Goal: Task Accomplishment & Management: Use online tool/utility

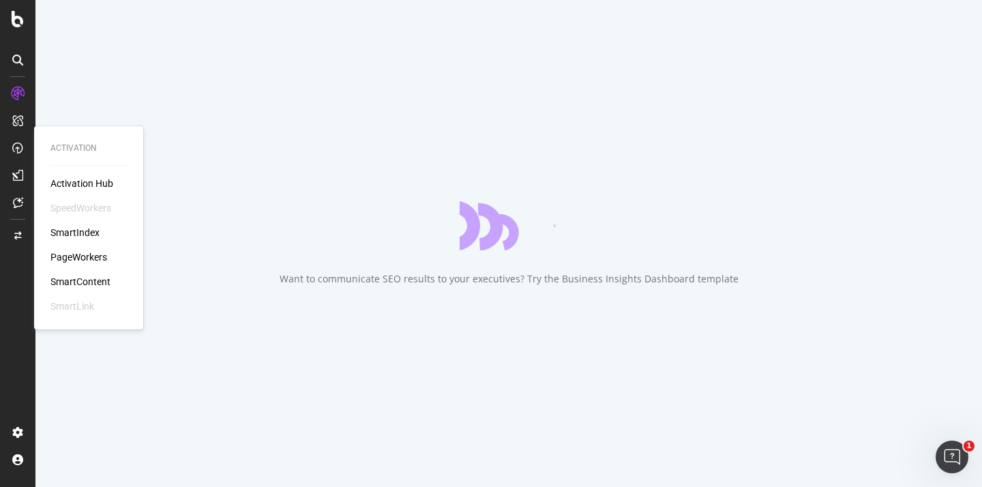
click at [78, 228] on div "SmartIndex" at bounding box center [74, 233] width 49 height 14
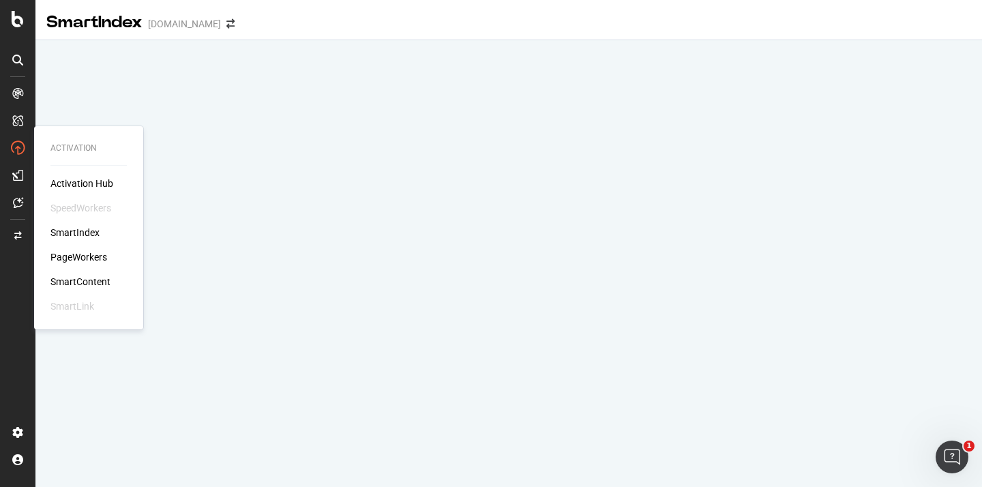
click at [80, 253] on div "PageWorkers" at bounding box center [78, 257] width 57 height 14
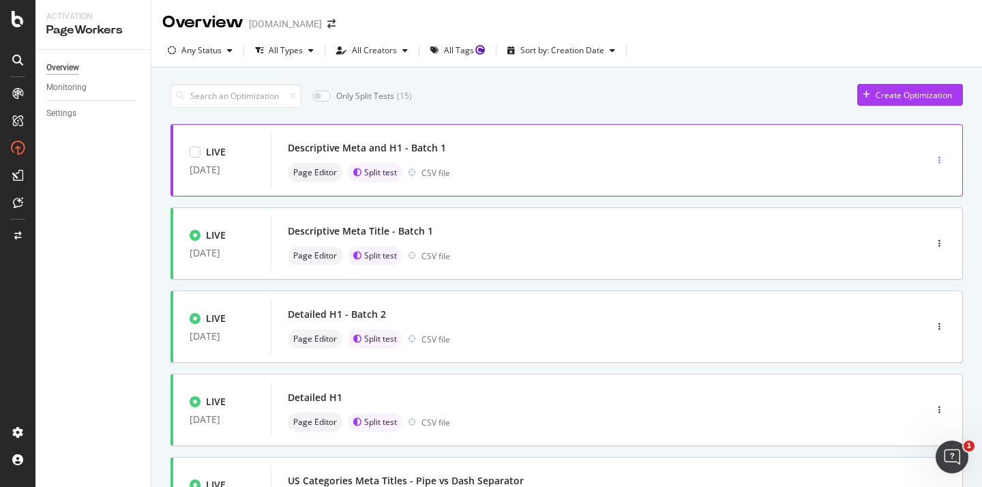
click at [939, 158] on icon "button" at bounding box center [939, 160] width 2 height 8
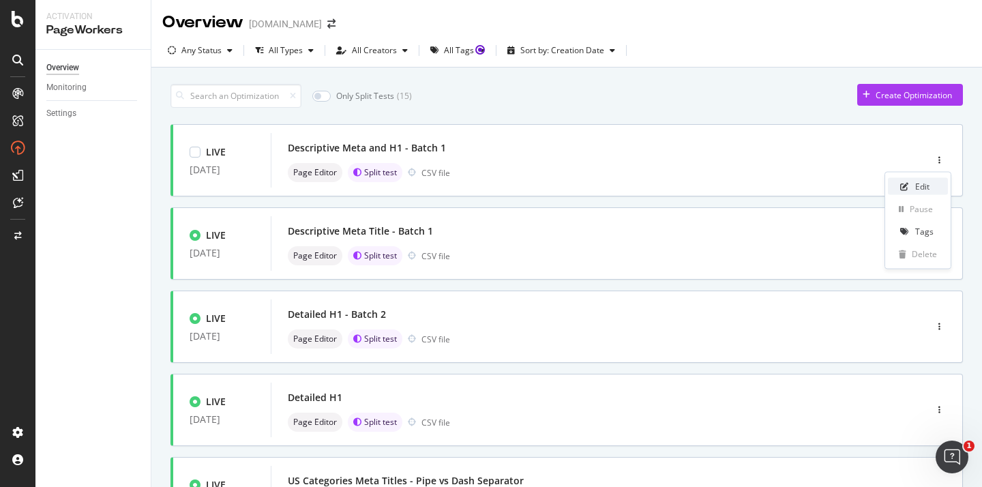
click at [925, 184] on div "Edit" at bounding box center [922, 187] width 14 height 12
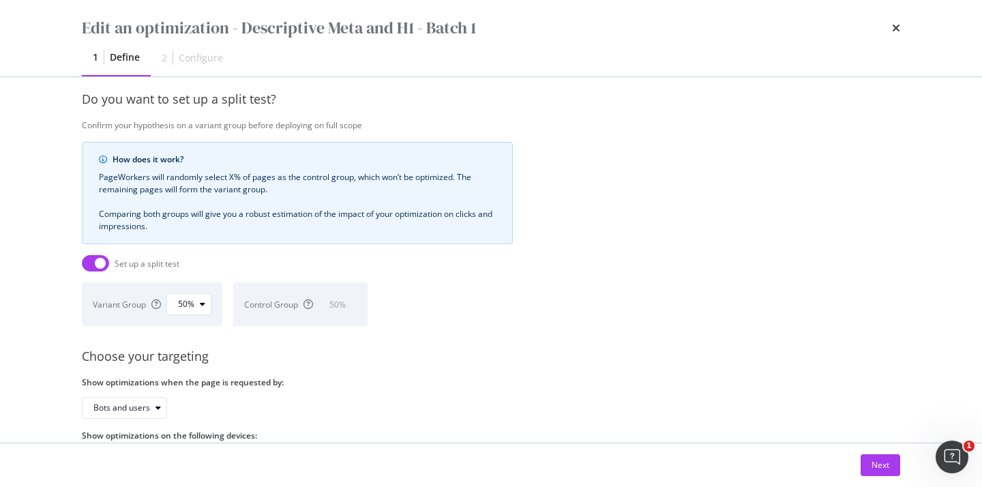
scroll to position [388, 0]
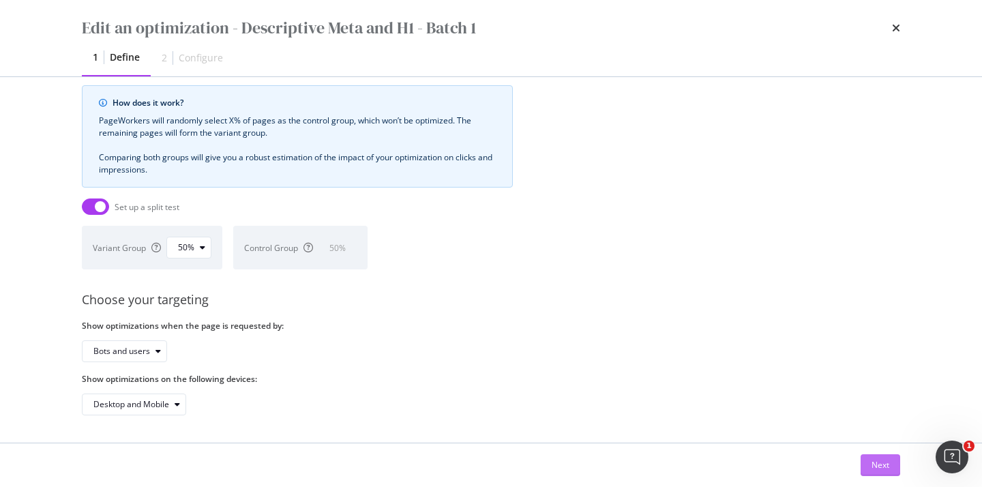
click at [873, 466] on div "Next" at bounding box center [880, 465] width 18 height 12
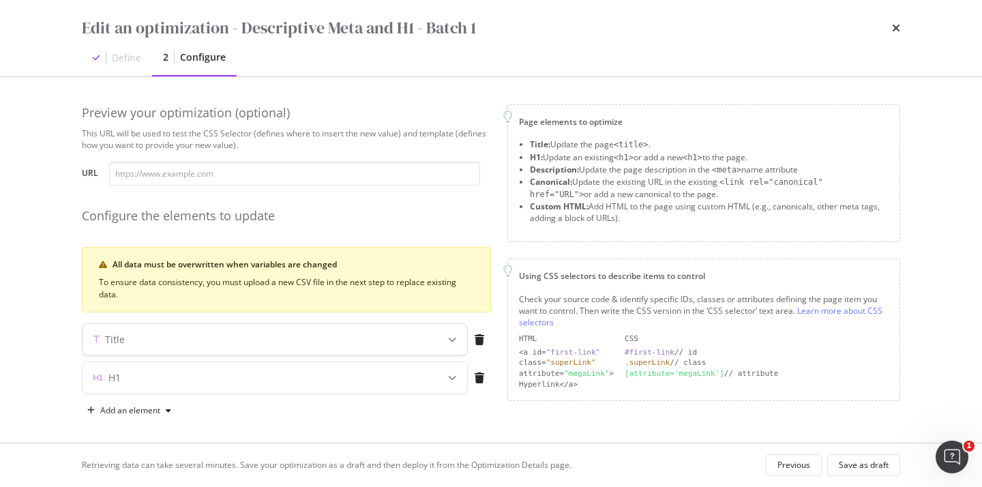
scroll to position [6, 0]
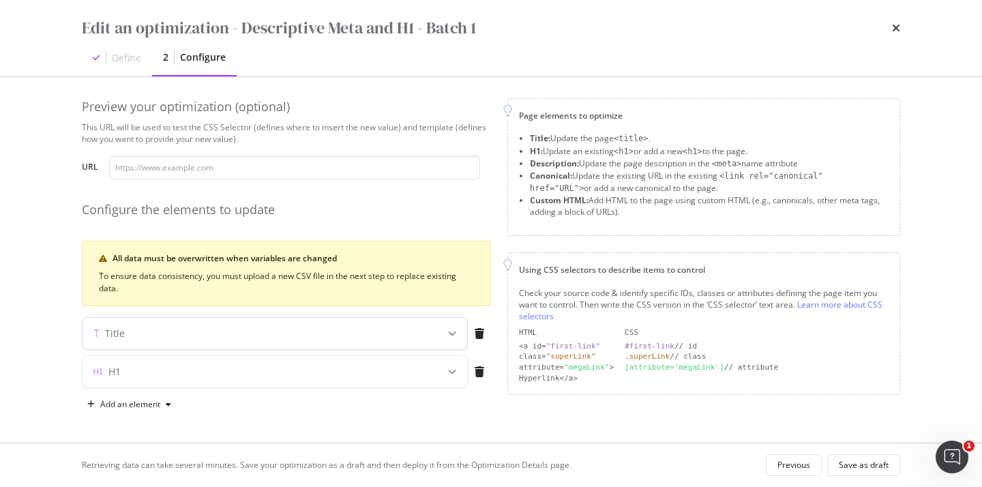
click at [181, 325] on div "Title" at bounding box center [275, 333] width 385 height 31
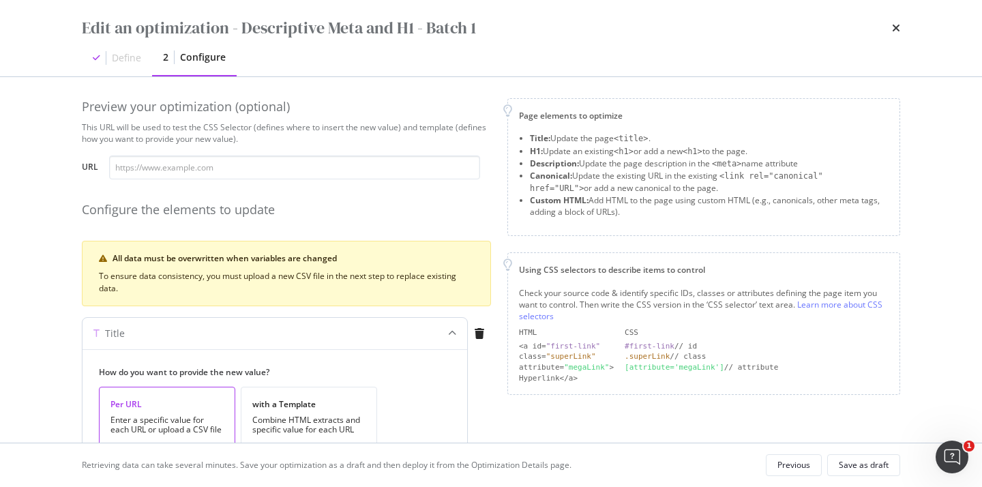
scroll to position [119, 0]
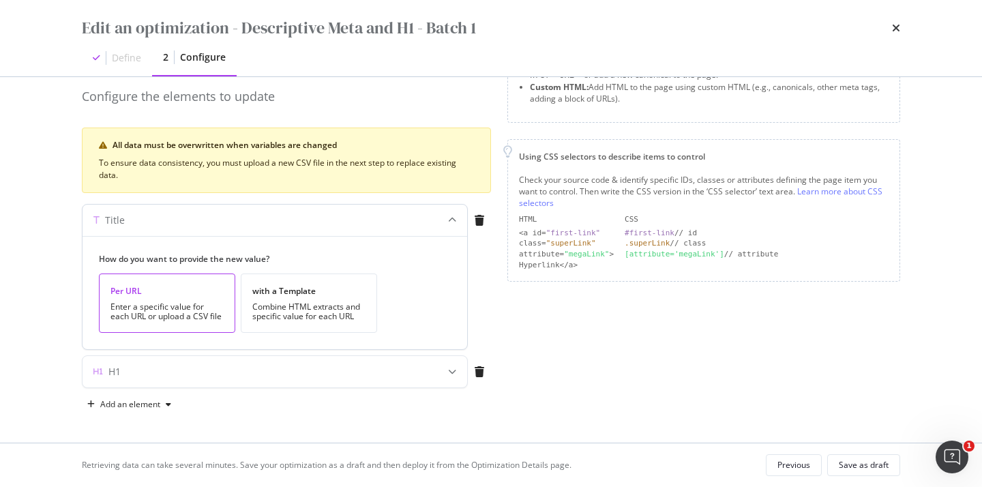
click at [223, 228] on div "Title" at bounding box center [275, 220] width 385 height 31
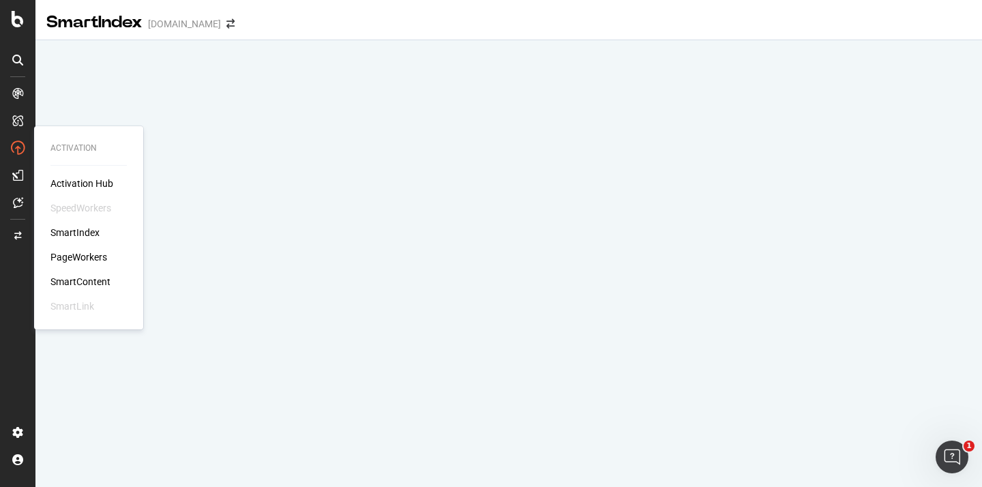
click at [85, 257] on div "PageWorkers" at bounding box center [78, 257] width 57 height 14
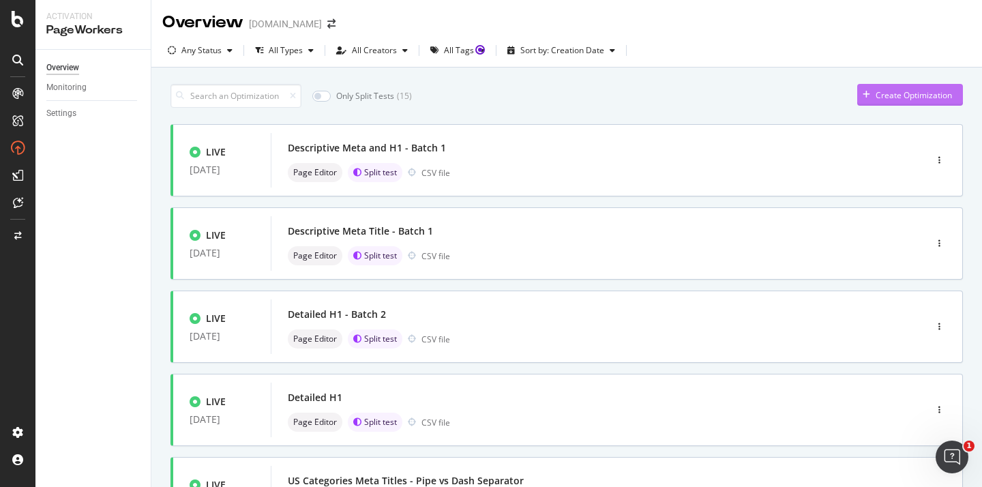
click at [880, 89] on div "Create Optimization" at bounding box center [913, 95] width 76 height 12
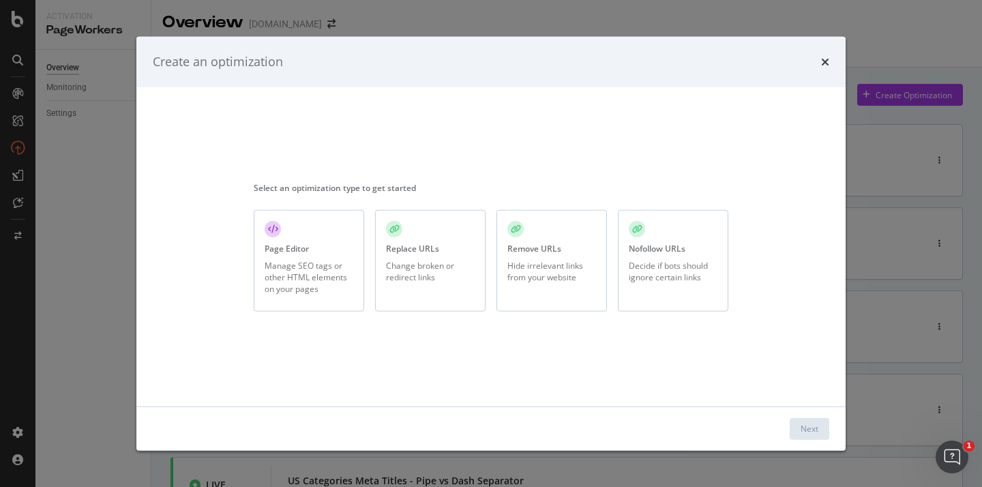
click at [330, 267] on div "Manage SEO tags or other HTML elements on your pages" at bounding box center [309, 277] width 89 height 35
click at [798, 428] on button "Next" at bounding box center [810, 428] width 40 height 22
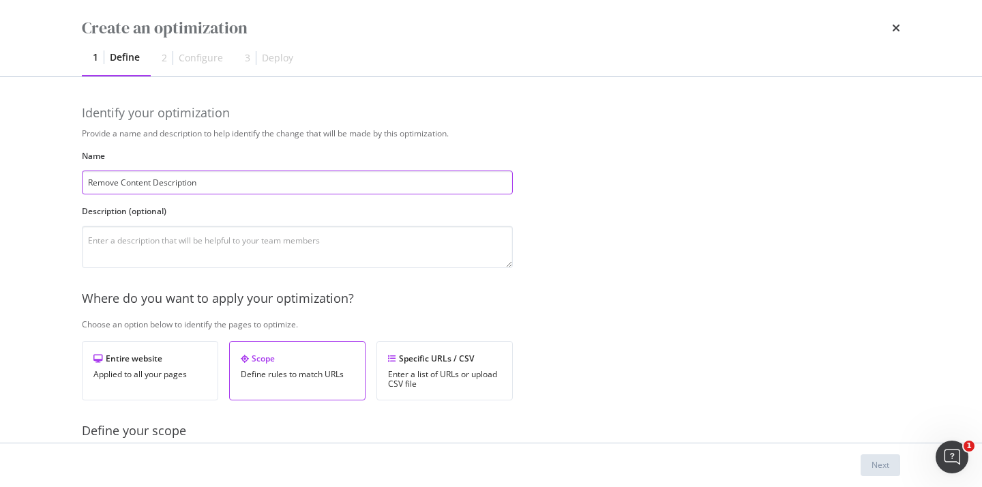
click at [130, 176] on input "Remove Content Description" at bounding box center [297, 182] width 431 height 24
type input "Remove On-page Description"
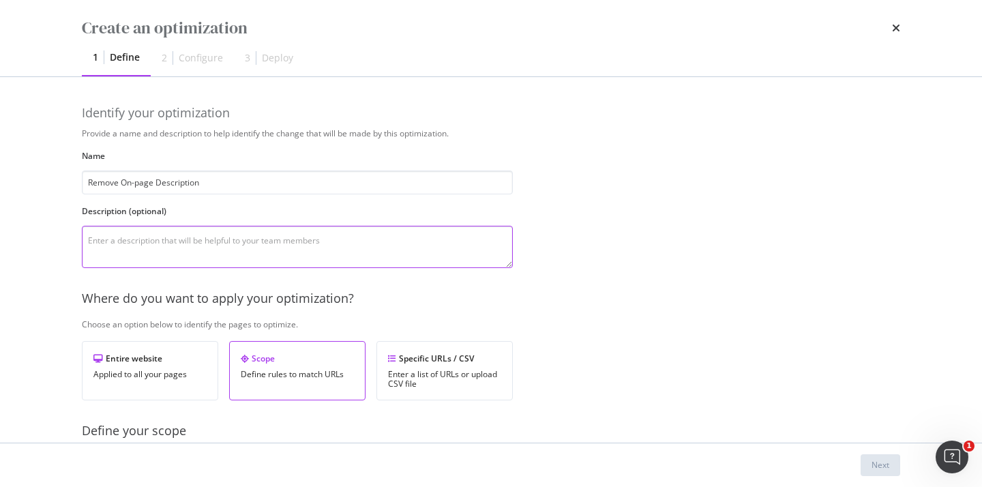
click at [147, 255] on textarea "modal" at bounding box center [297, 247] width 431 height 42
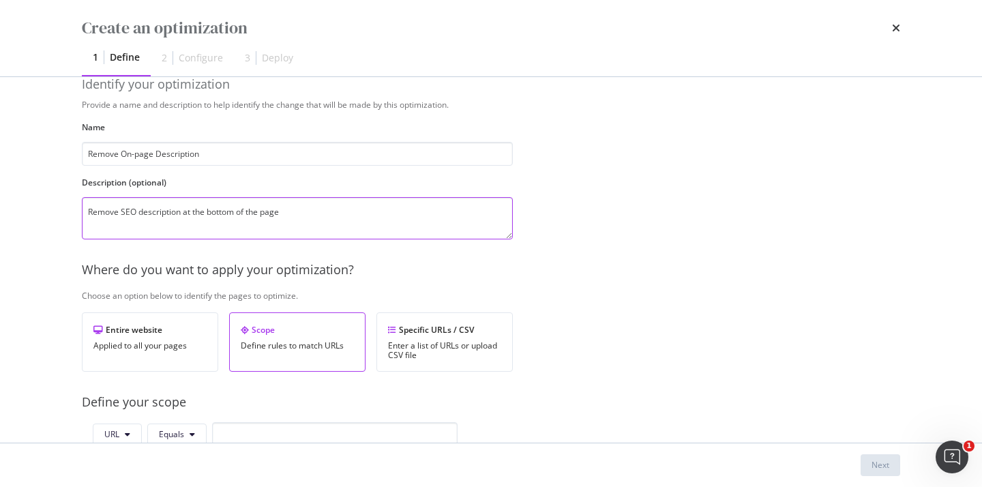
scroll to position [208, 0]
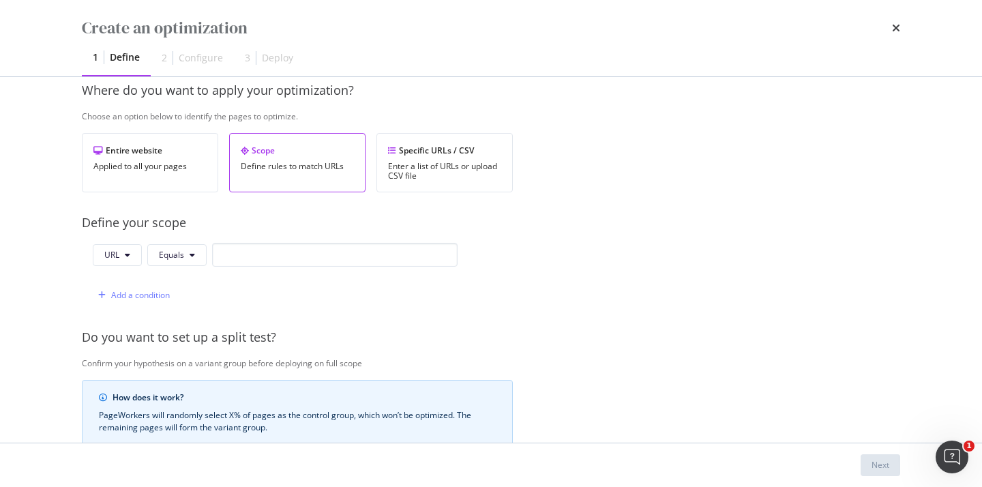
type textarea "Remove SEO description at the bottom of the page"
click at [244, 259] on input "modal" at bounding box center [334, 255] width 245 height 24
paste input "https://www.twinkl.com/resources/partnerships-usa/disney-usa/the-lion-king-usa"
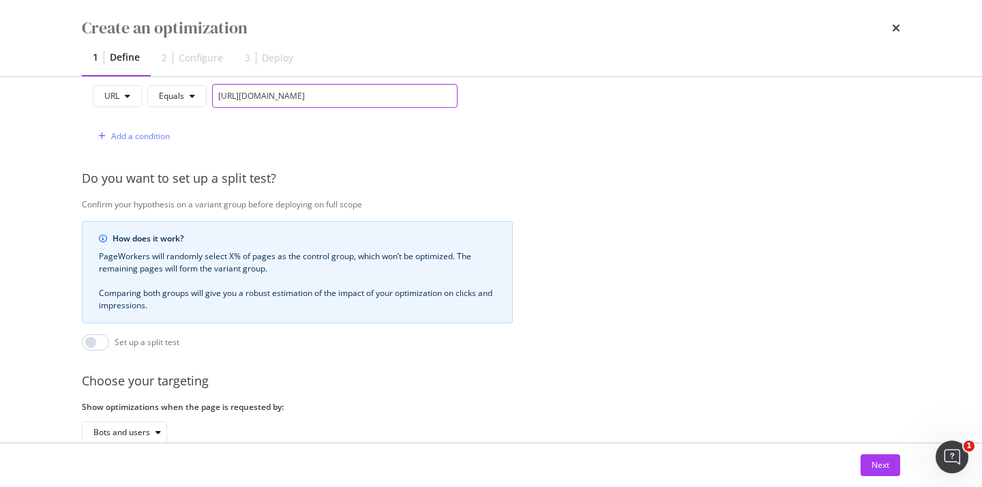
scroll to position [448, 0]
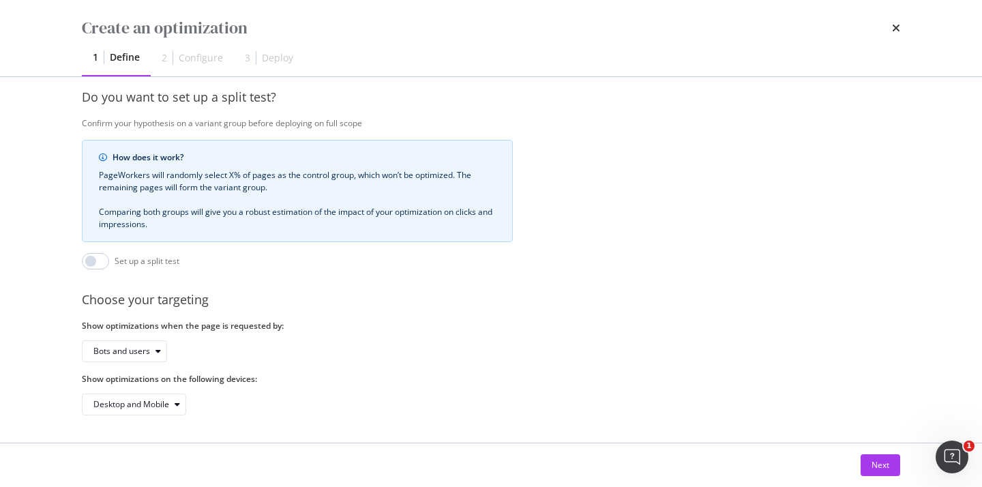
type input "https://www.twinkl.com/resources/partnerships-usa/disney-usa/the-lion-king-usa"
click at [138, 334] on div "Show optimizations when the page is requested by: Bots and users" at bounding box center [297, 341] width 431 height 42
click at [138, 351] on div "Bots and users" at bounding box center [121, 351] width 57 height 8
click at [128, 394] on div "Bots only" at bounding box center [116, 397] width 35 height 12
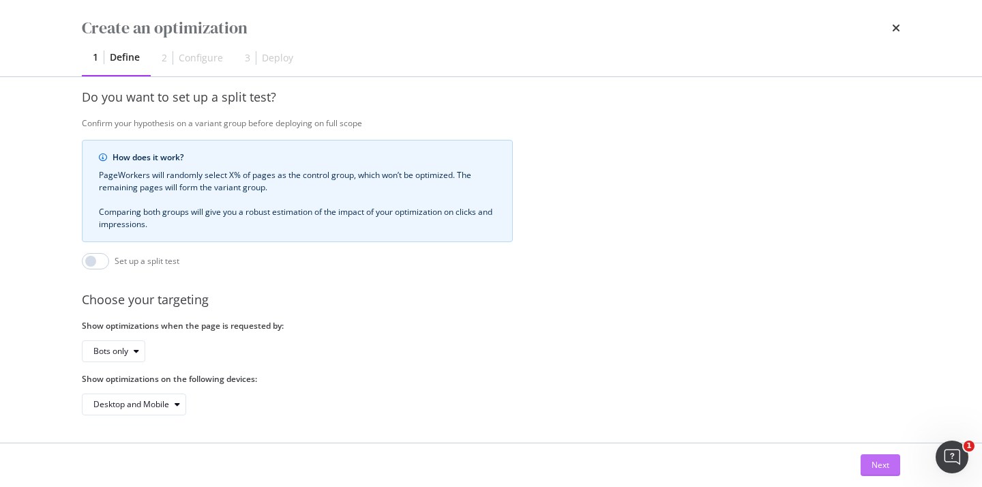
click at [894, 458] on button "Next" at bounding box center [880, 465] width 40 height 22
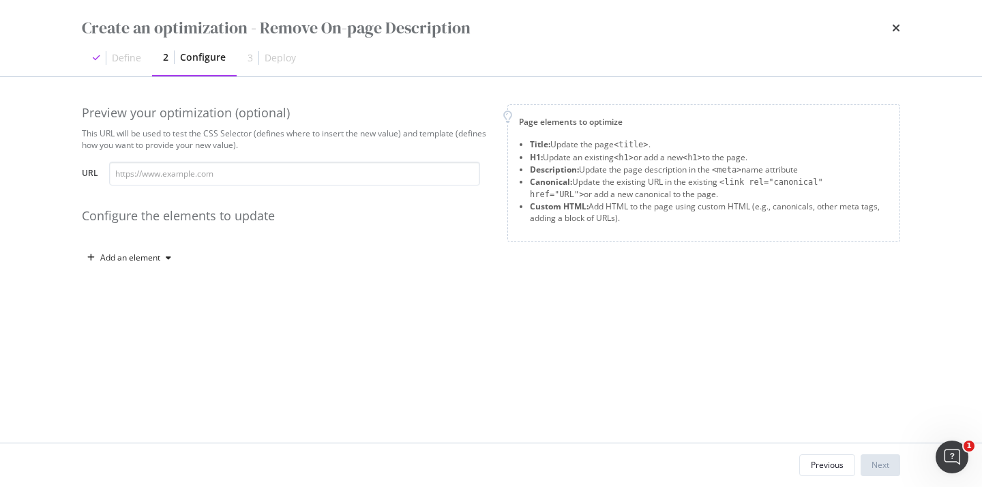
click at [164, 160] on div "Preview your optimization (optional) This URL will be used to test the CSS Sele…" at bounding box center [286, 144] width 409 height 81
click at [171, 174] on input "modal" at bounding box center [294, 174] width 371 height 24
paste input "https://www.twinkl.com/resources/partnerships-usa/disney-usa/the-lion-king-usa"
type input "https://www.twinkl.com/resources/partnerships-usa/disney-usa/the-lion-king-usa"
click at [160, 258] on div "modal" at bounding box center [168, 258] width 16 height 8
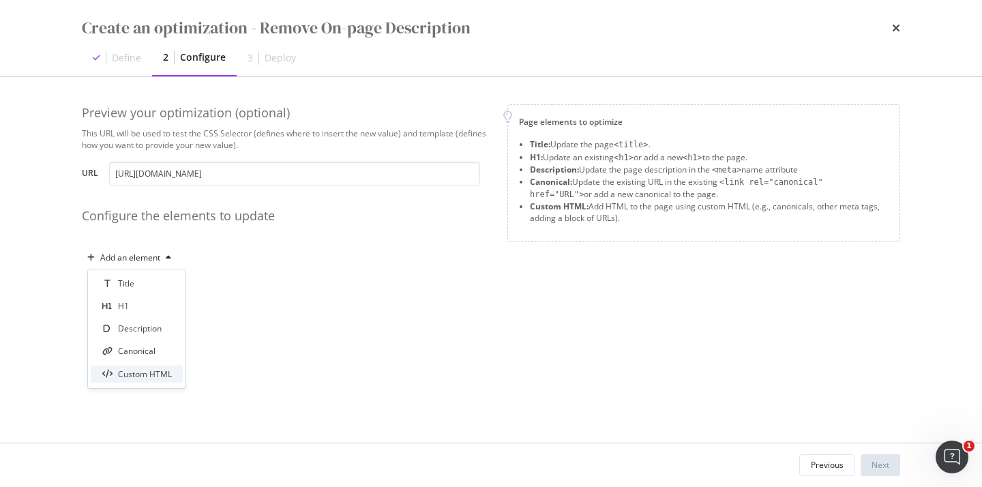
click at [161, 371] on div "Custom HTML" at bounding box center [145, 374] width 54 height 12
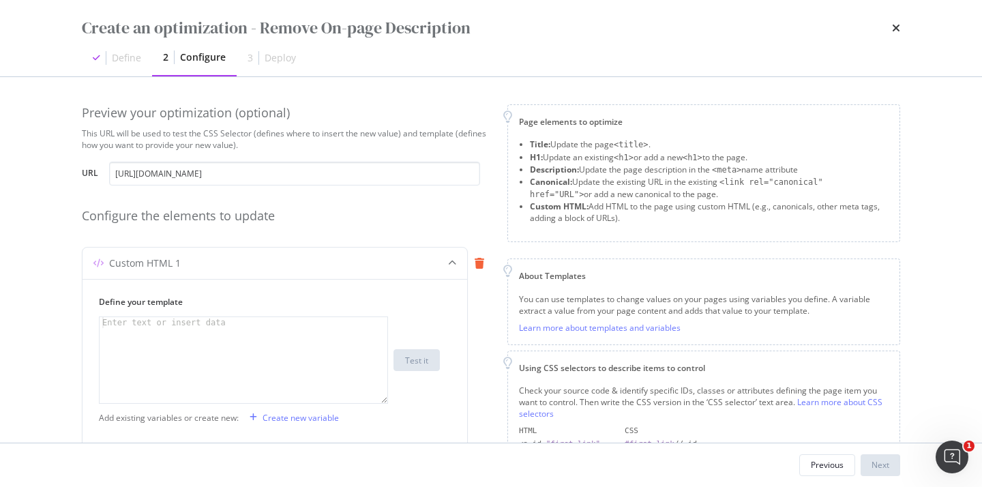
click at [476, 272] on div "modal" at bounding box center [479, 263] width 23 height 31
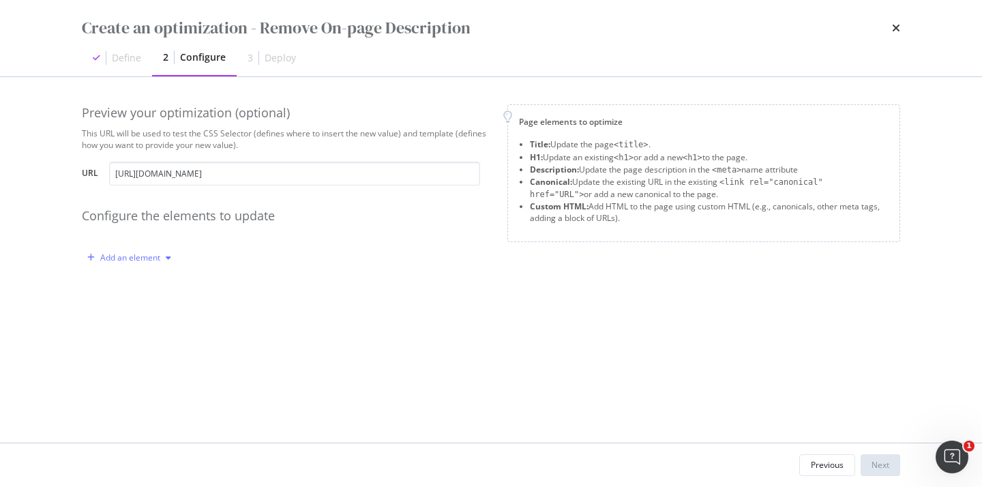
click at [119, 260] on div "Add an element" at bounding box center [130, 258] width 60 height 8
click at [148, 288] on div "Title" at bounding box center [137, 283] width 92 height 17
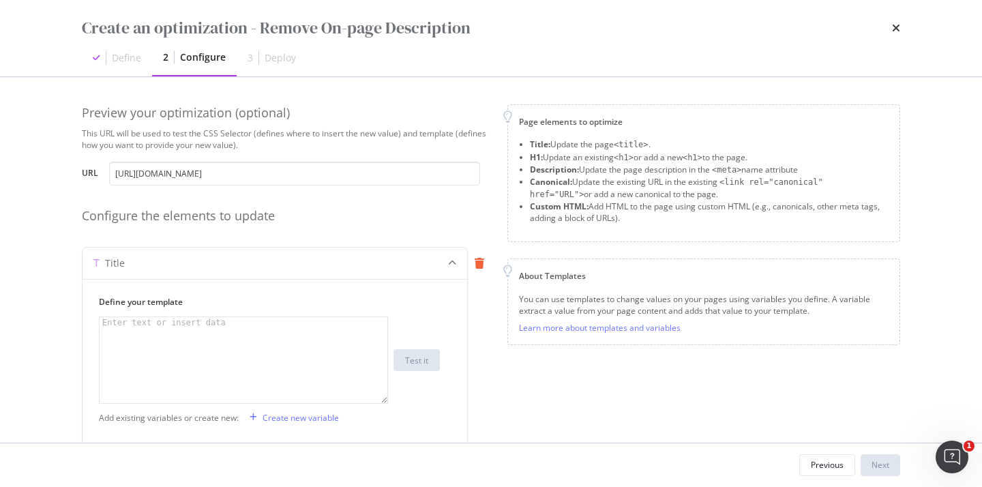
click at [476, 262] on icon "modal" at bounding box center [480, 263] width 10 height 11
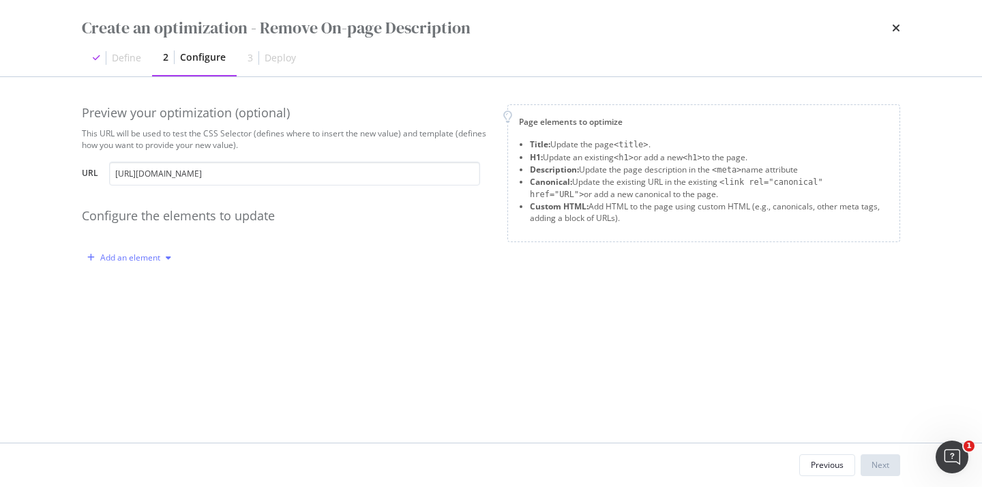
click at [128, 260] on div "Add an element" at bounding box center [130, 258] width 60 height 8
click at [139, 372] on div "Custom HTML" at bounding box center [145, 374] width 54 height 12
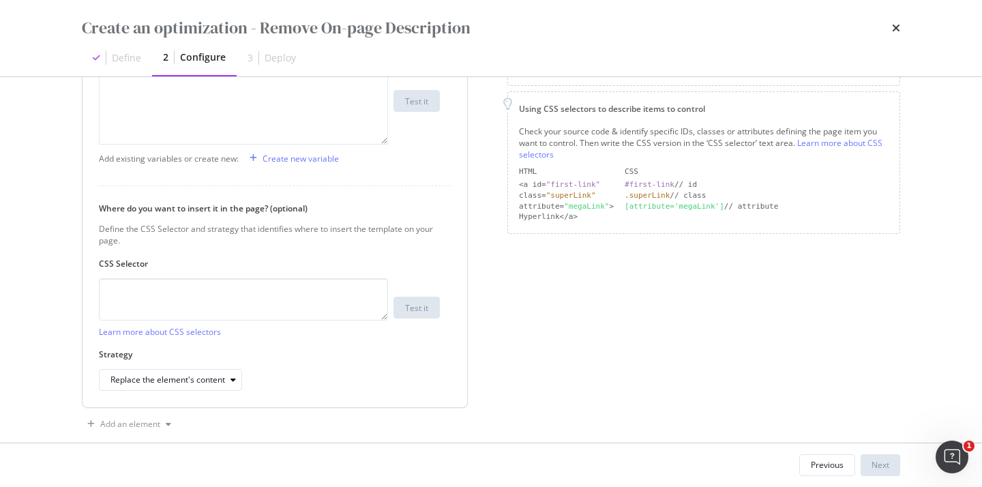
scroll to position [258, 0]
click at [147, 385] on div "Replace the element's content" at bounding box center [167, 380] width 115 height 8
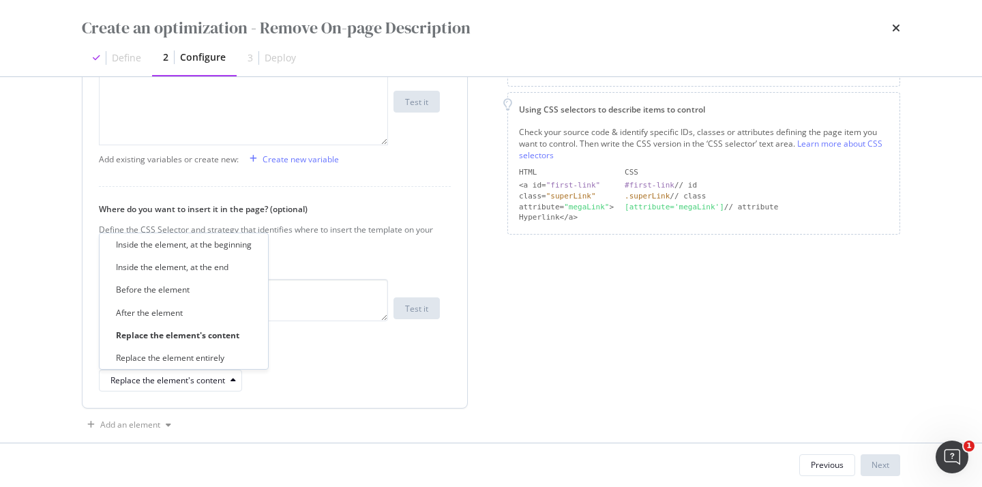
click at [286, 359] on label "Strategy" at bounding box center [269, 355] width 341 height 12
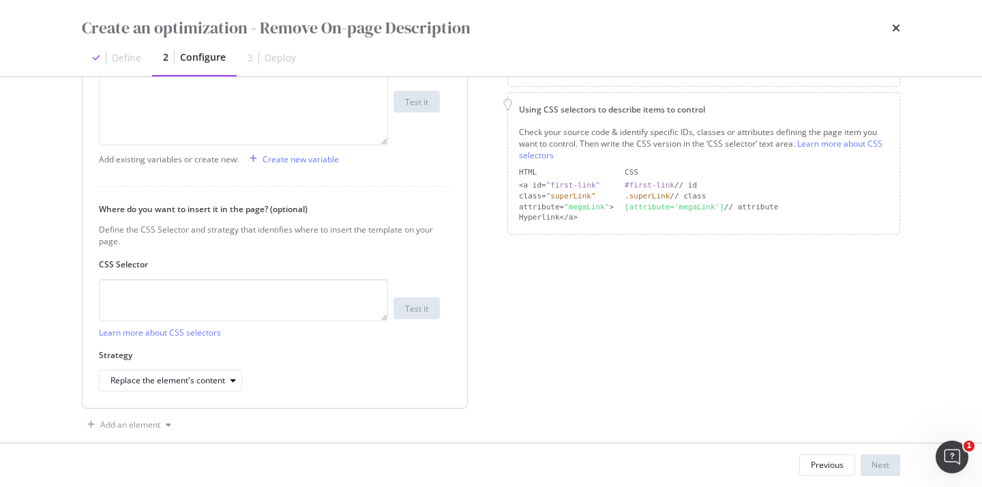
scroll to position [164, 0]
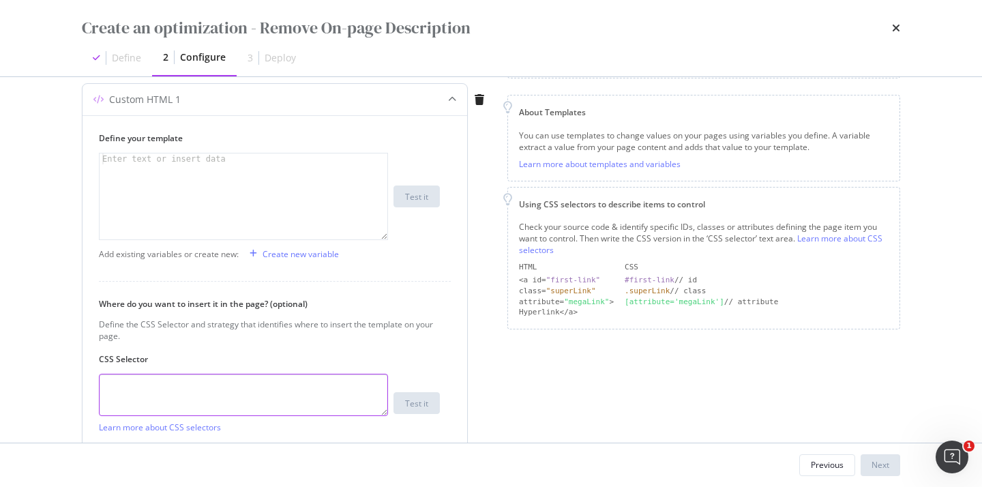
click at [224, 381] on textarea "modal" at bounding box center [243, 395] width 289 height 42
paste textarea "info_box"
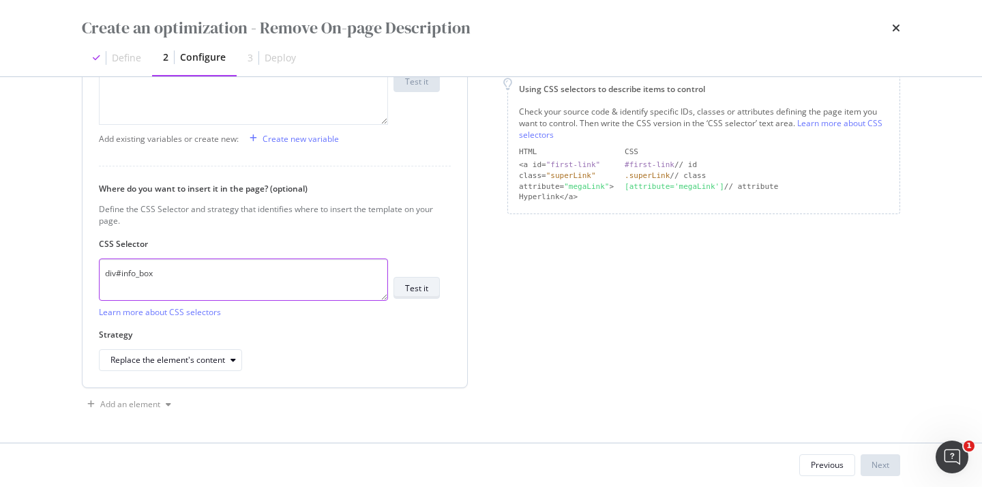
type textarea "div#info_box"
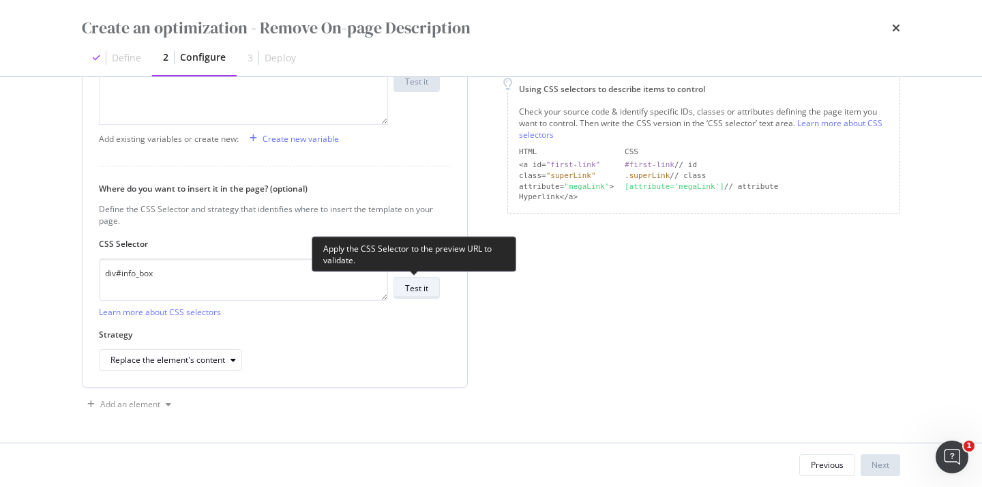
click at [408, 292] on div "Test it" at bounding box center [416, 288] width 23 height 12
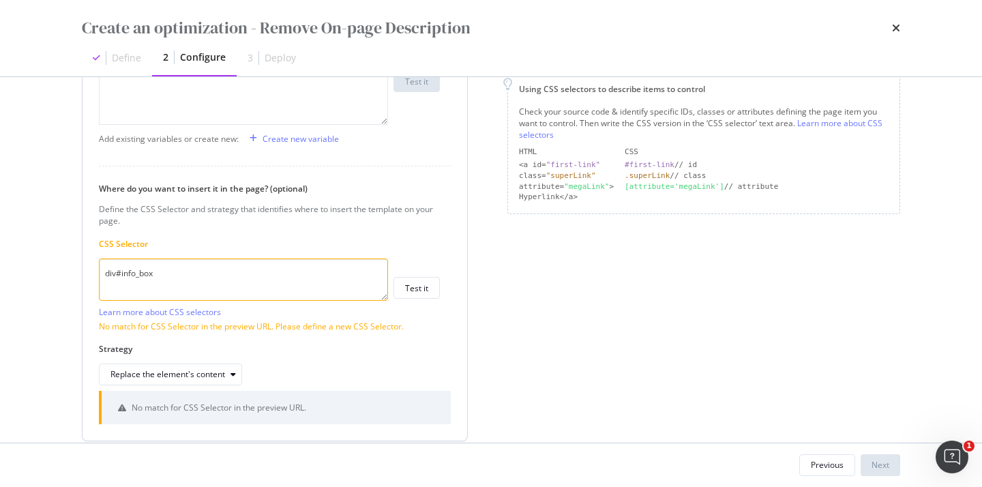
click at [179, 292] on textarea "div#info_box" at bounding box center [243, 279] width 289 height 42
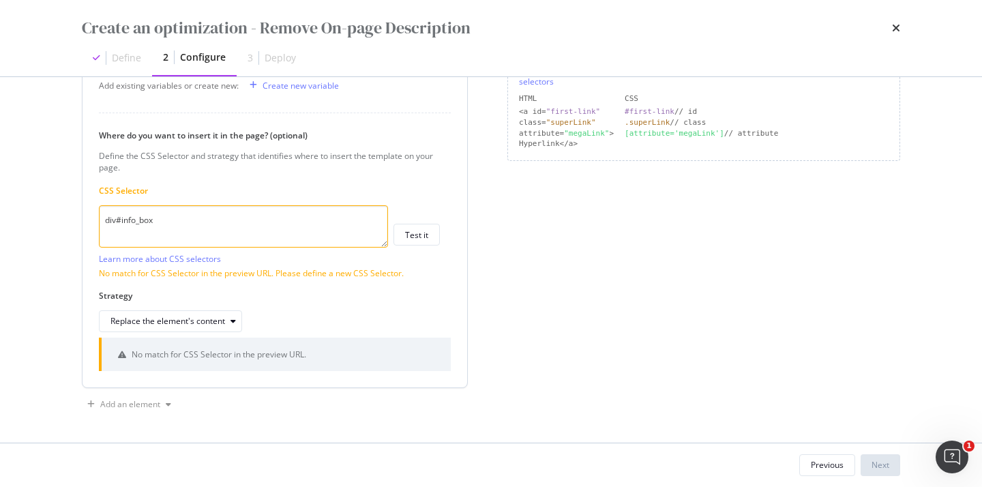
click at [226, 250] on div "div#info_box Learn more about CSS selectors" at bounding box center [243, 234] width 289 height 59
click at [203, 236] on textarea "div#info_box" at bounding box center [243, 226] width 289 height 42
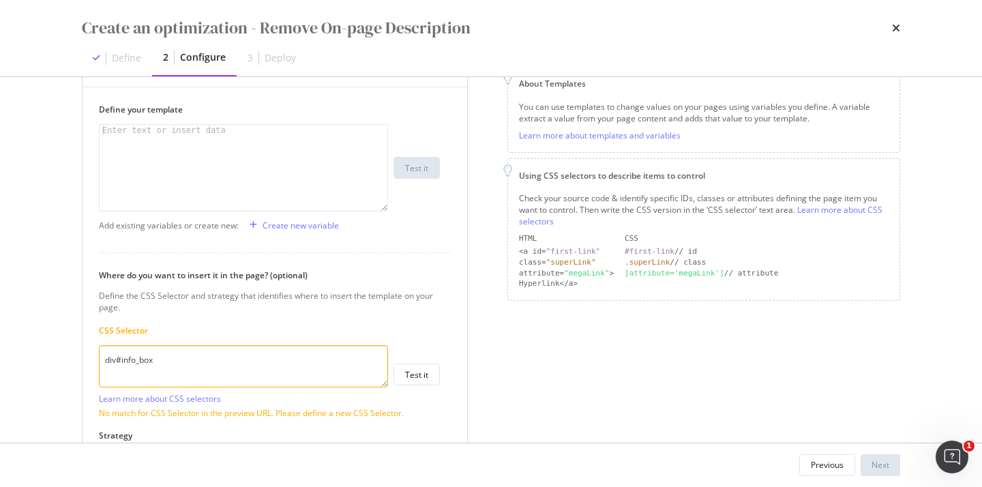
click at [258, 171] on div "modal" at bounding box center [244, 179] width 288 height 108
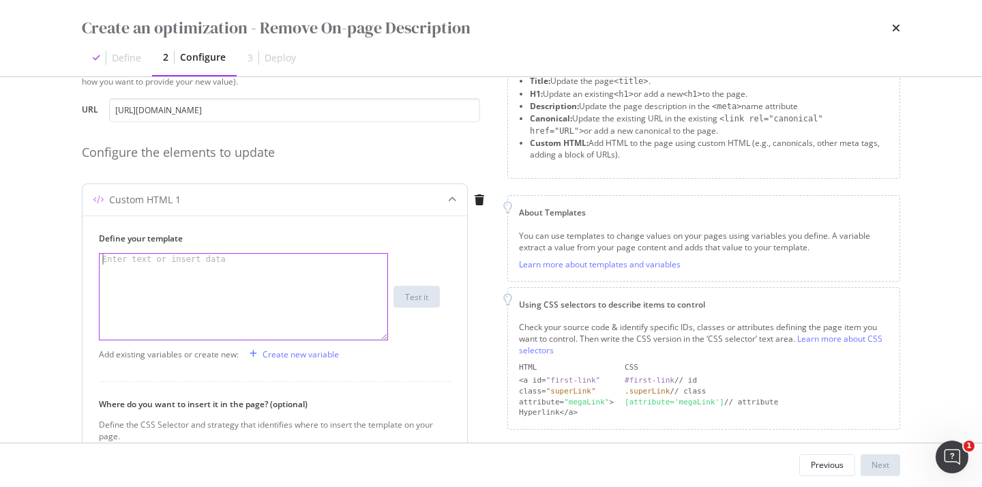
scroll to position [32, 0]
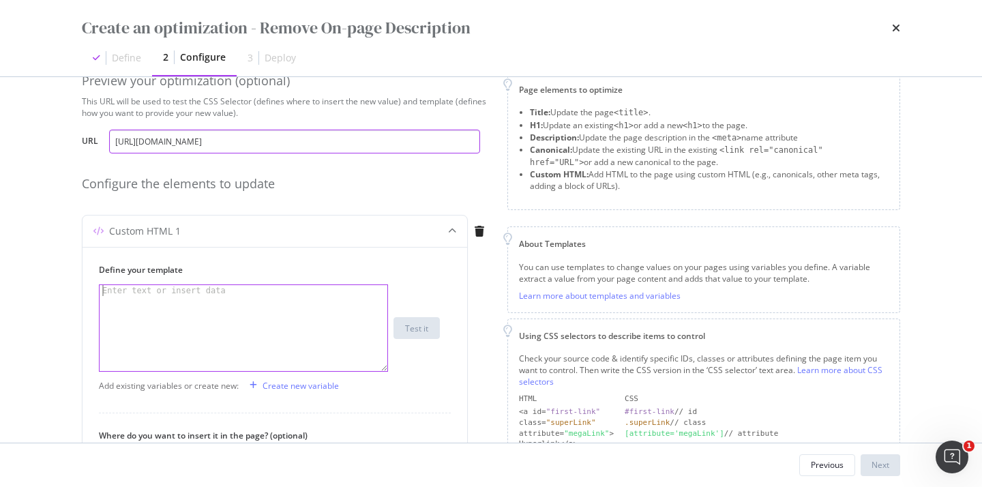
click at [225, 145] on input "https://www.twinkl.com/resources/partnerships-usa/disney-usa/the-lion-king-usa" at bounding box center [294, 142] width 371 height 24
paste input "kindergarten-usa/math-kindergarten-usa/problem-of-the-day-math-kindergarten"
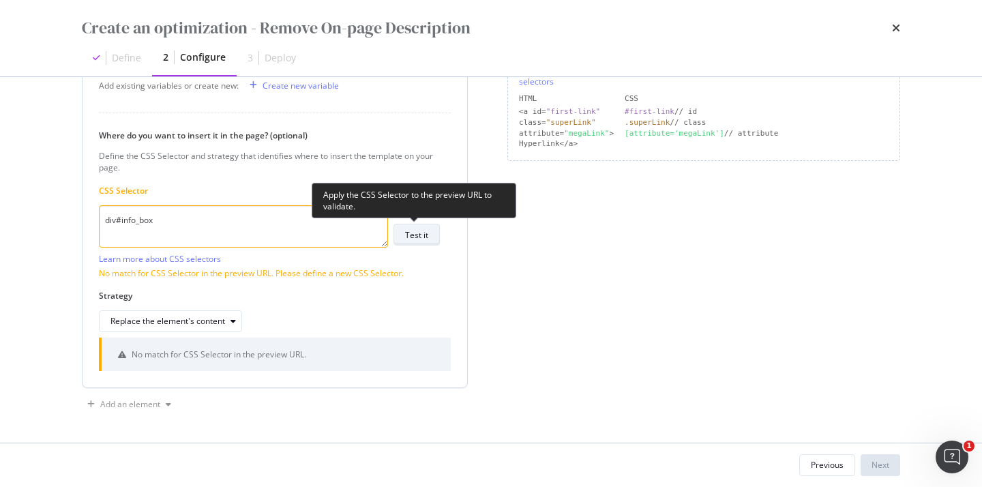
type input "[URL][DOMAIN_NAME]"
click at [415, 235] on div "Test it" at bounding box center [416, 235] width 23 height 12
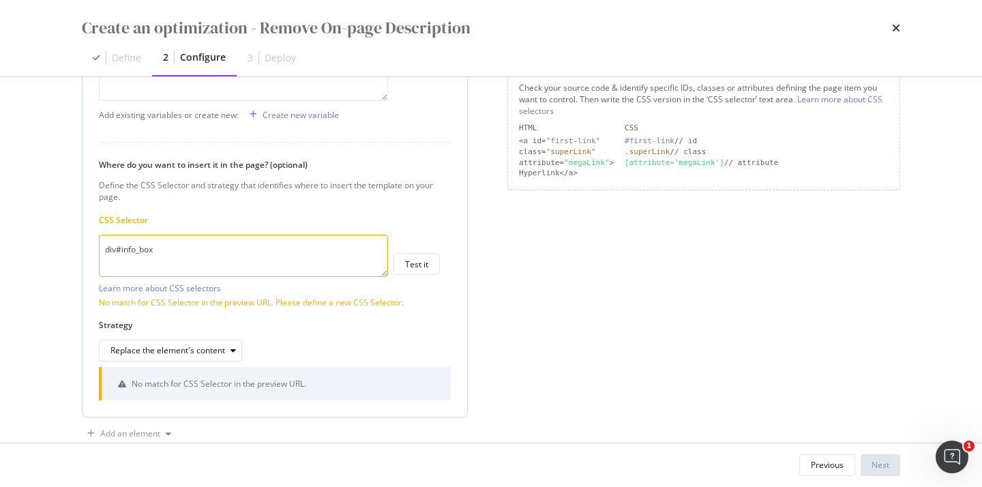
scroll to position [290, 0]
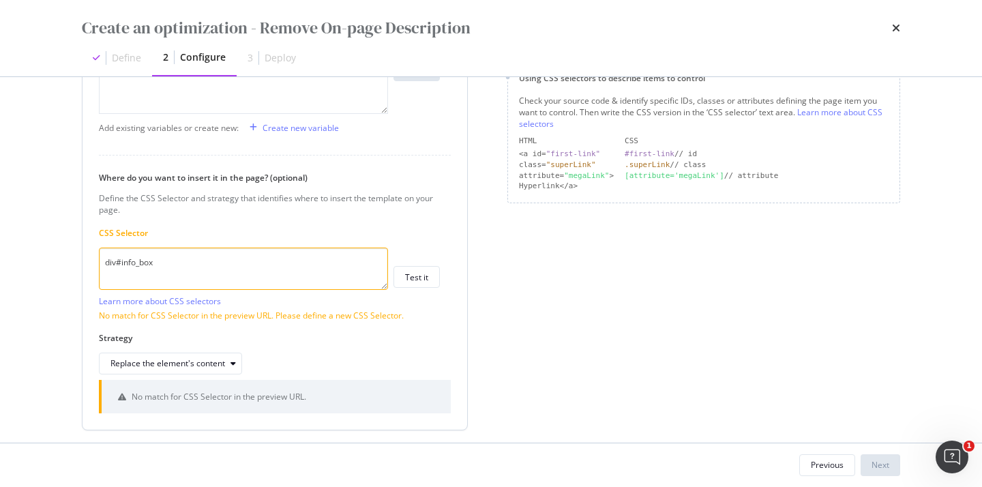
drag, startPoint x: 114, startPoint y: 260, endPoint x: 91, endPoint y: 260, distance: 22.5
click at [95, 260] on div "Define your template Enter text or insert data XXXXXXXXXXXXXXXXXXXXXXXXXXXXXXXX…" at bounding box center [275, 209] width 385 height 440
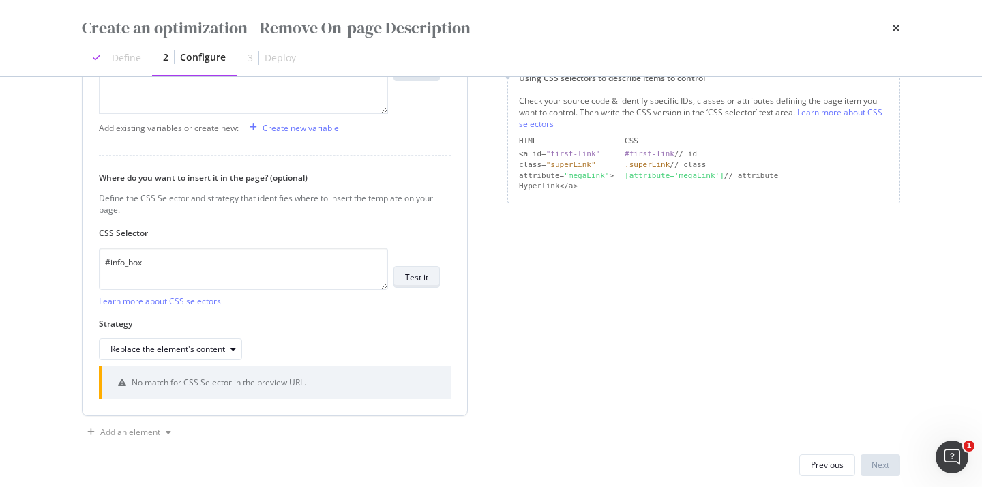
click at [408, 266] on button "Test it" at bounding box center [416, 277] width 46 height 22
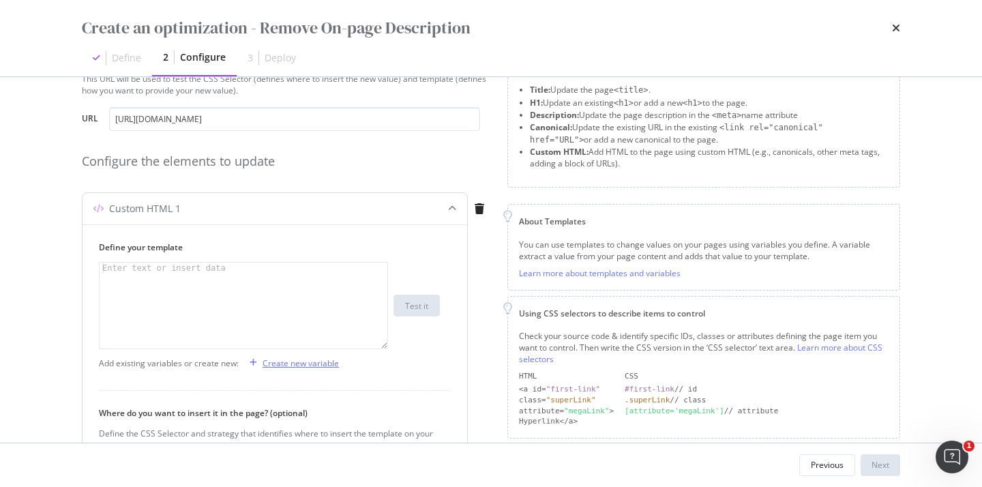
scroll to position [0, 0]
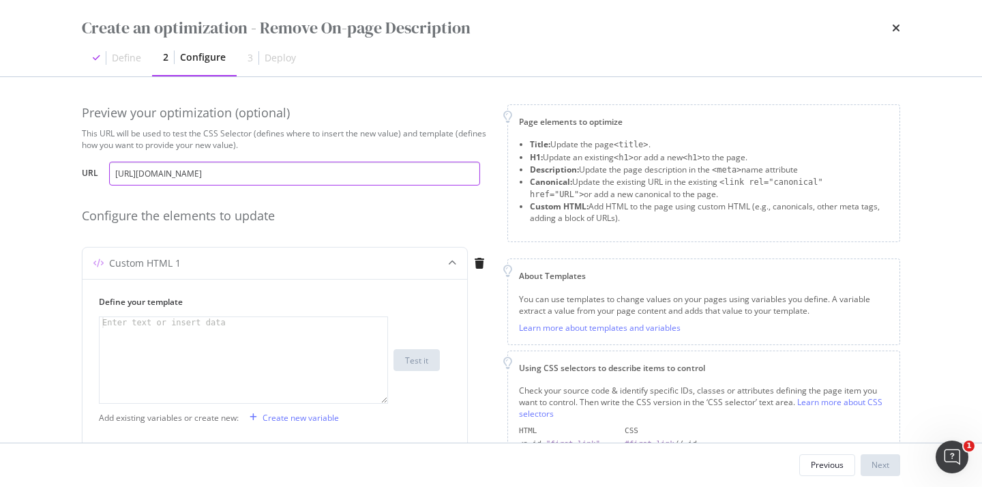
click at [233, 172] on input "[URL][DOMAIN_NAME]" at bounding box center [294, 174] width 371 height 24
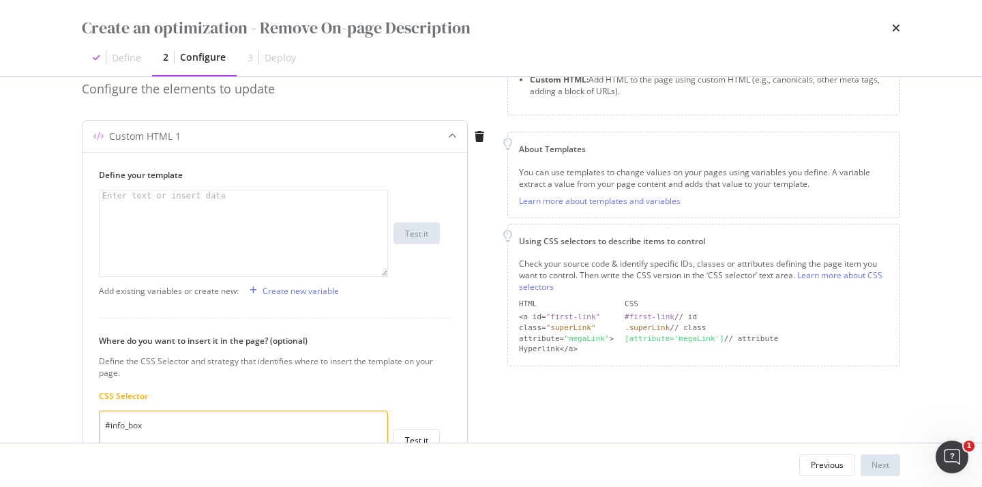
scroll to position [332, 0]
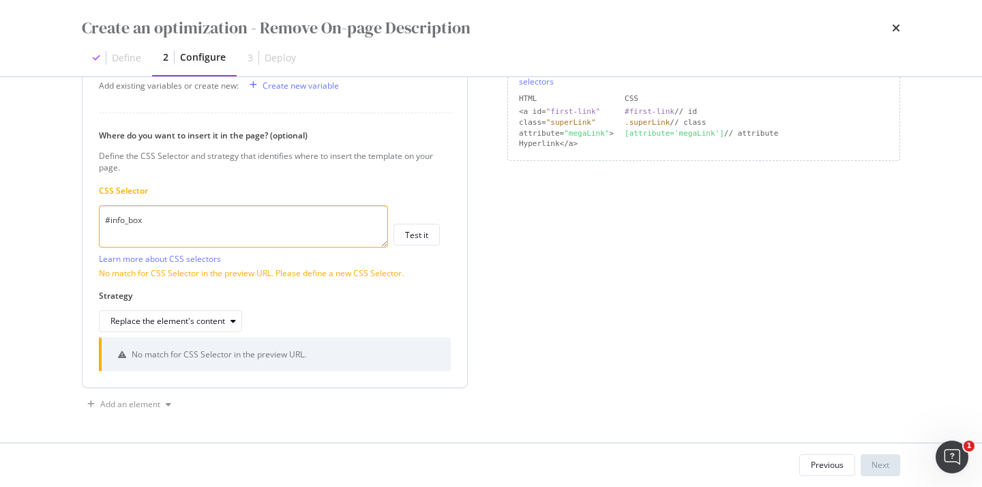
drag, startPoint x: 158, startPoint y: 225, endPoint x: 97, endPoint y: 222, distance: 60.8
click at [97, 222] on div "Define your template Enter text or insert data XXXXXXXXXXXXXXXXXXXXXXXXXXXXXXXX…" at bounding box center [275, 167] width 385 height 440
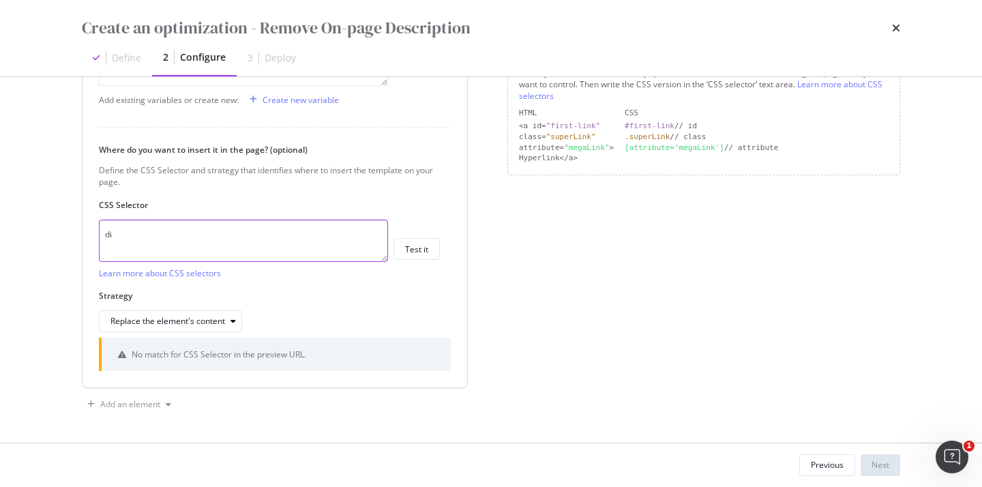
type textarea "d"
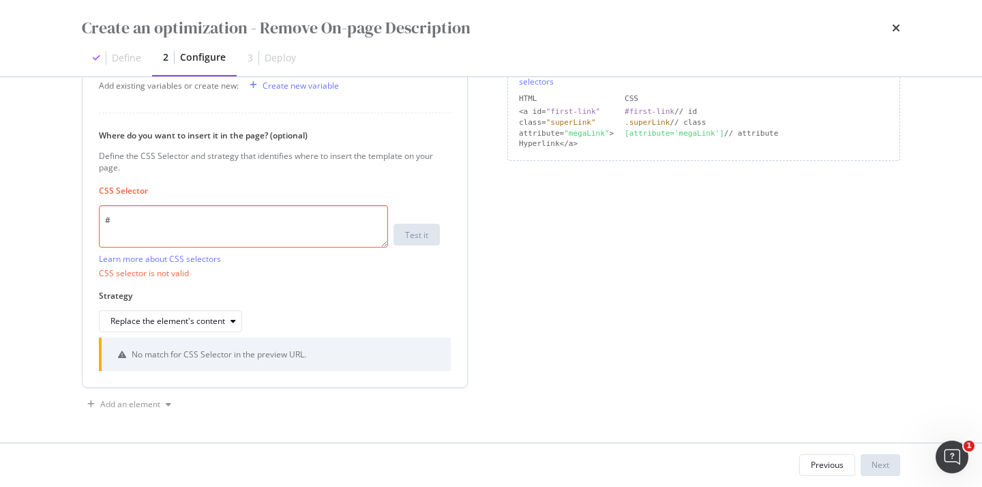
paste textarea "additional-info-box"
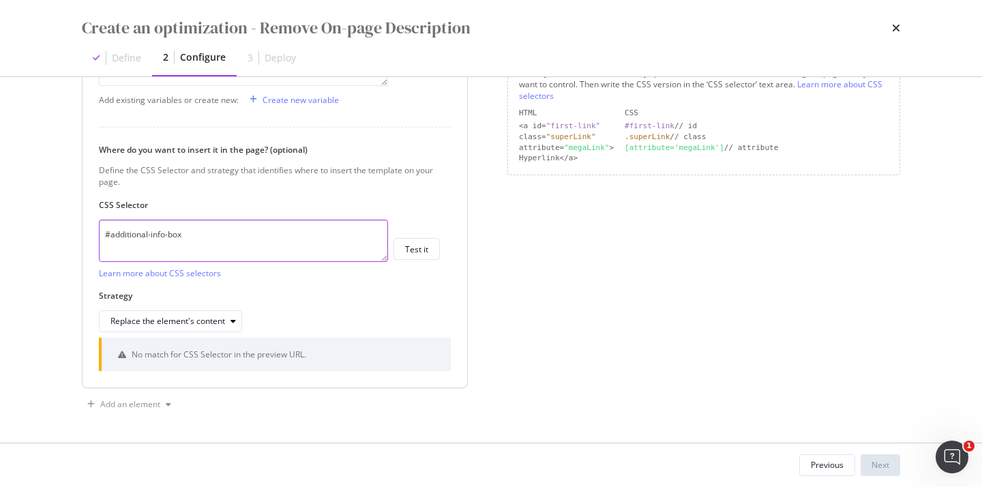
type textarea "#additional-info-box"
click at [423, 260] on div "#additional-info-box Learn more about CSS selectors Test it" at bounding box center [269, 249] width 341 height 59
click at [418, 251] on div "Test it" at bounding box center [416, 249] width 23 height 12
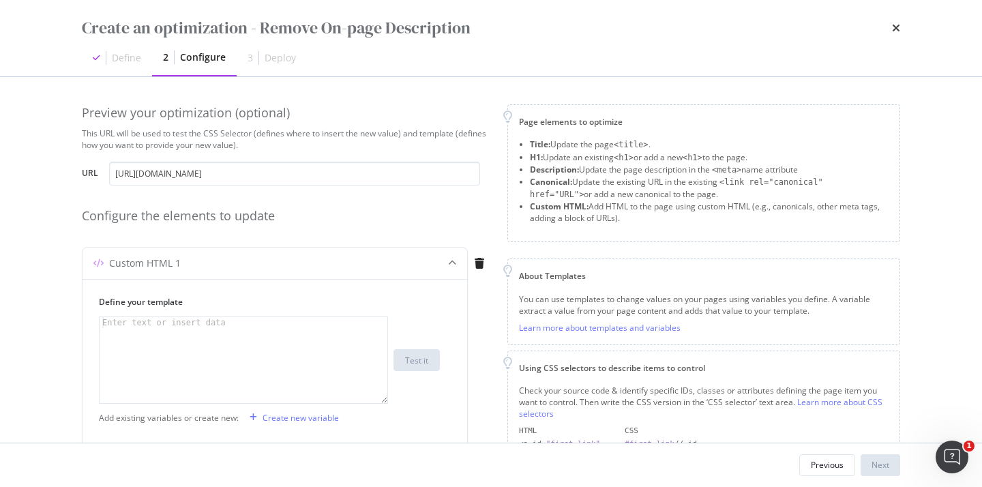
scroll to position [114, 0]
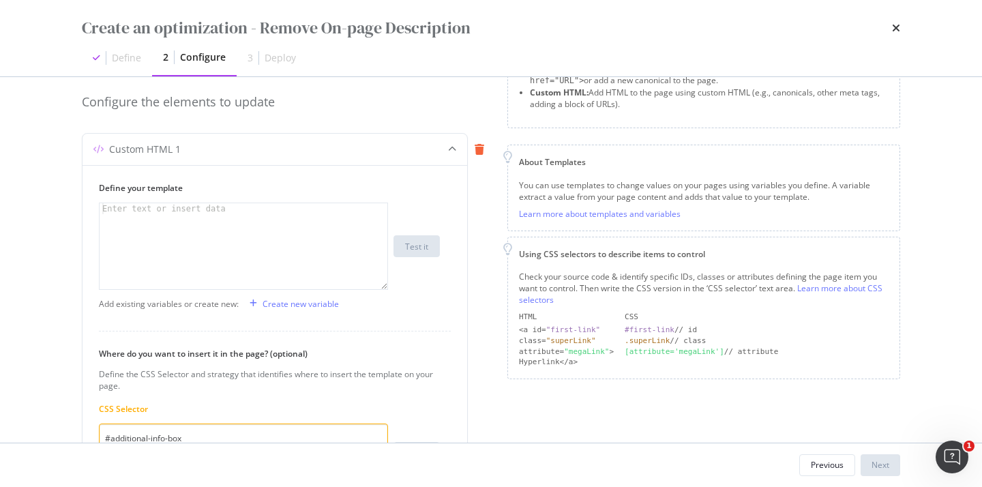
click at [480, 150] on icon "modal" at bounding box center [480, 149] width 10 height 11
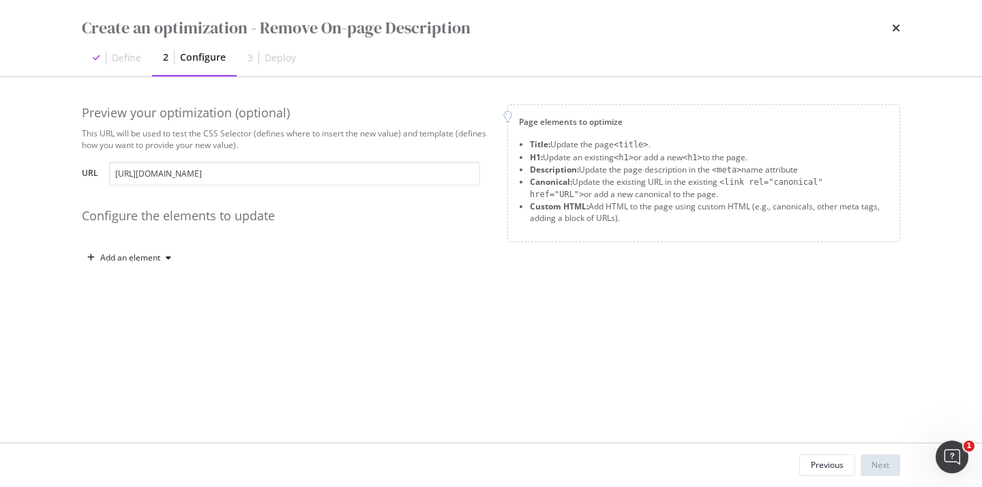
scroll to position [0, 0]
click at [178, 255] on div "Add an element" at bounding box center [286, 258] width 409 height 22
click at [164, 256] on div "modal" at bounding box center [168, 258] width 16 height 8
click at [161, 373] on div "Custom HTML" at bounding box center [145, 374] width 54 height 12
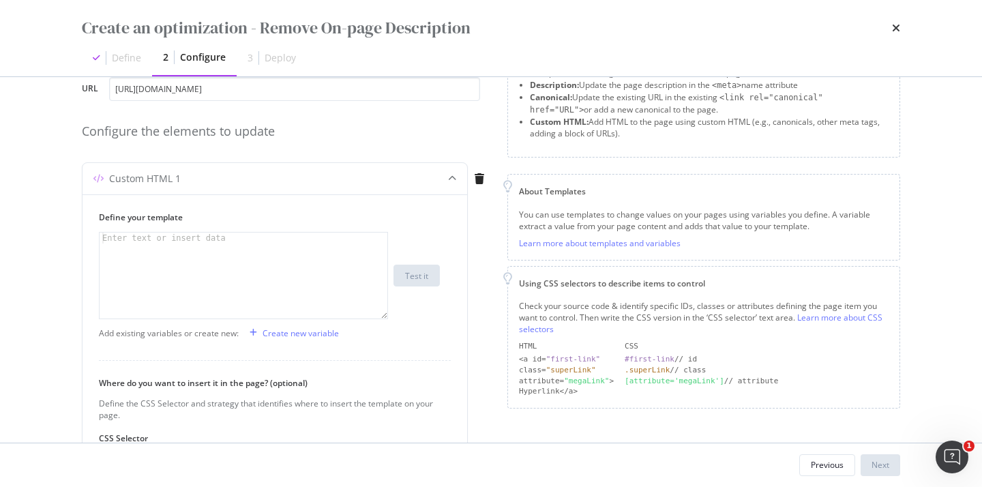
scroll to position [150, 0]
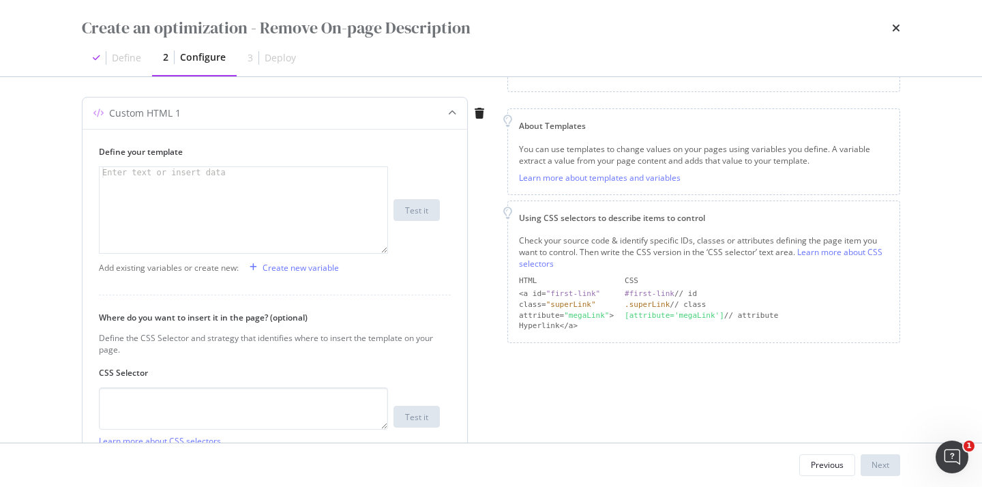
click at [303, 217] on div "modal" at bounding box center [244, 221] width 288 height 108
click at [226, 406] on textarea "modal" at bounding box center [243, 408] width 289 height 42
paste textarea "additional-info-box"
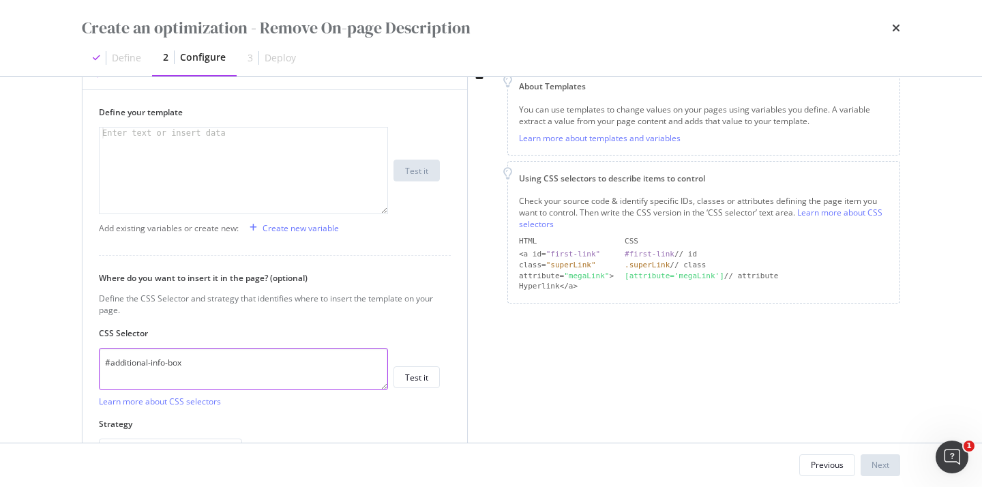
scroll to position [278, 0]
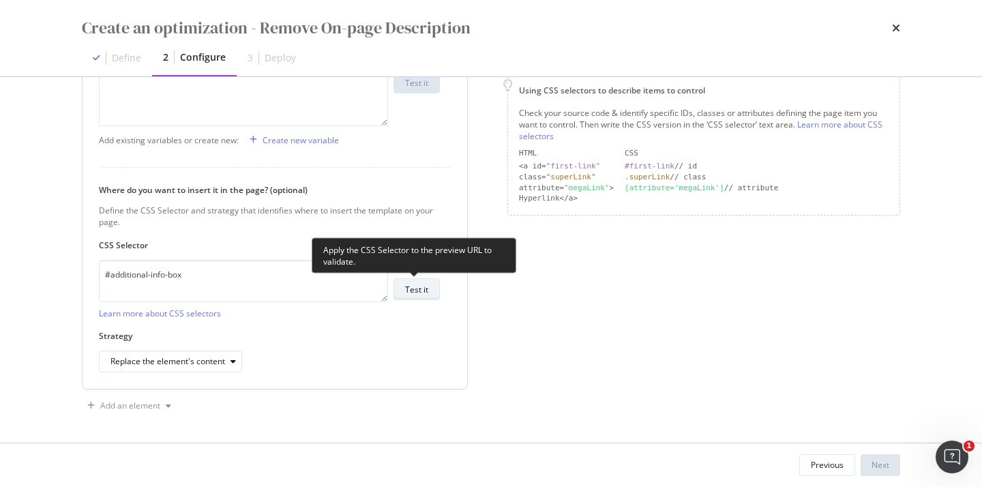
click at [425, 288] on div "Test it" at bounding box center [416, 290] width 23 height 12
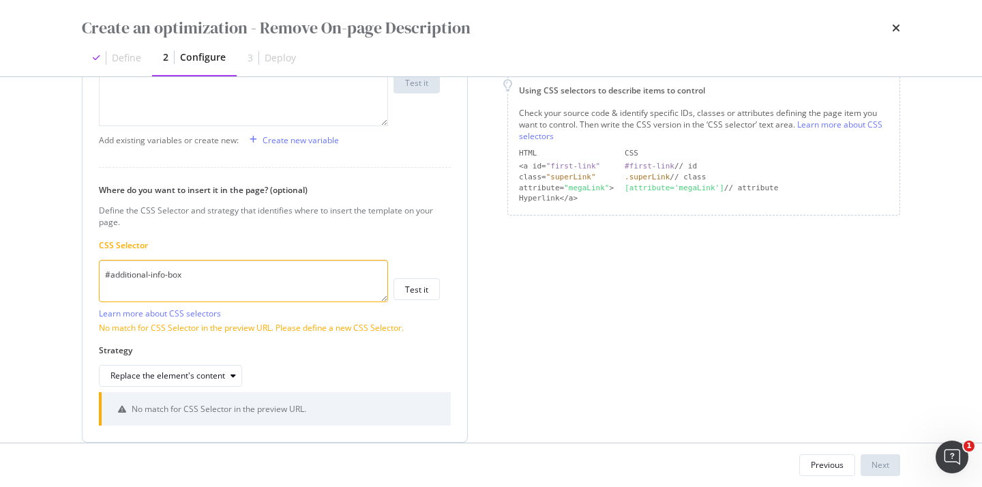
click at [106, 278] on textarea "#additional-info-box" at bounding box center [243, 281] width 289 height 42
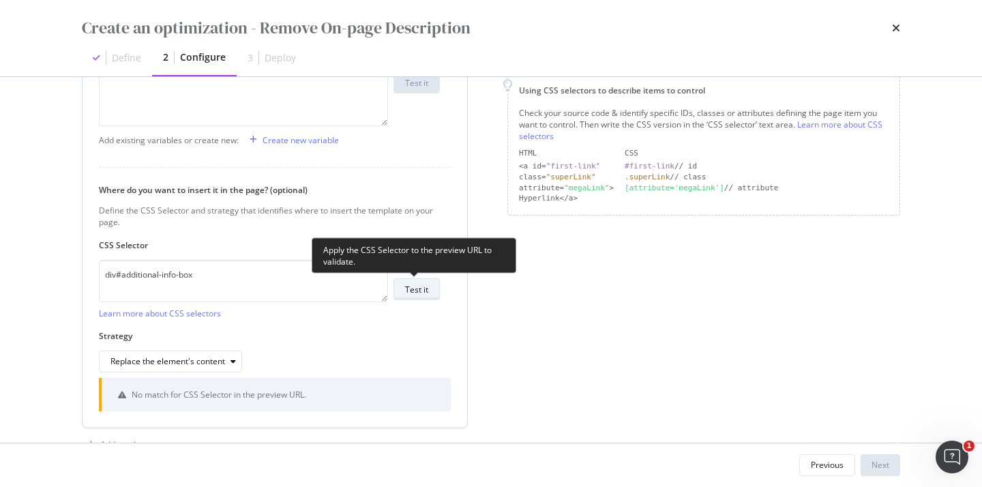
click at [417, 294] on div "Test it" at bounding box center [416, 290] width 23 height 12
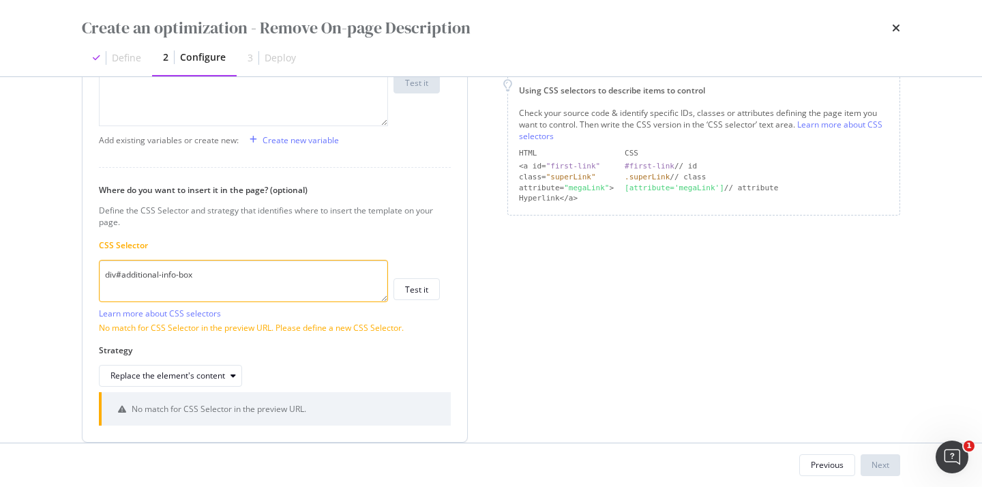
drag, startPoint x: 215, startPoint y: 279, endPoint x: 123, endPoint y: 278, distance: 92.7
click at [123, 278] on textarea "div#additional-info-box" at bounding box center [243, 281] width 289 height 42
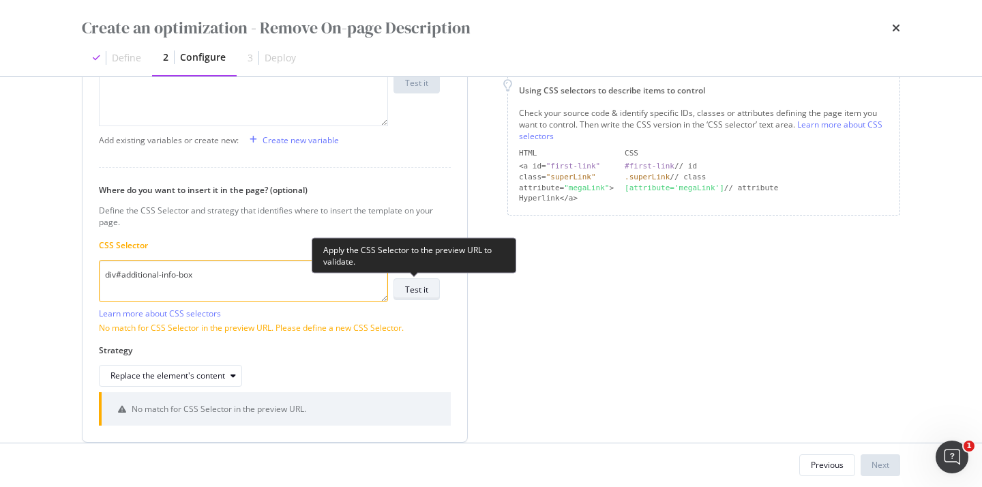
click at [425, 290] on div "Test it" at bounding box center [416, 290] width 23 height 12
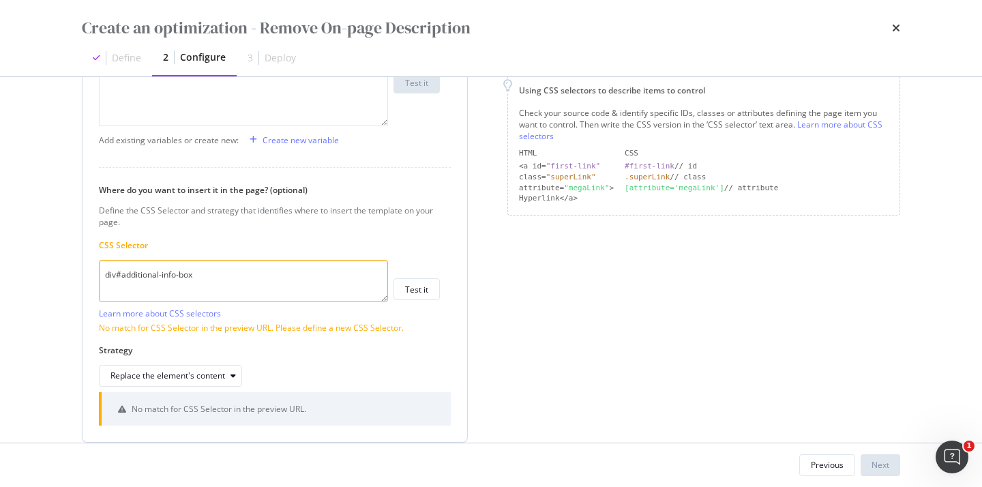
drag, startPoint x: 116, startPoint y: 277, endPoint x: 90, endPoint y: 277, distance: 25.9
click at [90, 277] on div "Define your template Enter text or insert data XXXXXXXXXXXXXXXXXXXXXXXXXXXXXXXX…" at bounding box center [275, 221] width 385 height 440
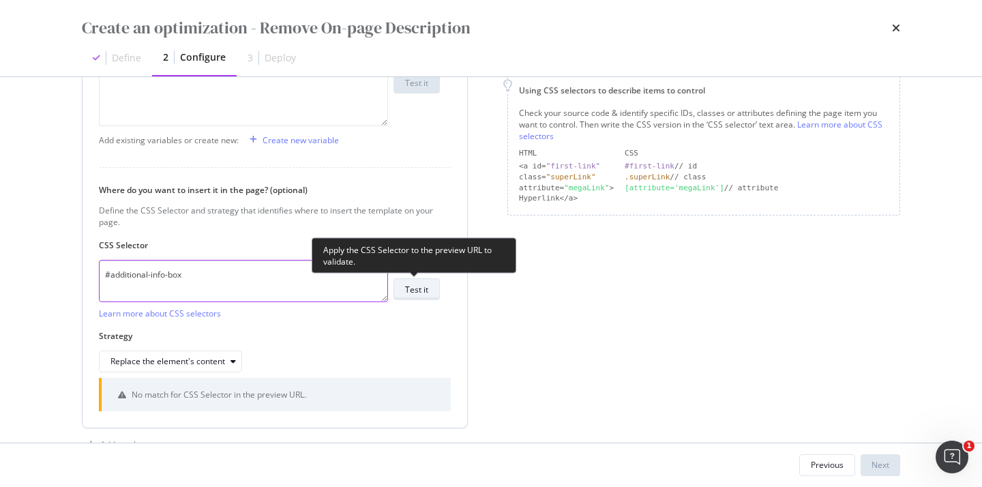
type textarea "#additional-info-box"
click at [425, 292] on div "Test it" at bounding box center [416, 290] width 23 height 12
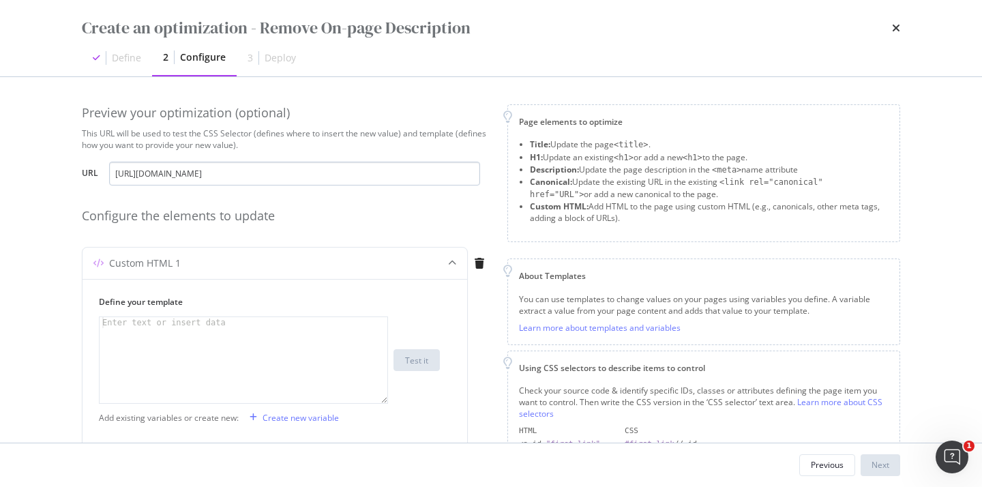
scroll to position [0, 0]
click at [114, 59] on div "Define" at bounding box center [126, 58] width 29 height 14
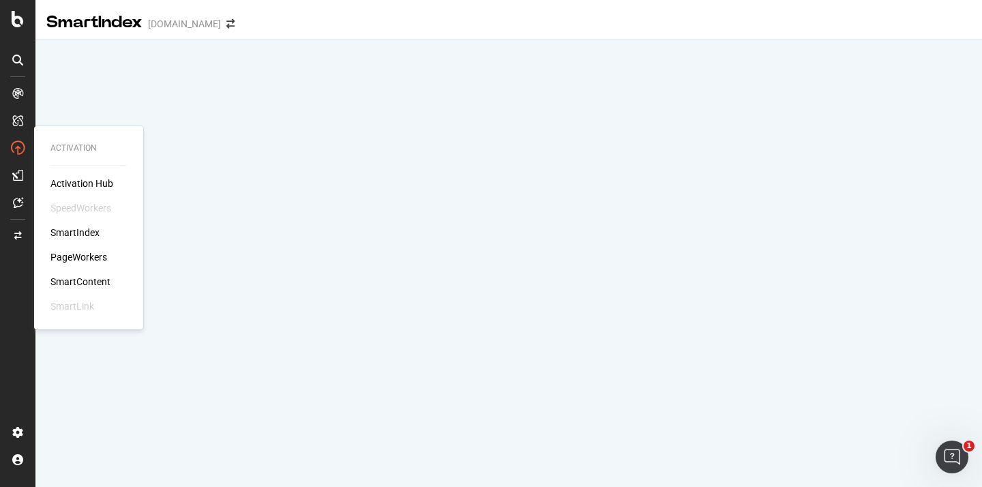
click at [81, 262] on div "PageWorkers" at bounding box center [78, 257] width 57 height 14
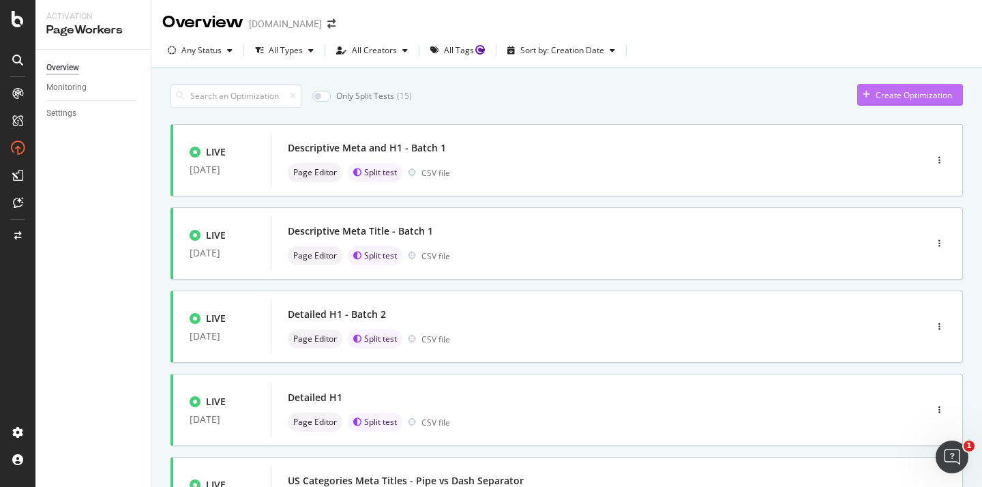
click at [899, 91] on div "Create Optimization" at bounding box center [913, 95] width 76 height 12
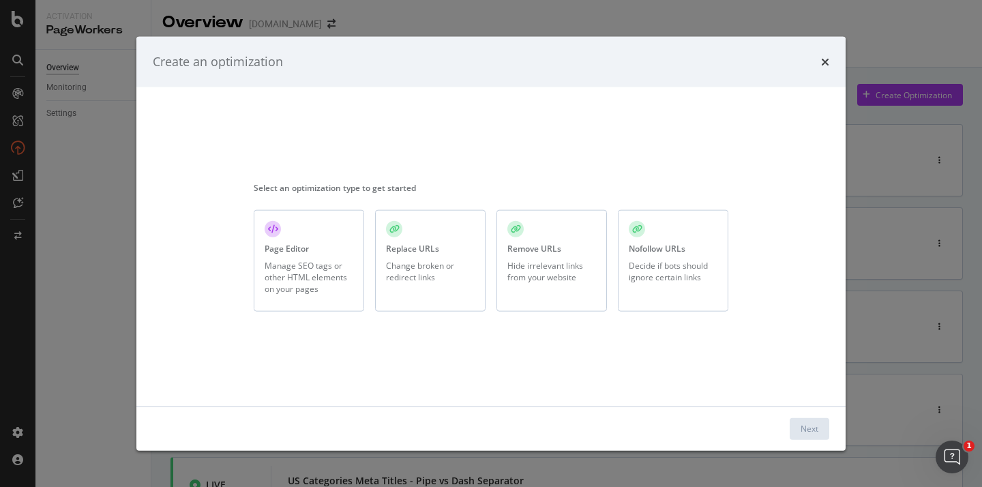
click at [327, 287] on div "Manage SEO tags or other HTML elements on your pages" at bounding box center [309, 277] width 89 height 35
click at [807, 423] on div "Next" at bounding box center [809, 429] width 18 height 12
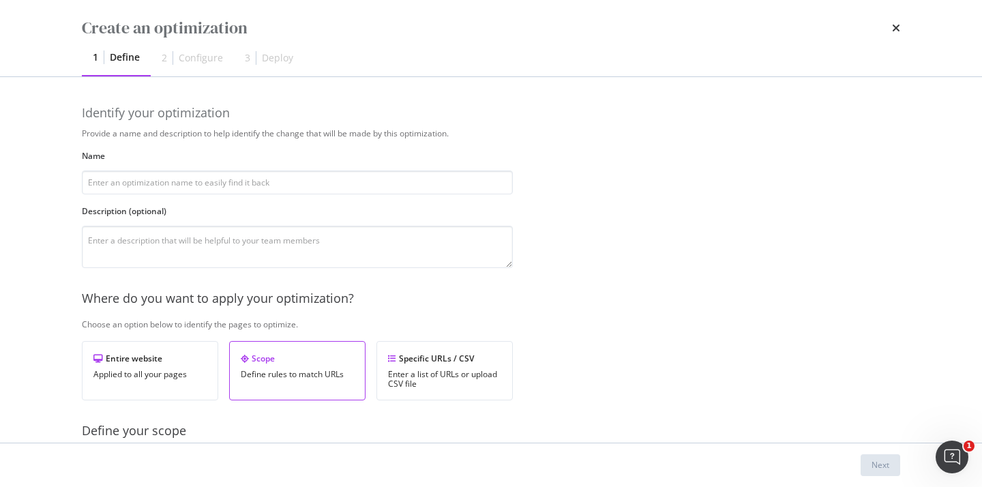
scroll to position [138, 0]
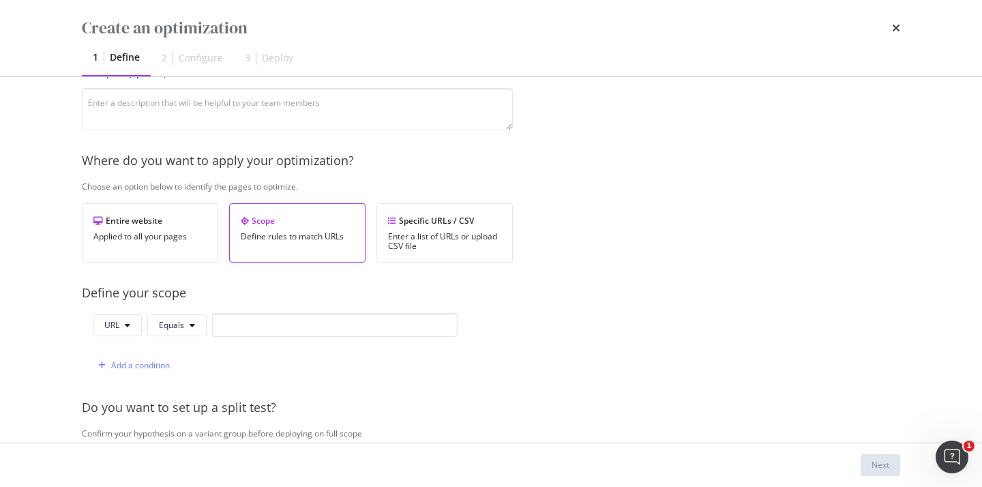
click at [277, 310] on div "Provide a name and description to help identify the change that will be made by…" at bounding box center [491, 358] width 818 height 736
click at [281, 327] on input "modal" at bounding box center [334, 325] width 245 height 24
paste input "[URL][DOMAIN_NAME]"
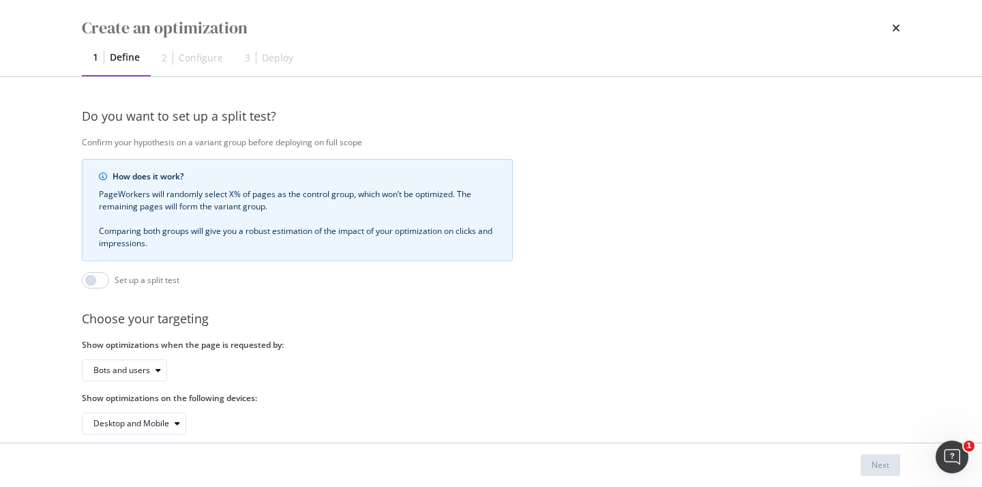
scroll to position [448, 0]
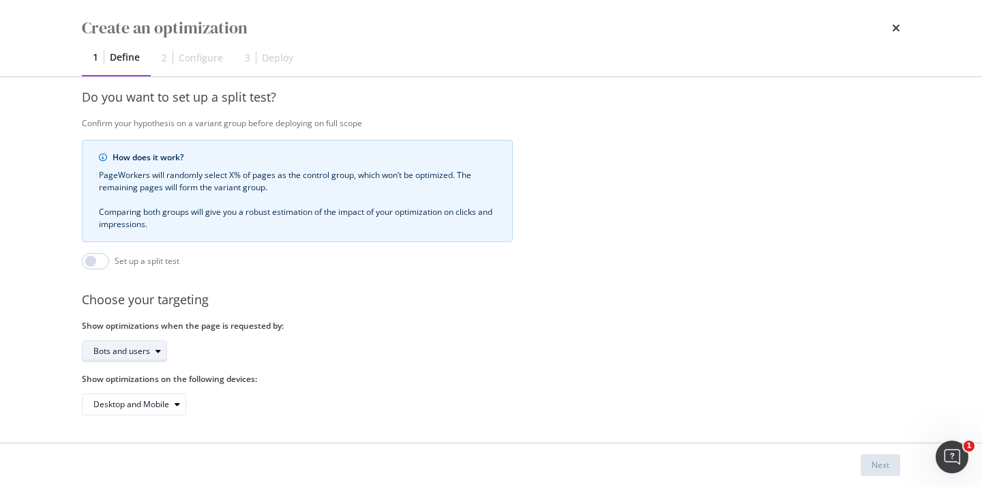
type input "[URL][DOMAIN_NAME]"
click at [143, 351] on div "Bots and users" at bounding box center [121, 351] width 57 height 8
click at [134, 399] on div "Bots only" at bounding box center [128, 396] width 81 height 17
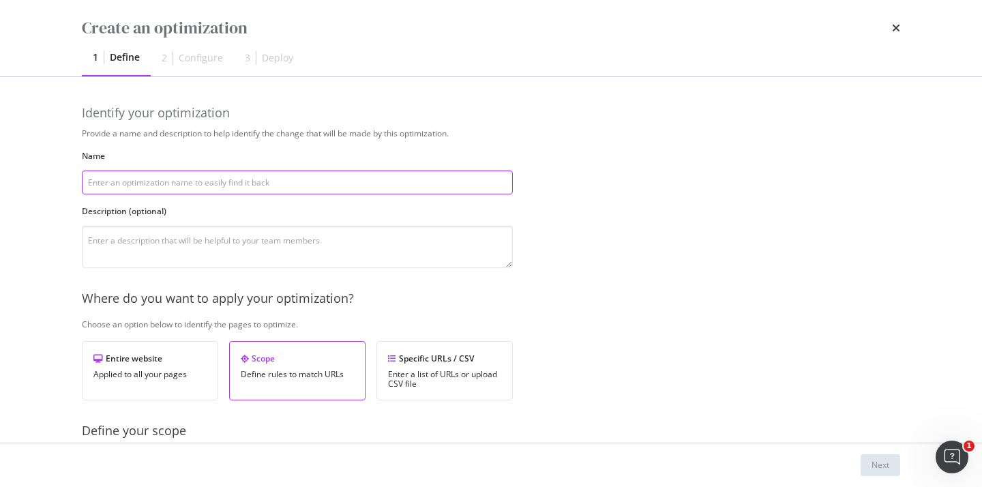
click at [198, 183] on input "modal" at bounding box center [297, 182] width 431 height 24
type input "E"
type input "S"
type input "Remove content description on-page"
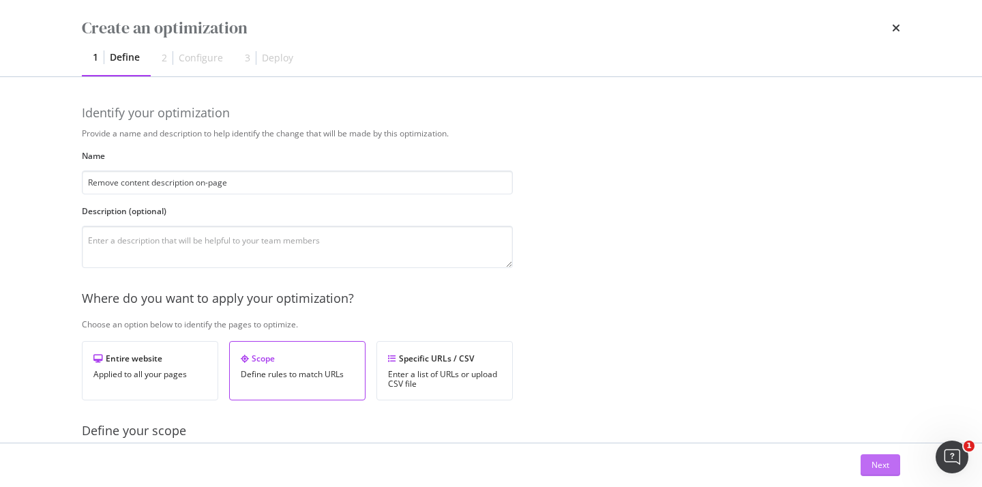
click at [882, 470] on div "Next" at bounding box center [880, 465] width 18 height 12
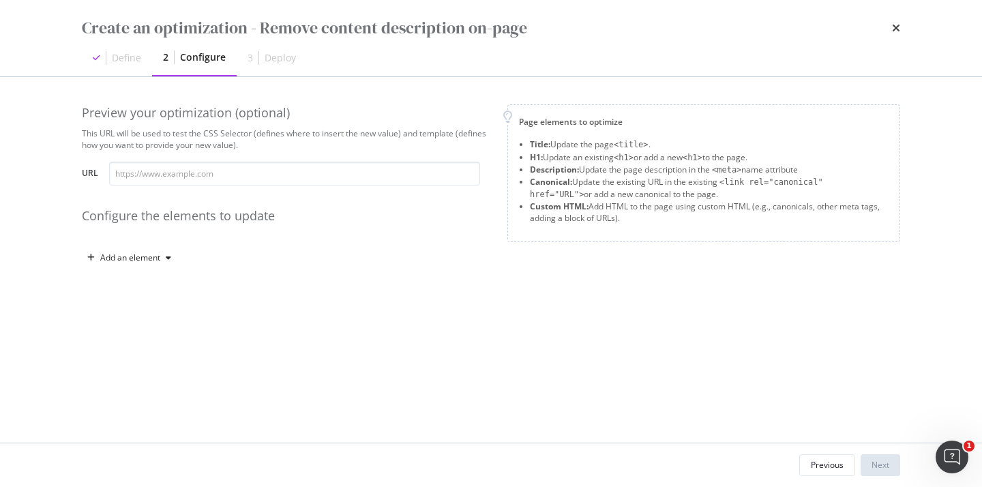
click at [228, 195] on div "Preview your optimization (optional) This URL will be used to test the CSS Sele…" at bounding box center [286, 186] width 409 height 164
click at [220, 184] on input "modal" at bounding box center [294, 174] width 371 height 24
paste input "[URL][DOMAIN_NAME]"
type input "[URL][DOMAIN_NAME]"
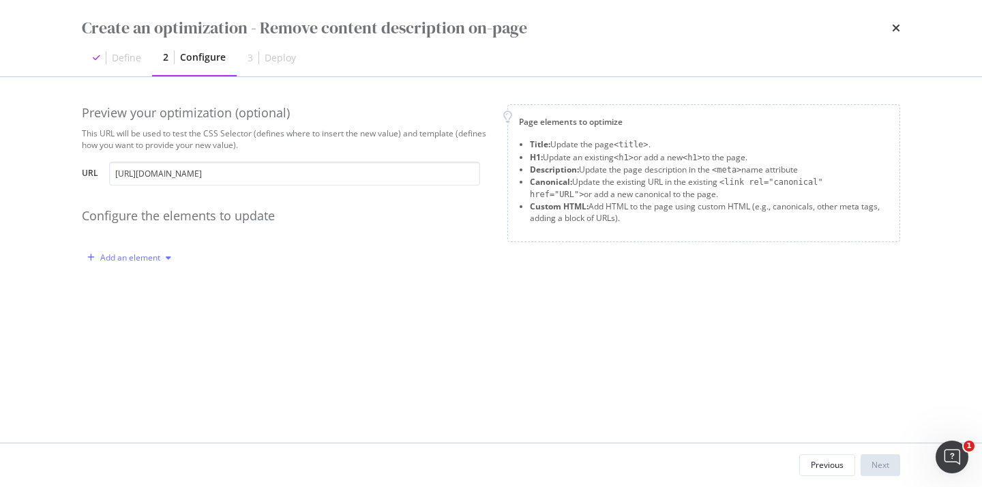
click at [151, 255] on div "Add an element" at bounding box center [130, 258] width 60 height 8
click at [160, 365] on div "Custom HTML" at bounding box center [137, 373] width 92 height 17
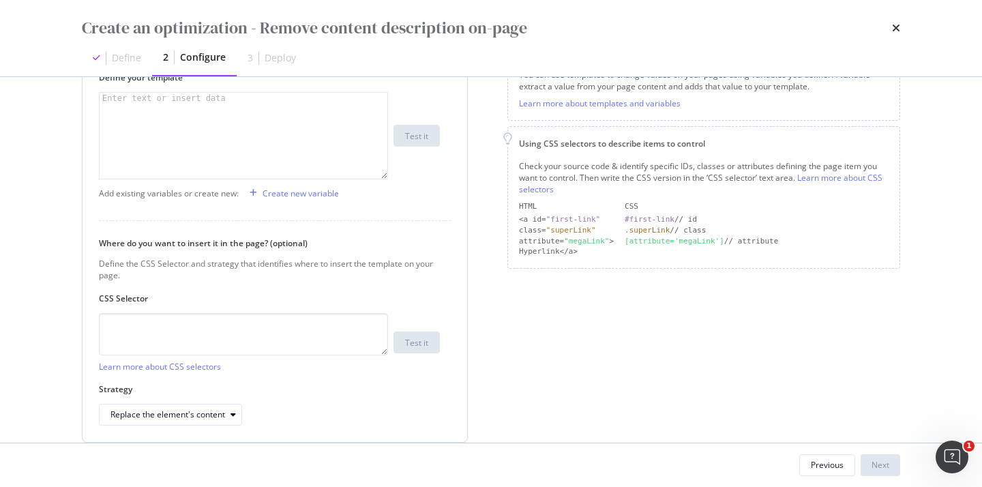
scroll to position [279, 0]
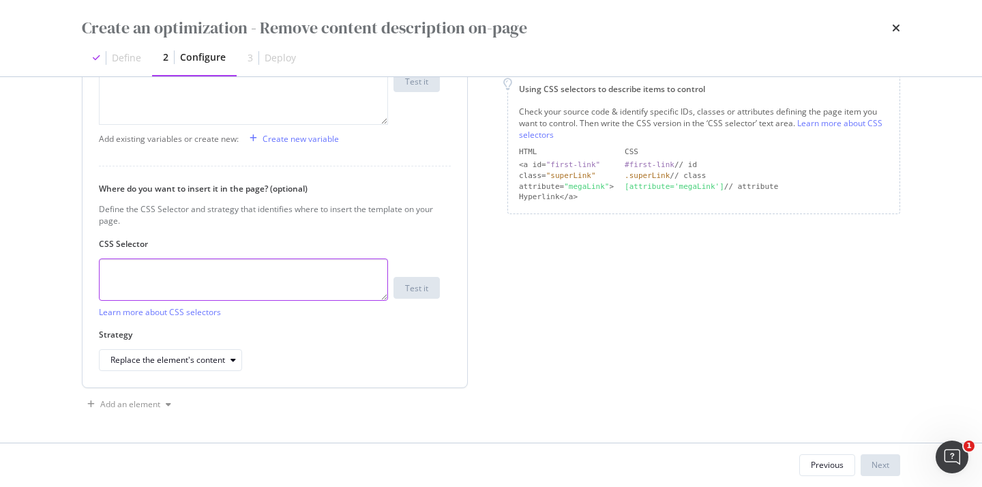
click at [201, 276] on textarea "modal" at bounding box center [243, 279] width 289 height 42
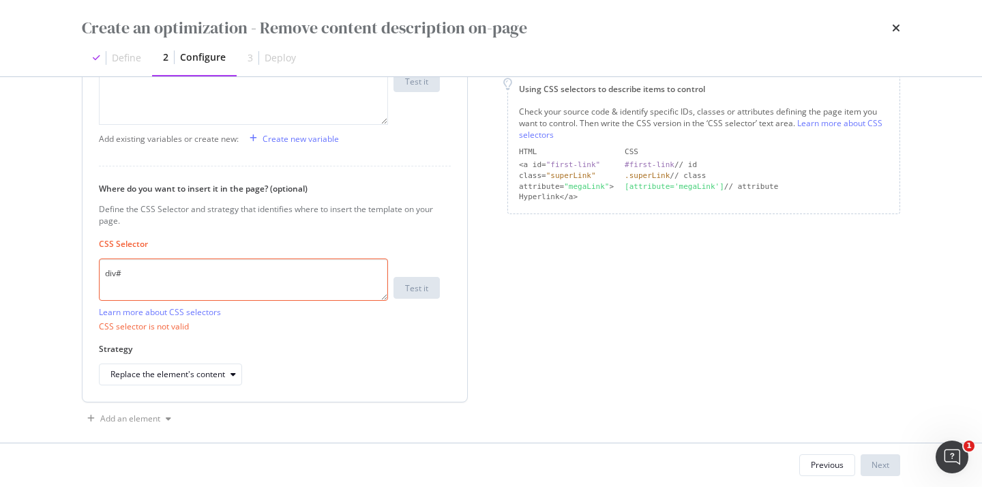
paste textarea "info_box"
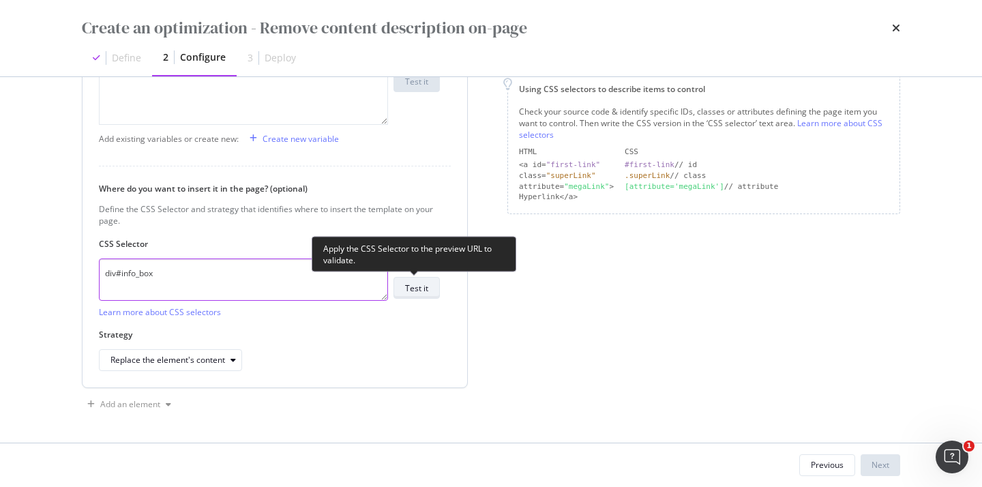
type textarea "div#info_box"
click at [415, 284] on div "Test it" at bounding box center [416, 288] width 23 height 12
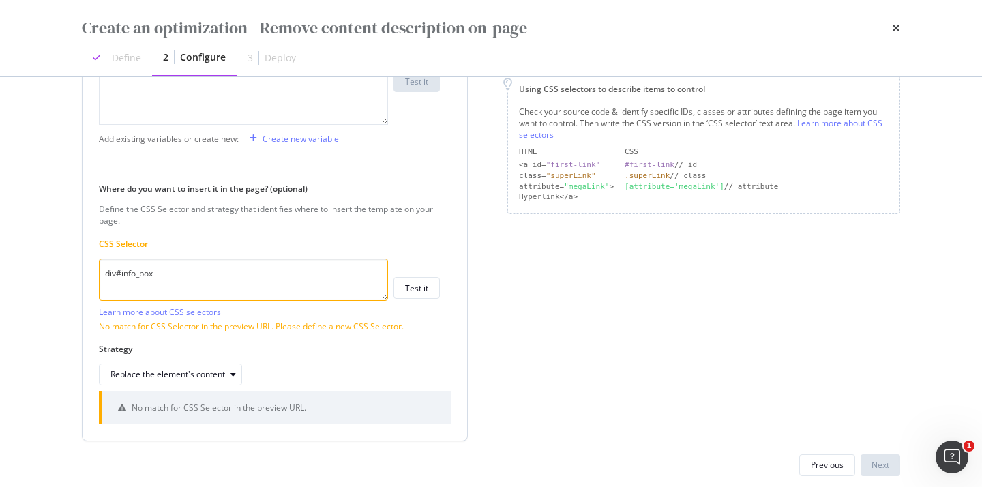
scroll to position [256, 0]
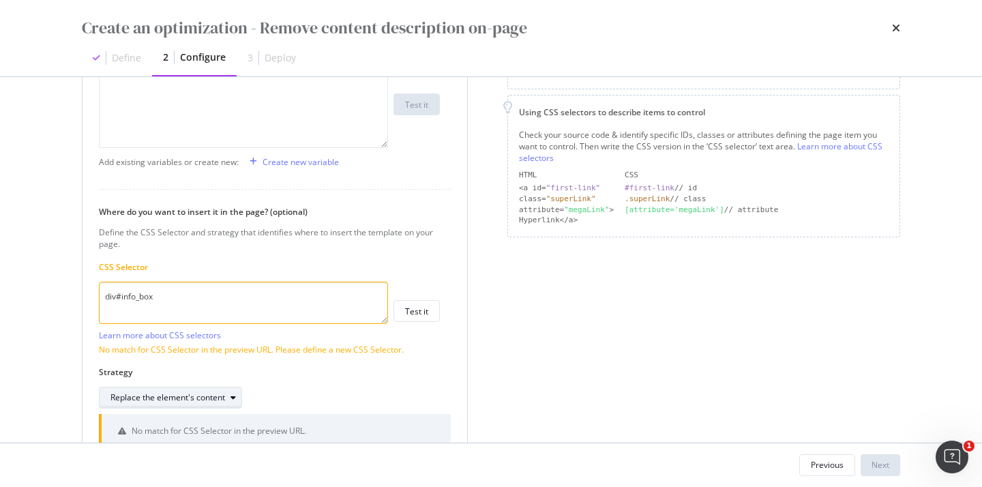
click at [222, 398] on div "Replace the element's content" at bounding box center [167, 397] width 115 height 8
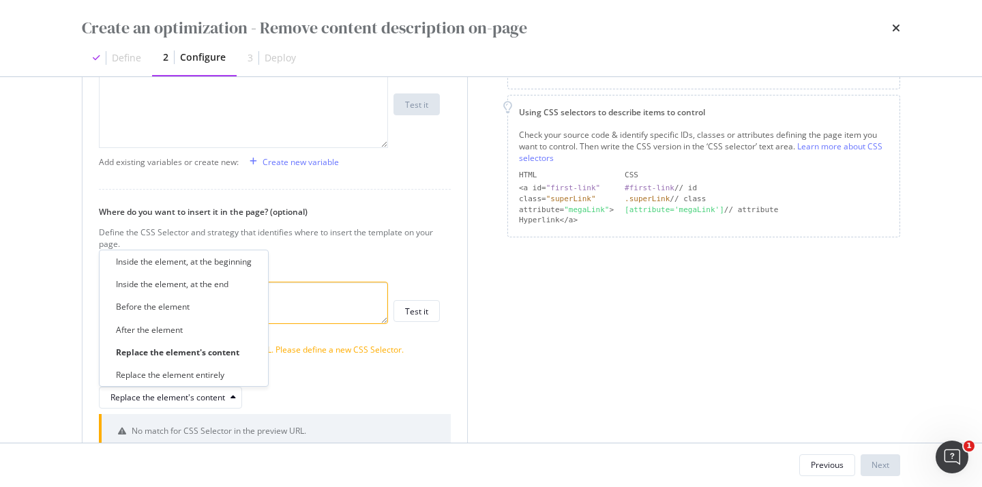
click at [310, 378] on div "Strategy Replace the element's content" at bounding box center [269, 387] width 341 height 42
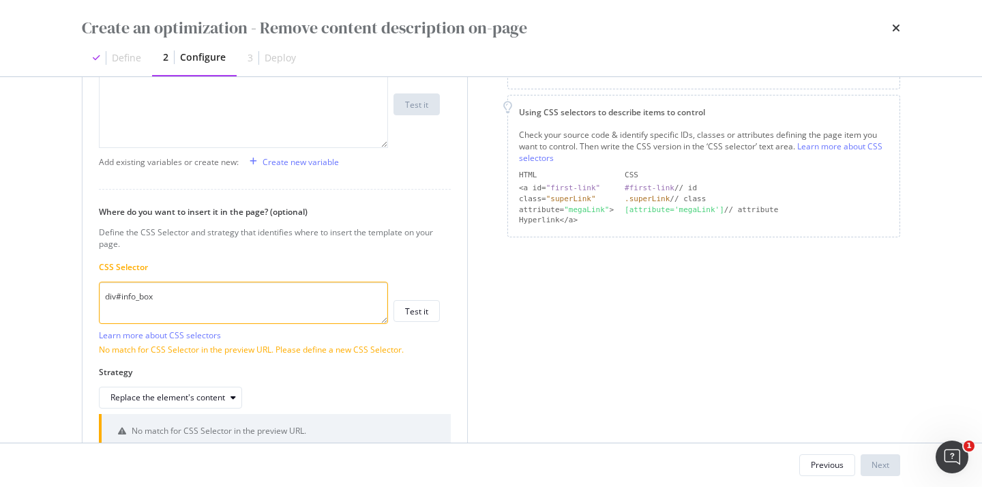
scroll to position [128, 0]
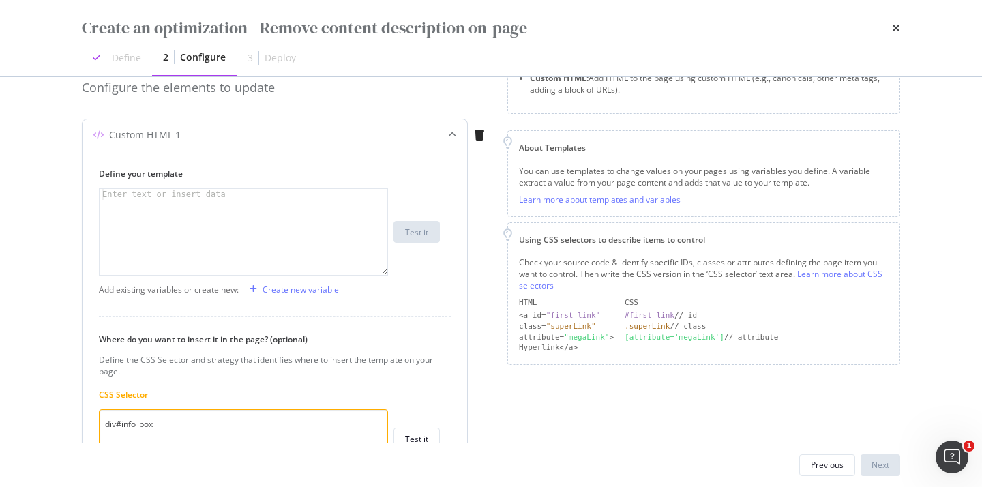
click at [232, 198] on div "modal" at bounding box center [244, 243] width 288 height 108
click at [306, 287] on div "Create new variable" at bounding box center [301, 290] width 76 height 12
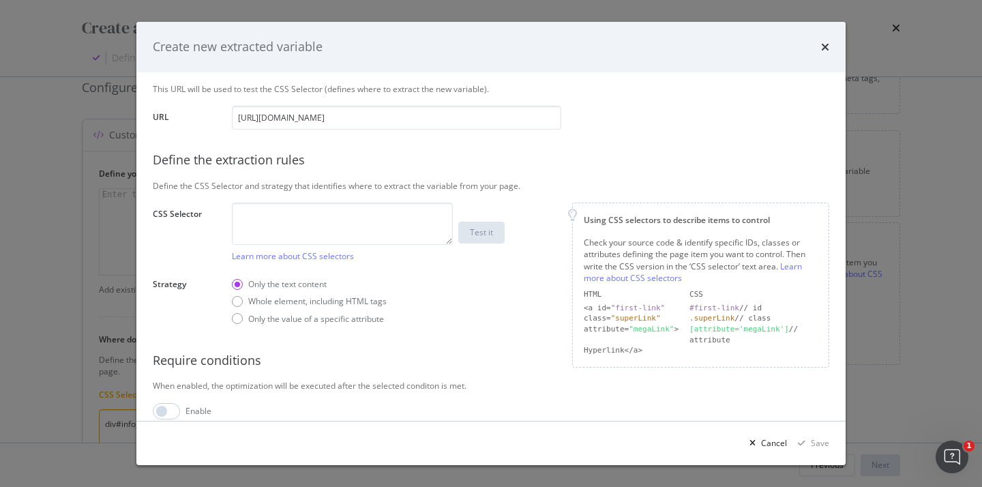
scroll to position [133, 0]
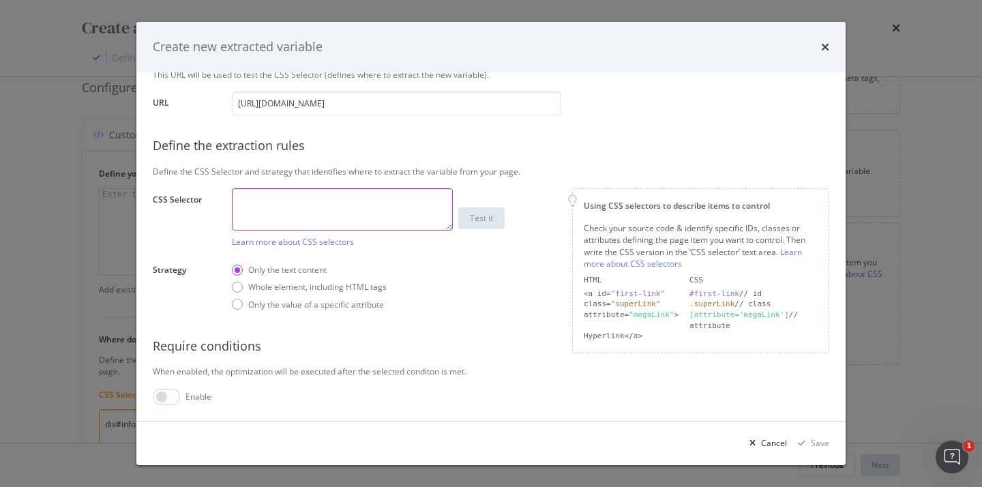
click at [299, 198] on textarea "modal" at bounding box center [342, 209] width 221 height 42
paste textarea "info_box"
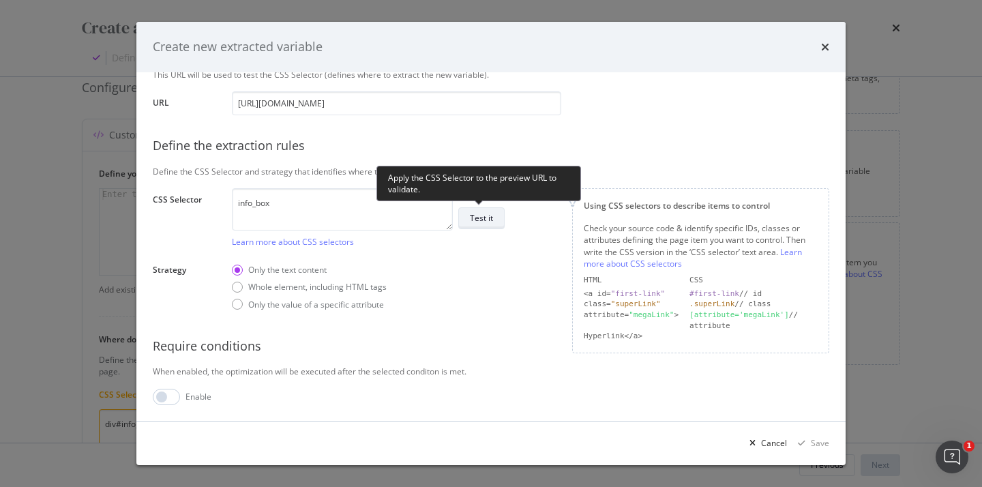
click at [472, 216] on div "Test it" at bounding box center [481, 218] width 23 height 12
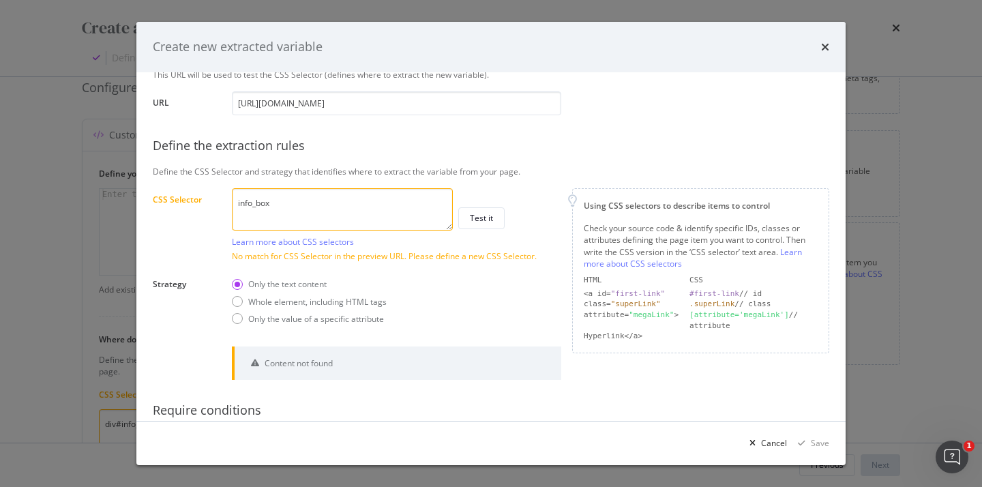
click at [243, 200] on textarea "info_box" at bounding box center [342, 209] width 221 height 42
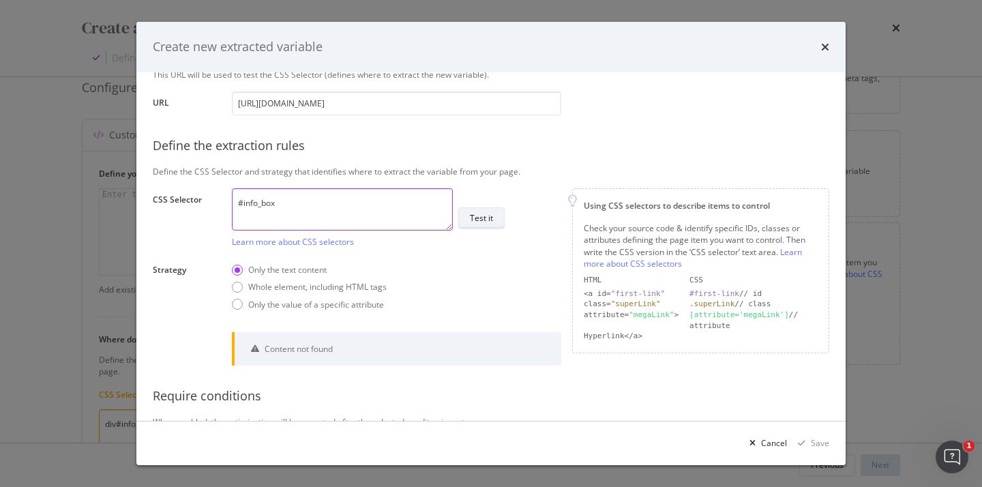
type textarea "#info_box"
click at [482, 221] on div "Test it" at bounding box center [481, 218] width 23 height 12
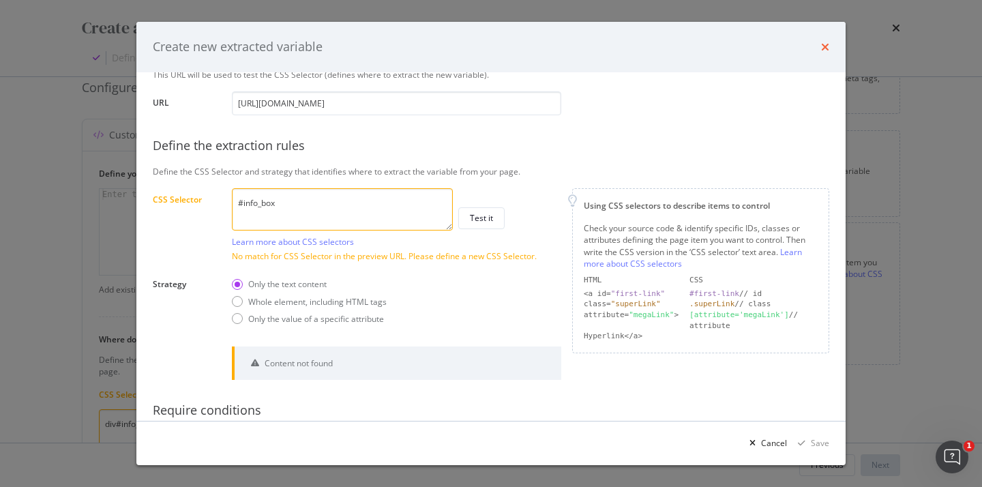
click at [822, 46] on icon "times" at bounding box center [825, 47] width 8 height 11
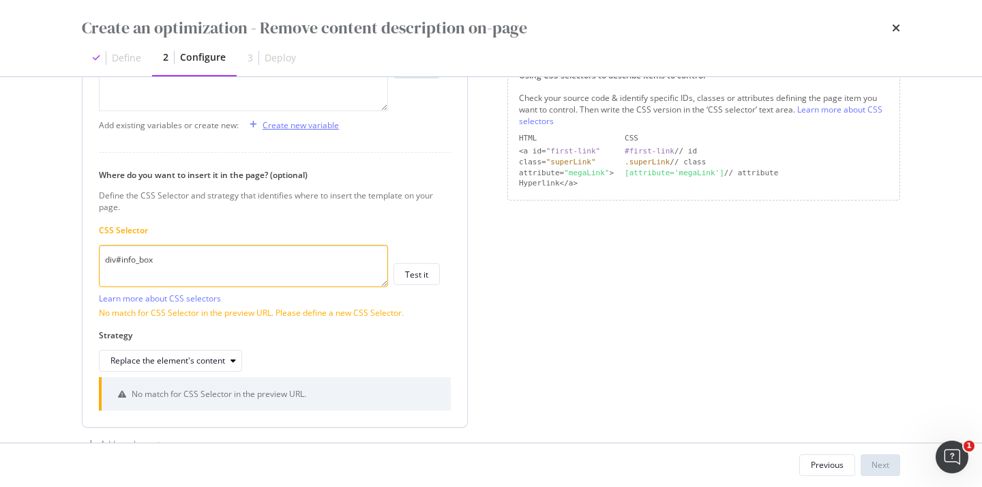
scroll to position [332, 0]
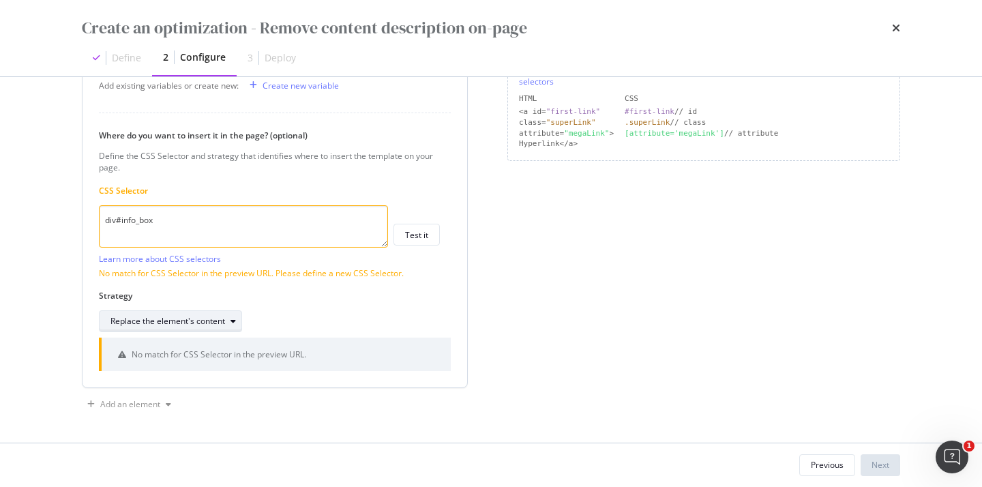
click at [233, 325] on icon "modal" at bounding box center [232, 321] width 5 height 8
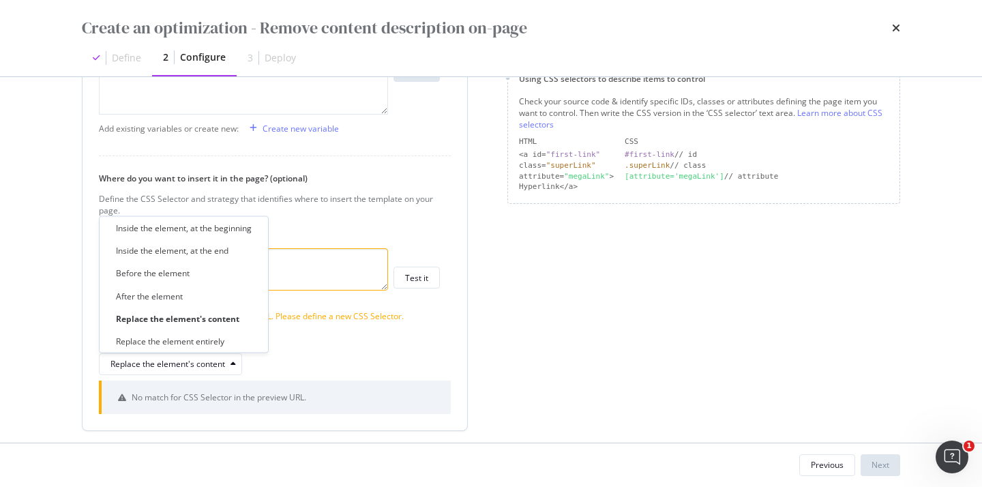
click at [335, 208] on div "Define the CSS Selector and strategy that identifies where to insert the templa…" at bounding box center [269, 204] width 341 height 23
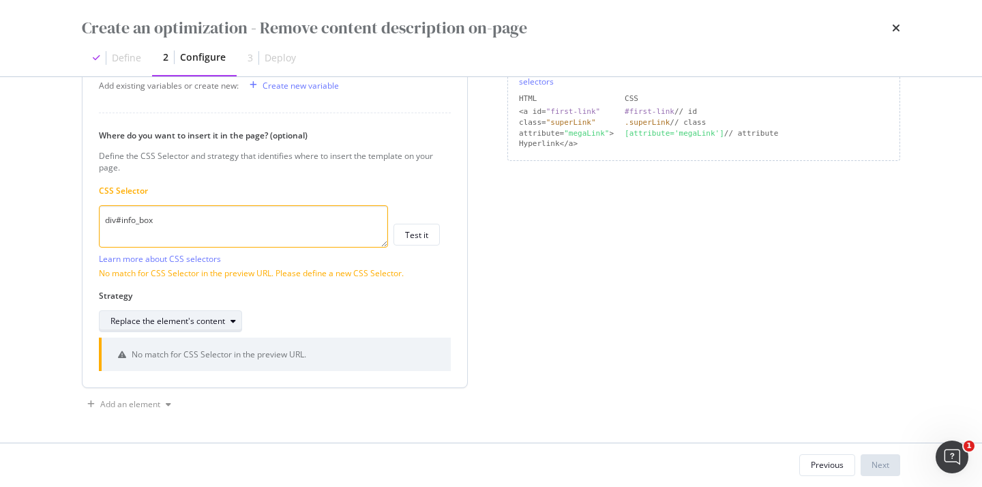
click at [207, 325] on div "Replace the element's content" at bounding box center [167, 321] width 115 height 8
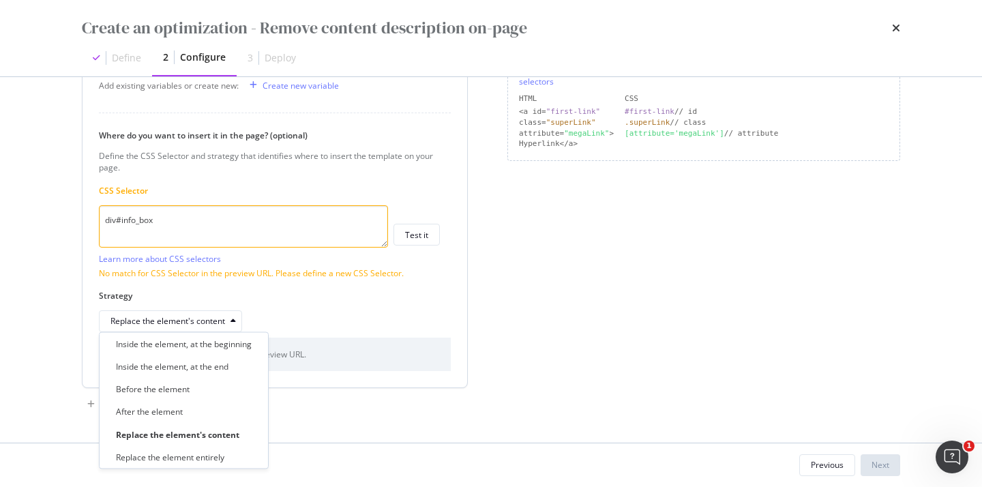
click at [460, 348] on div "Define your template Enter text or insert data XXXXXXXXXXXXXXXXXXXXXXXXXXXXXXXX…" at bounding box center [275, 167] width 385 height 440
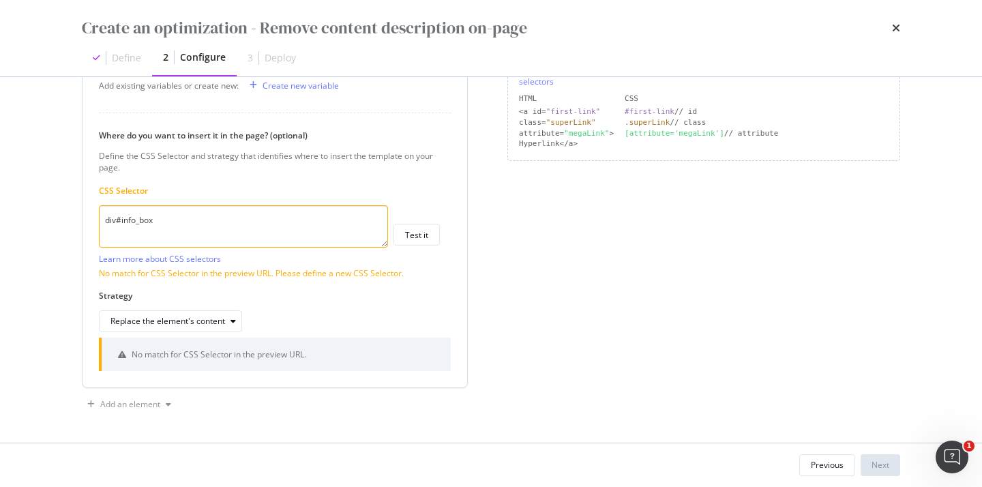
scroll to position [301, 0]
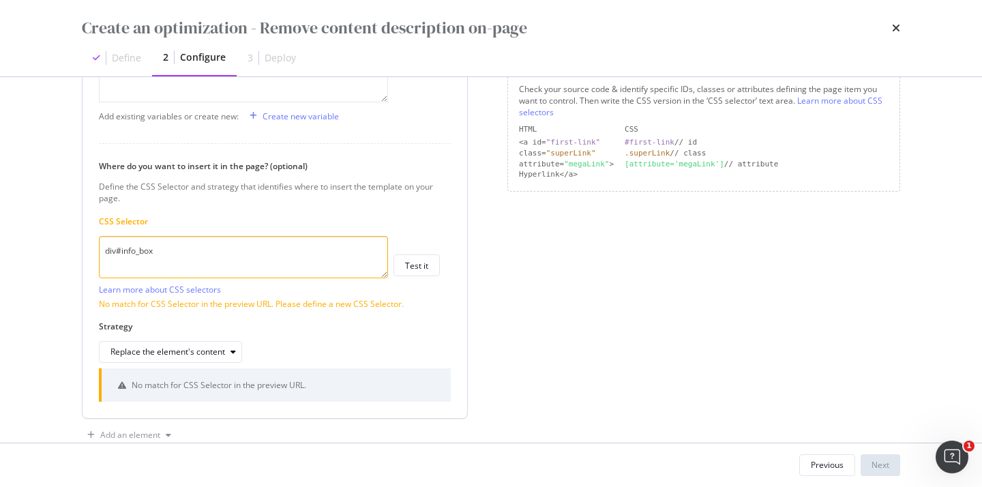
drag, startPoint x: 117, startPoint y: 250, endPoint x: 83, endPoint y: 250, distance: 34.1
click at [87, 250] on div "Define your template Enter text or insert data XXXXXXXXXXXXXXXXXXXXXXXXXXXXXXXX…" at bounding box center [275, 197] width 385 height 440
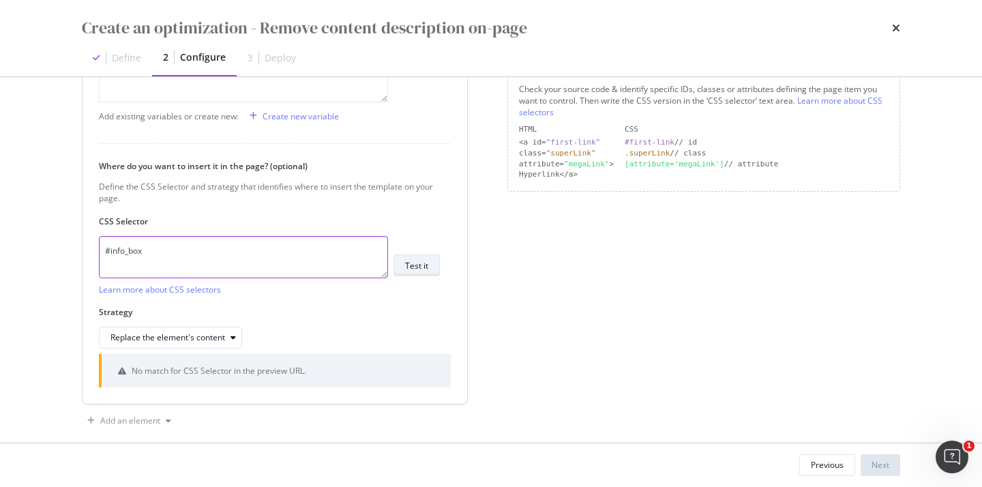
type textarea "#info_box"
click at [400, 269] on button "Test it" at bounding box center [416, 265] width 46 height 22
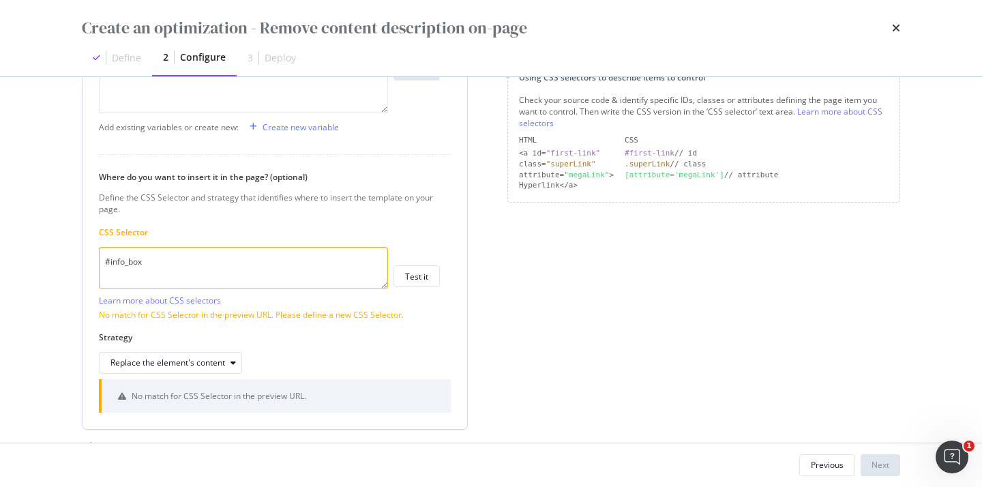
scroll to position [332, 0]
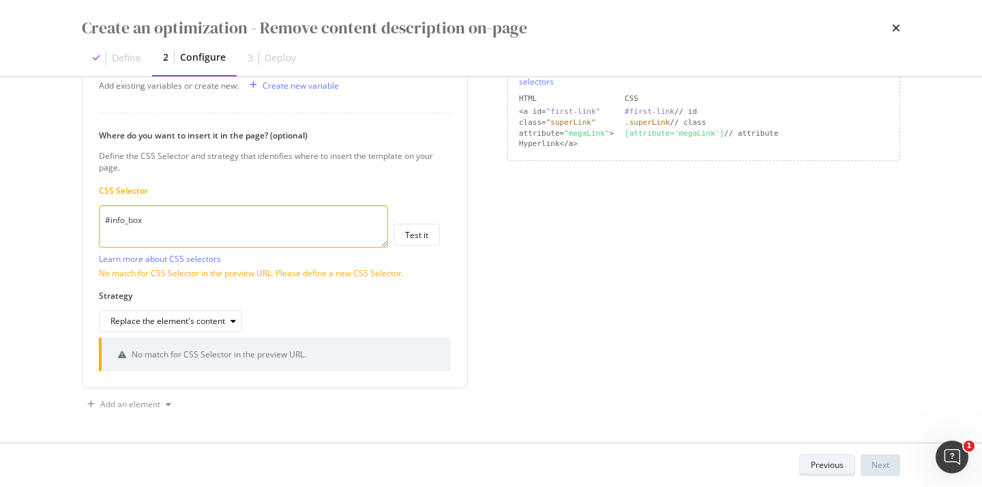
click at [824, 460] on div "Previous" at bounding box center [827, 465] width 33 height 12
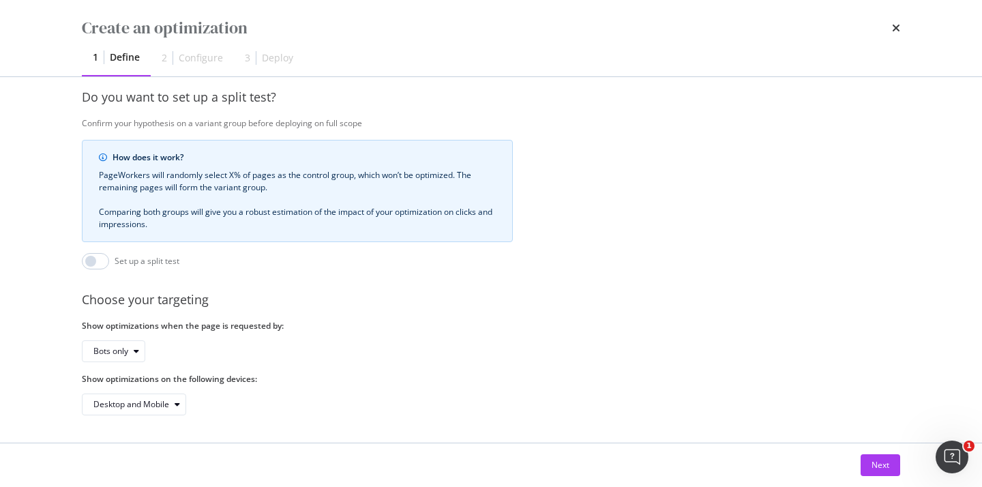
scroll to position [78, 0]
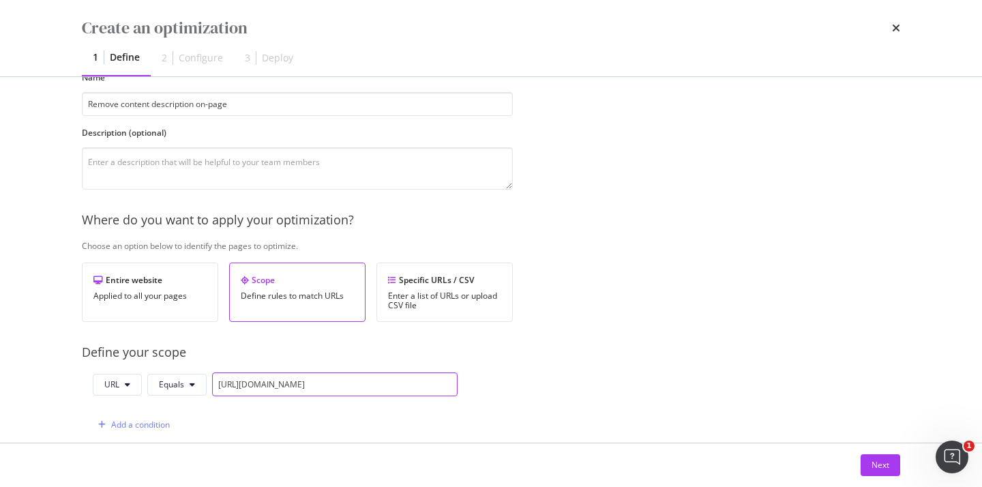
click at [246, 385] on input "[URL][DOMAIN_NAME]" at bounding box center [334, 384] width 245 height 24
paste input "second-grade-usa/math-second-grade-usa/problem-of-the-day-math-second-grade"
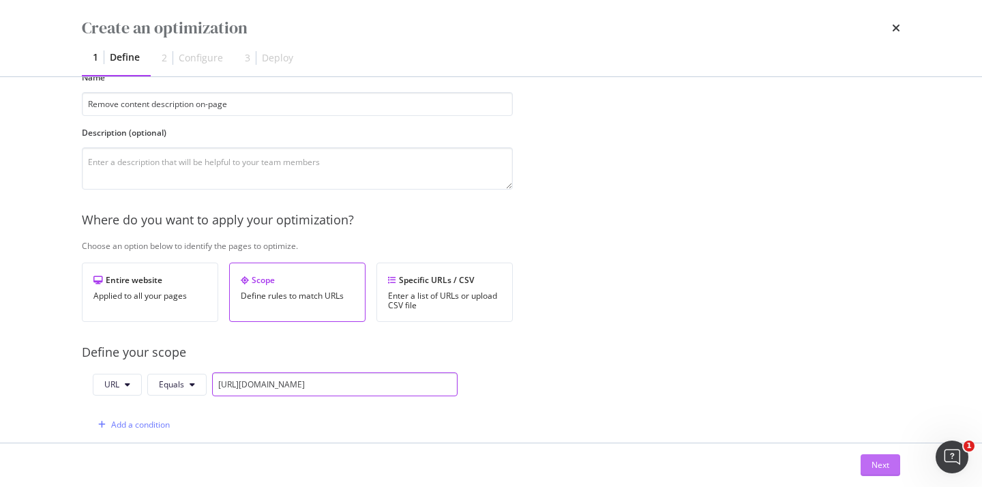
type input "https://www.twinkl.com/resources/second-grade-usa/math-second-grade-usa/problem…"
click at [875, 458] on div "Next" at bounding box center [880, 465] width 18 height 20
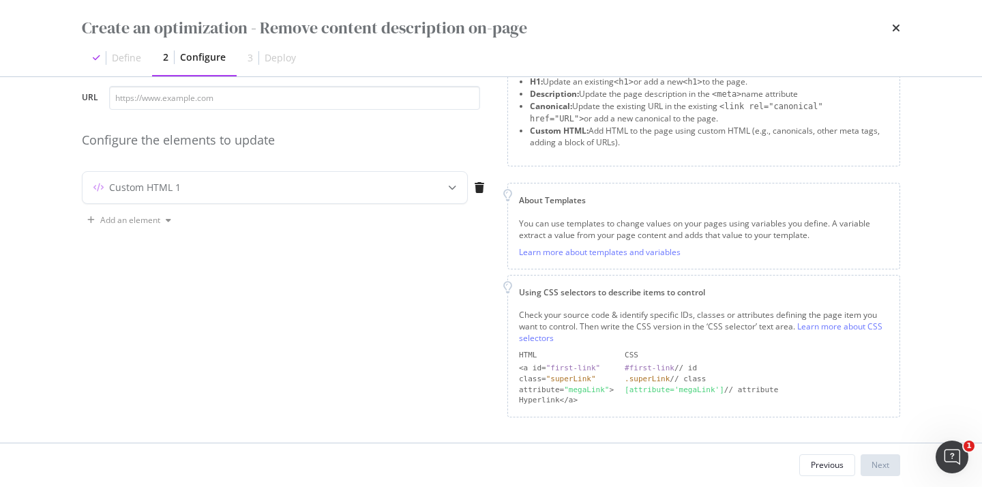
scroll to position [0, 0]
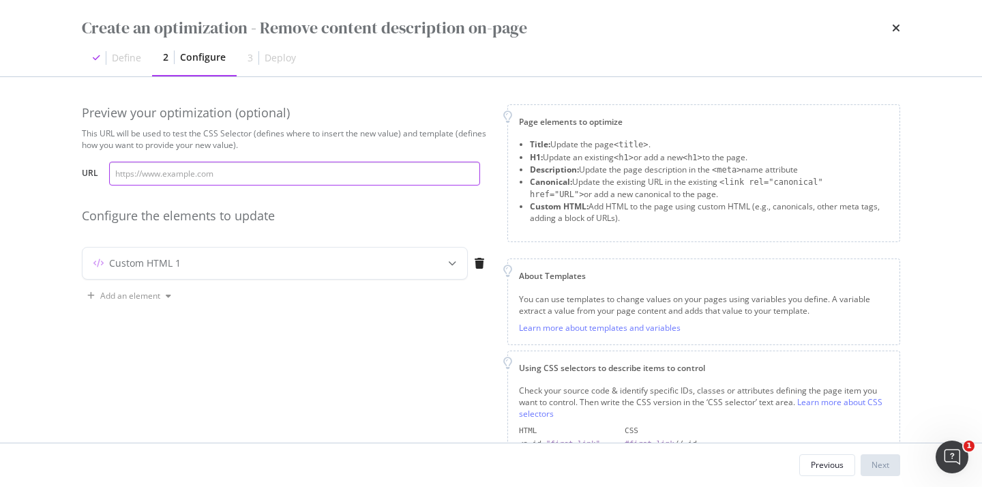
click at [198, 179] on input "modal" at bounding box center [294, 174] width 371 height 24
paste input "https://www.twinkl.com/resources/second-grade-usa/math-second-grade-usa/problem…"
type input "https://www.twinkl.com/resources/second-grade-usa/math-second-grade-usa/problem…"
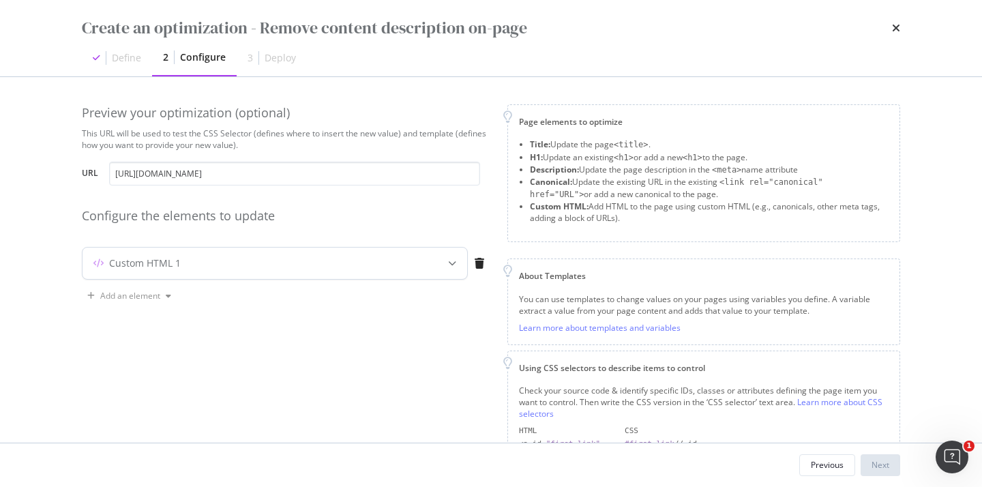
click at [163, 256] on div "Custom HTML 1" at bounding box center [145, 263] width 72 height 14
click at [165, 271] on div "Custom HTML 1" at bounding box center [275, 263] width 385 height 31
click at [443, 258] on div "modal" at bounding box center [452, 263] width 30 height 31
click at [452, 263] on icon "modal" at bounding box center [452, 263] width 8 height 8
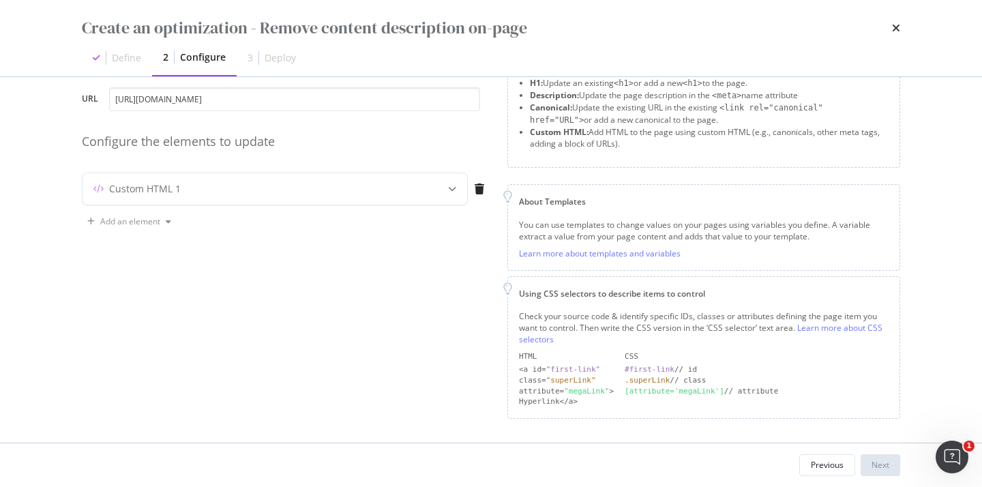
scroll to position [76, 0]
click at [452, 188] on icon "modal" at bounding box center [452, 187] width 8 height 8
click at [365, 190] on div "Custom HTML 1" at bounding box center [248, 188] width 331 height 14
click at [485, 192] on div "modal" at bounding box center [479, 187] width 23 height 11
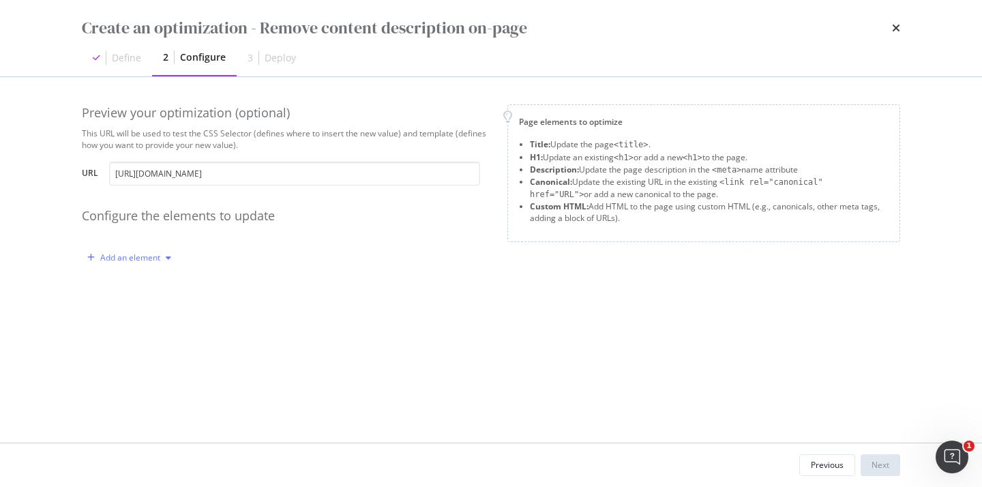
click at [138, 260] on div "Add an element" at bounding box center [130, 258] width 60 height 8
click at [136, 371] on div "Custom HTML" at bounding box center [145, 374] width 54 height 12
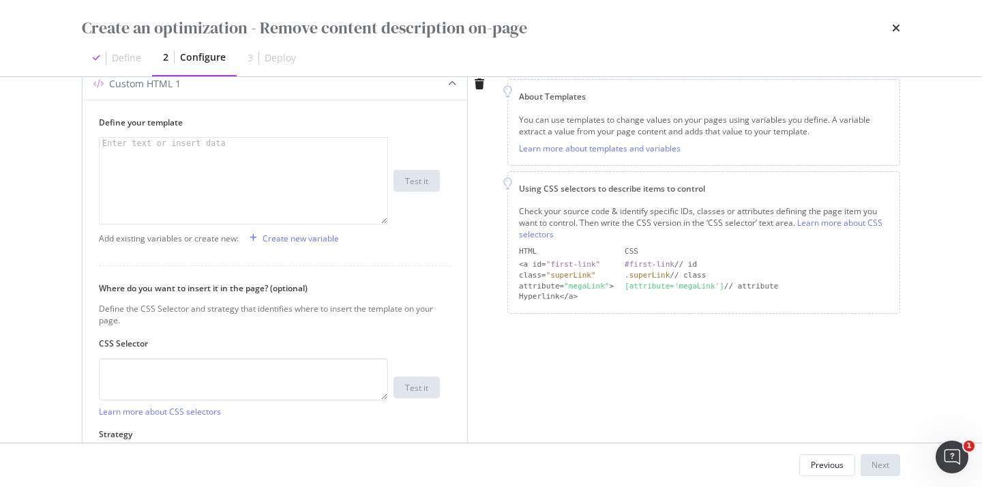
scroll to position [269, 0]
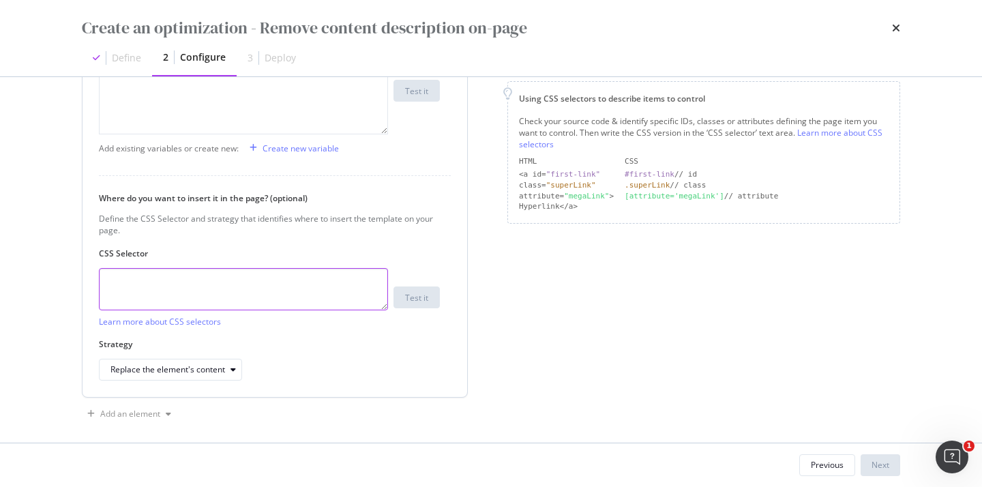
click at [175, 301] on textarea "modal" at bounding box center [243, 289] width 289 height 42
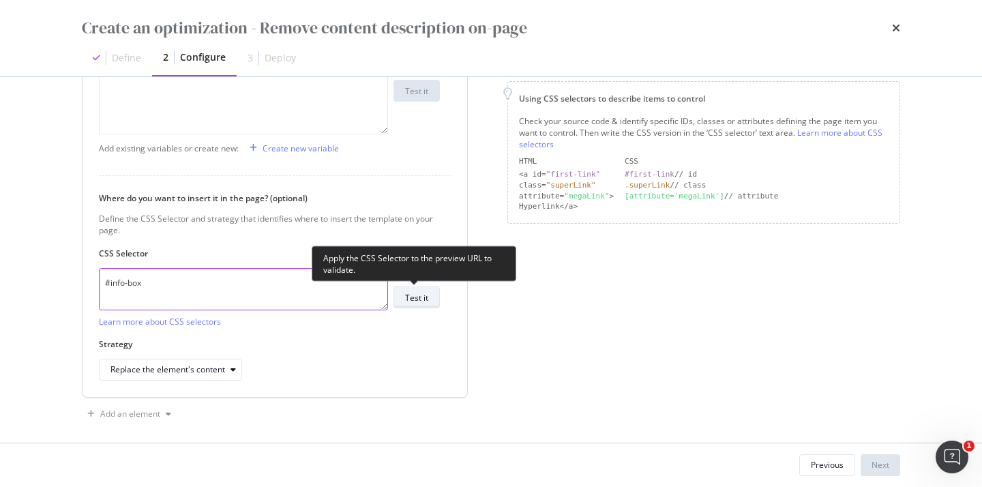
type textarea "#info-box"
click at [402, 299] on button "Test it" at bounding box center [416, 297] width 46 height 22
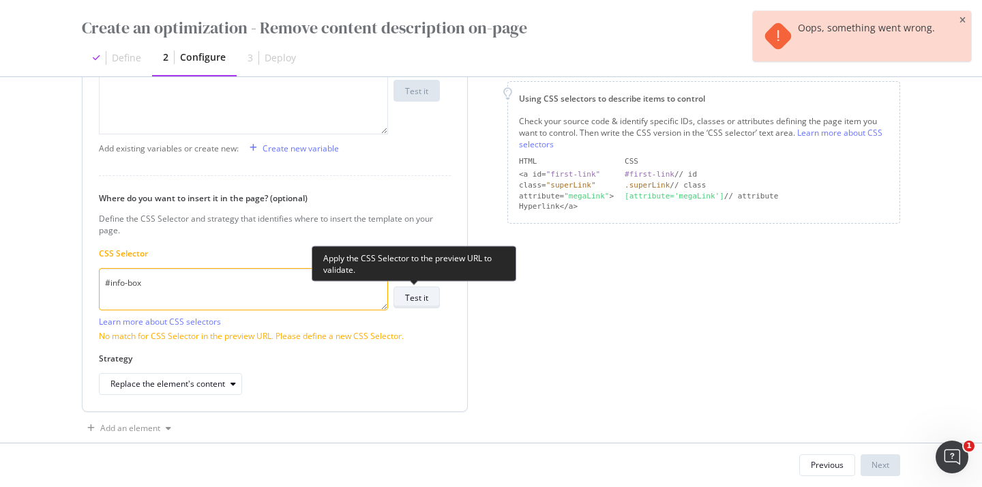
click at [402, 299] on button "Test it" at bounding box center [416, 297] width 46 height 22
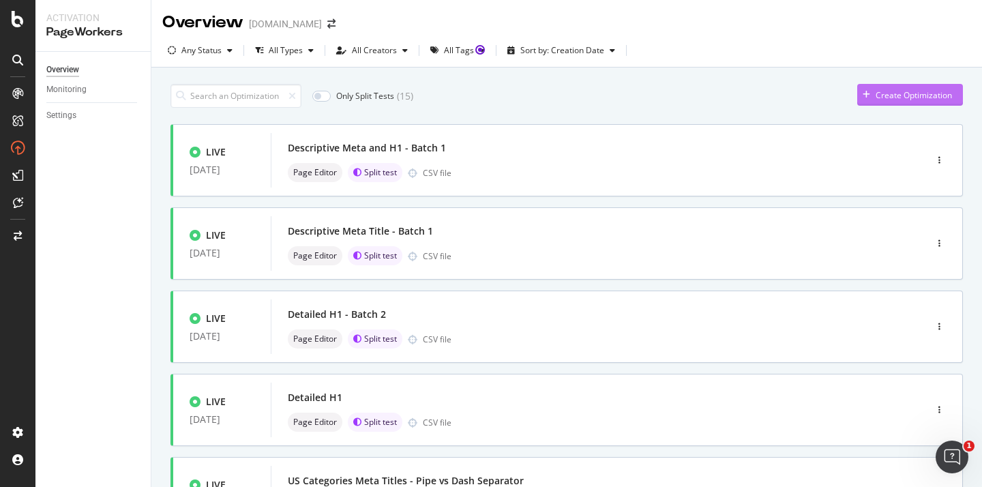
click at [893, 95] on div "Create Optimization" at bounding box center [913, 95] width 76 height 12
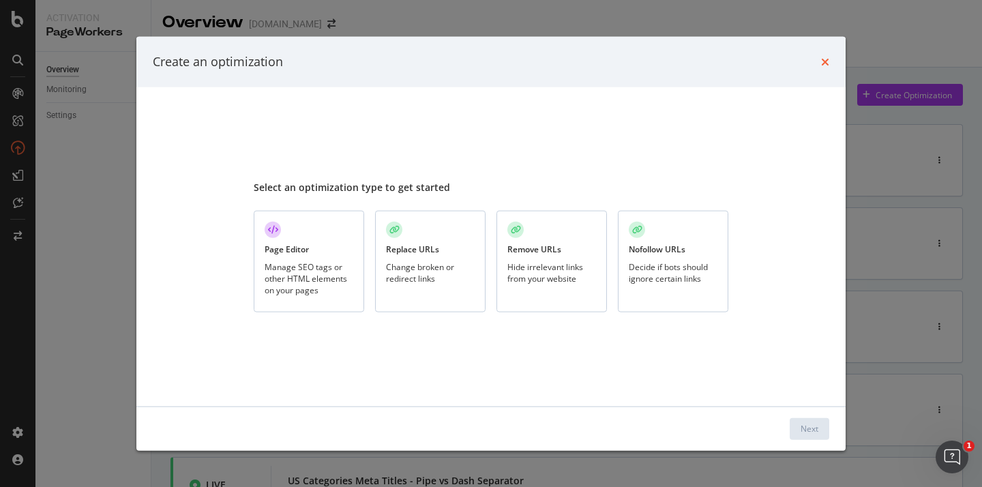
click at [824, 65] on icon "times" at bounding box center [825, 61] width 8 height 11
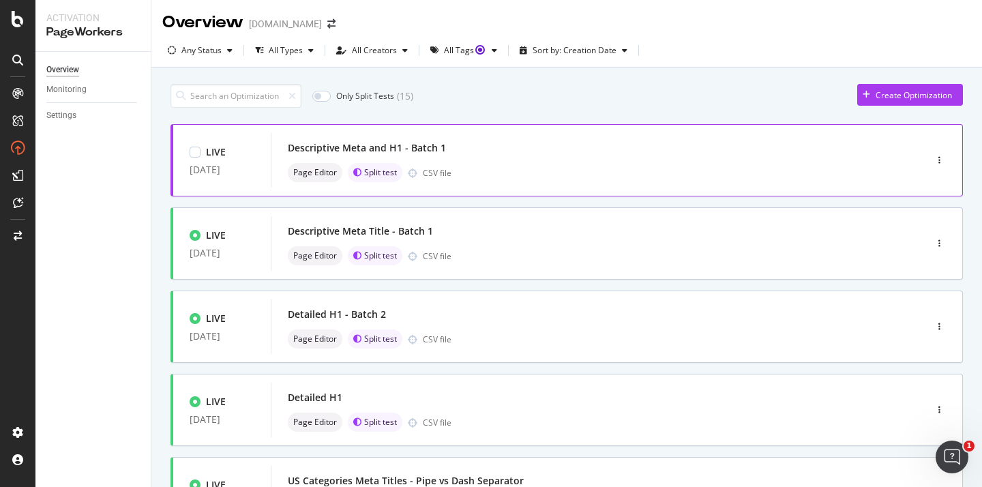
click at [522, 170] on div "Page Editor Split test CSV file" at bounding box center [578, 172] width 580 height 19
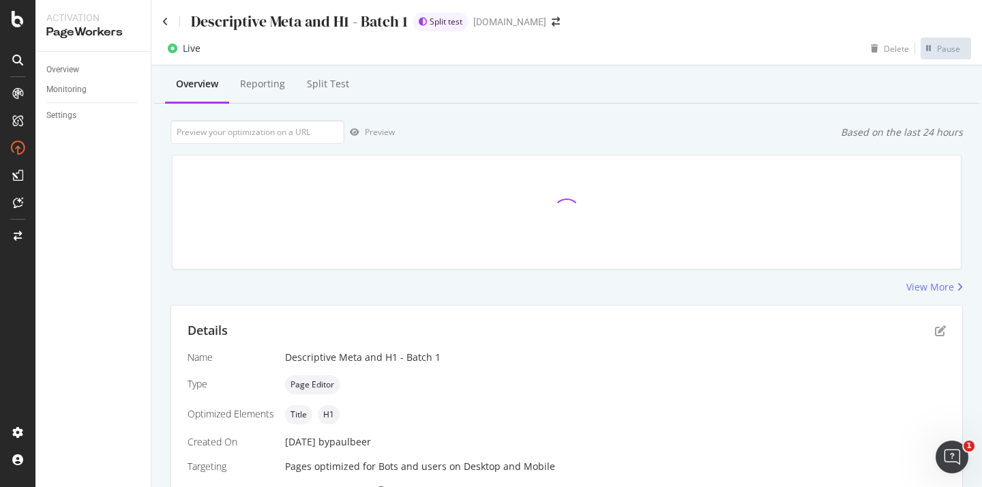
scroll to position [331, 0]
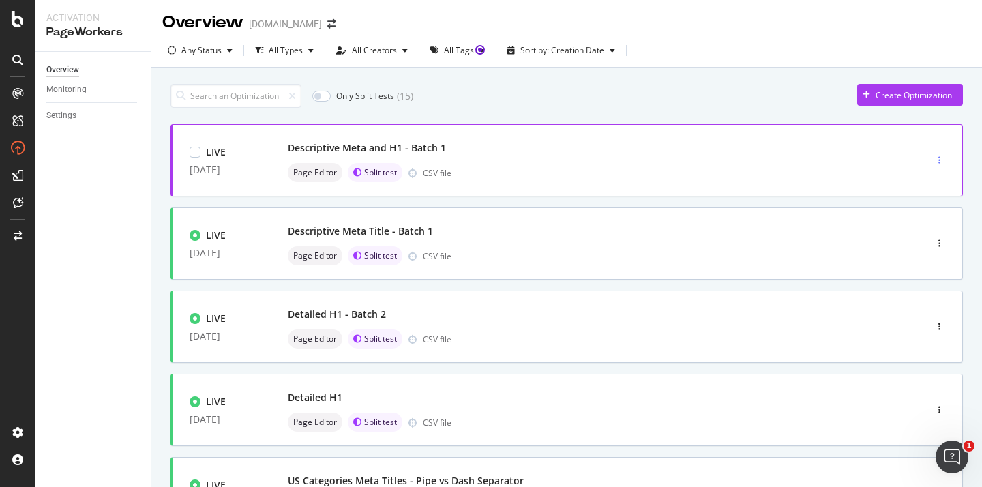
click at [945, 164] on div "button" at bounding box center [939, 160] width 13 height 8
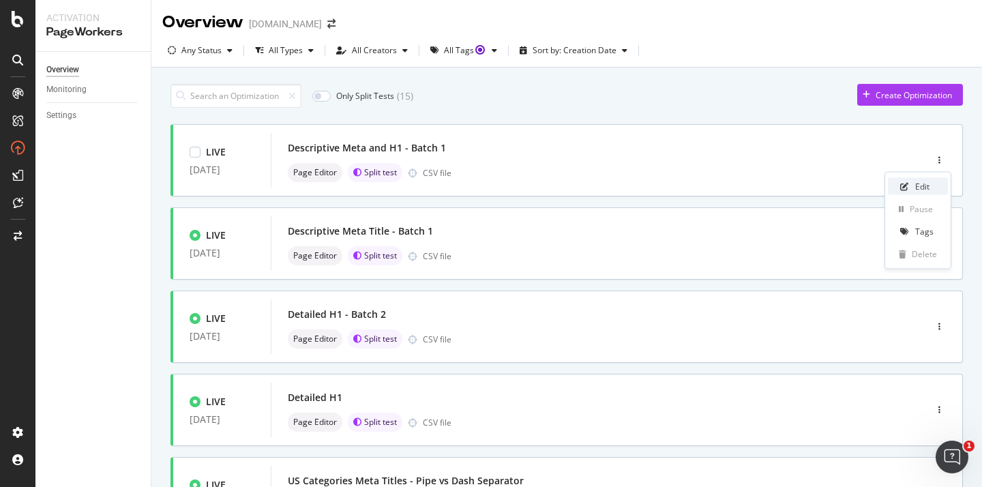
click at [929, 185] on div "Edit" at bounding box center [922, 187] width 14 height 12
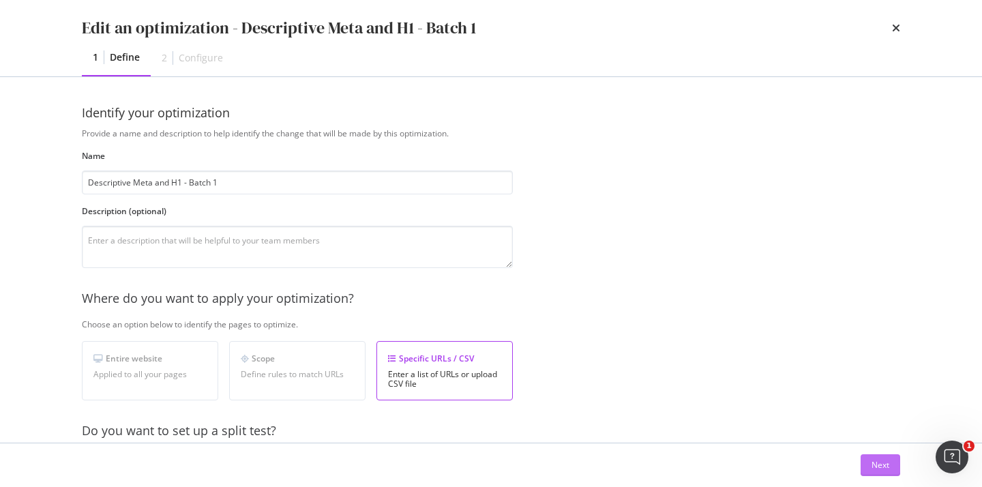
click at [886, 462] on div "Next" at bounding box center [880, 465] width 18 height 12
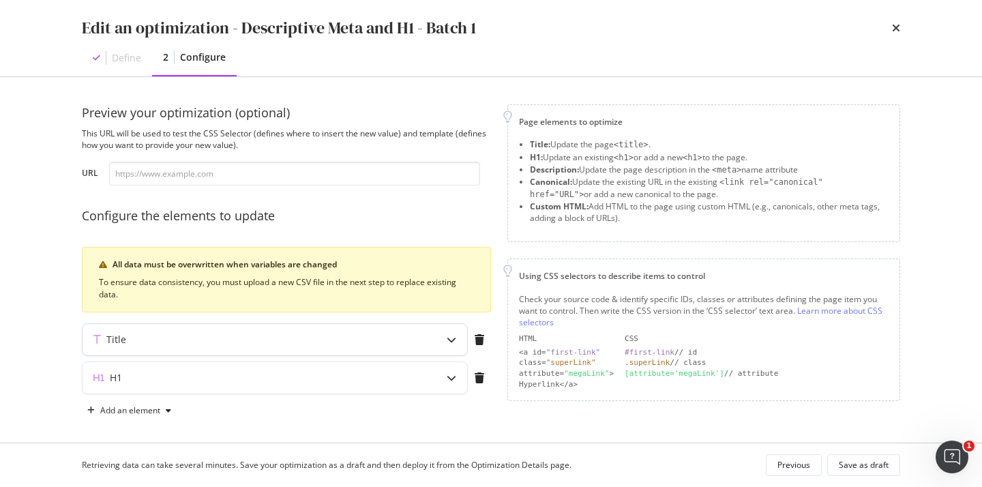
click at [343, 340] on div "Title" at bounding box center [248, 340] width 331 height 14
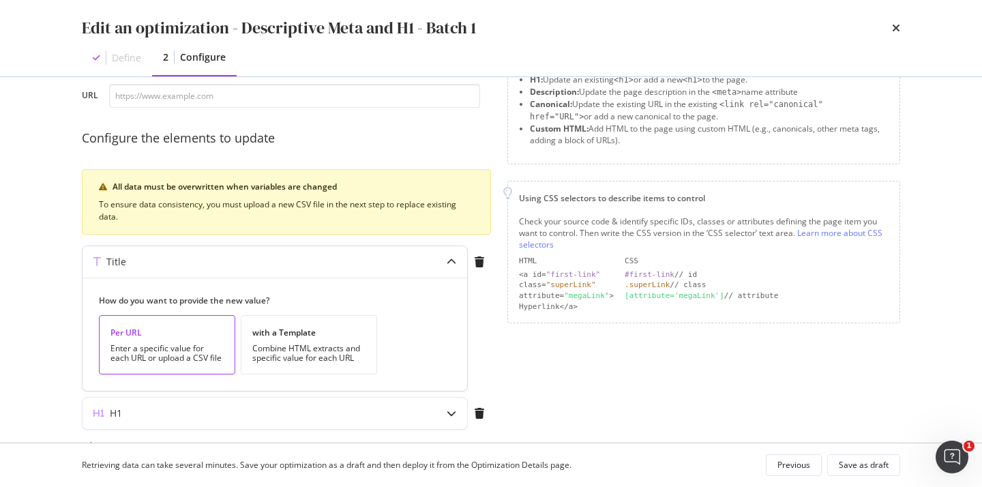
scroll to position [119, 0]
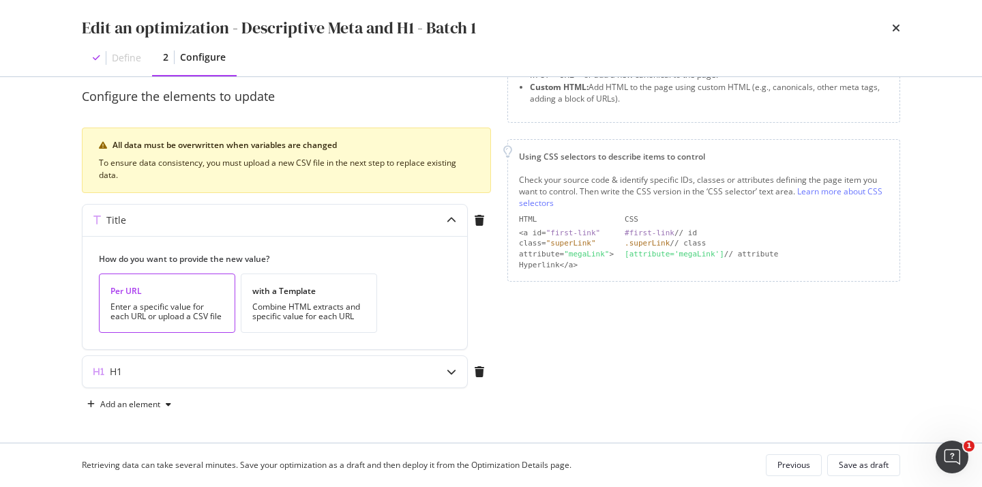
click at [310, 388] on div "H1" at bounding box center [286, 374] width 409 height 38
click at [295, 373] on div "H1" at bounding box center [248, 372] width 331 height 14
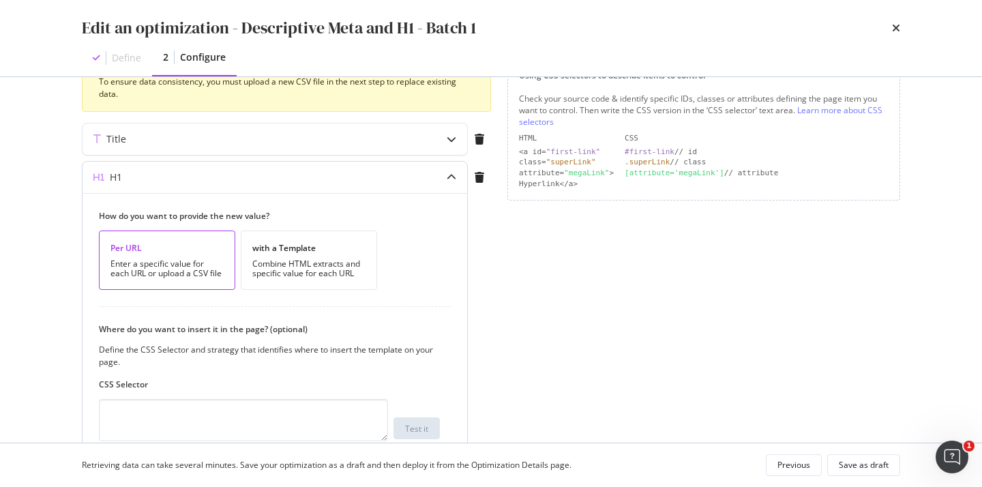
scroll to position [0, 0]
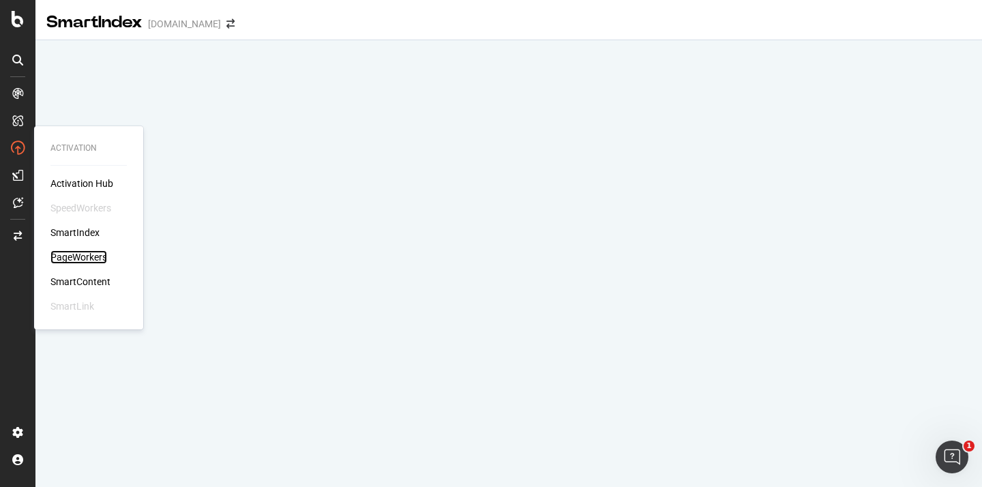
click at [85, 256] on div "PageWorkers" at bounding box center [78, 257] width 57 height 14
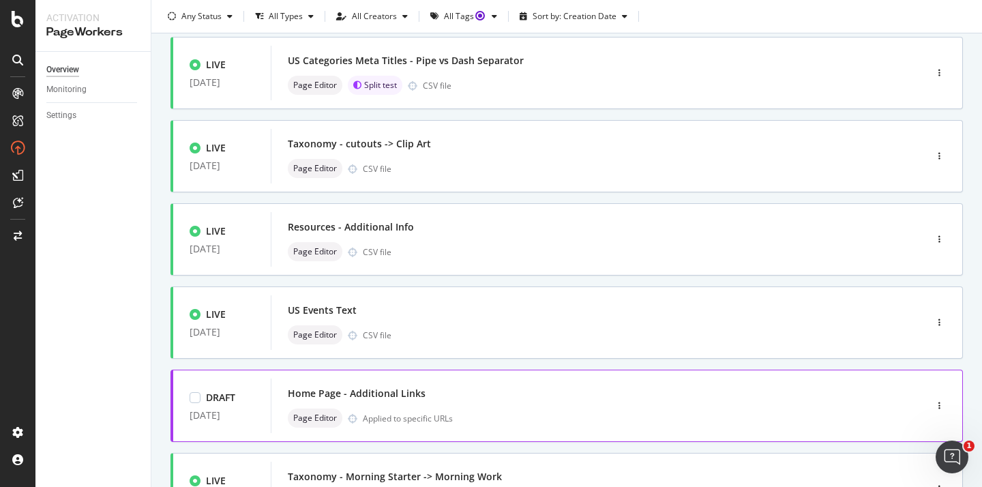
scroll to position [385, 0]
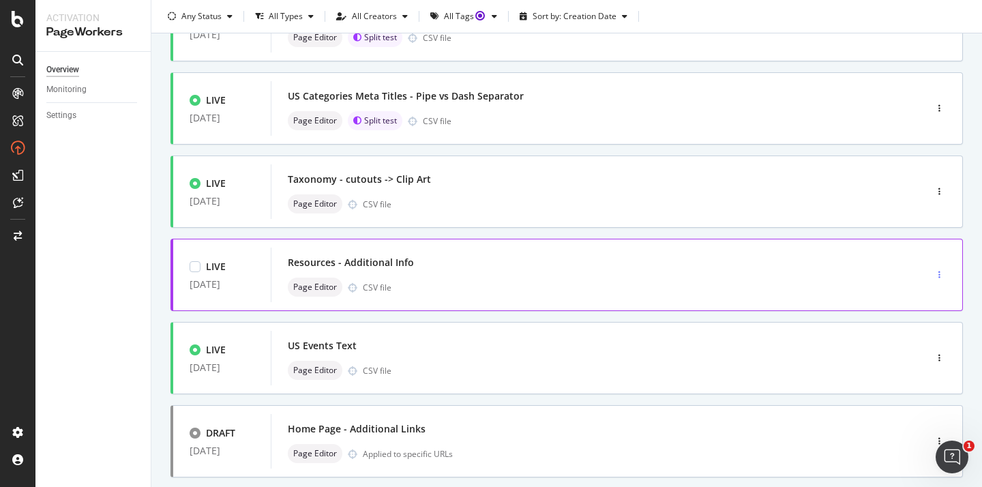
click at [940, 278] on icon "button" at bounding box center [939, 275] width 2 height 8
click at [921, 306] on div "Edit" at bounding box center [918, 300] width 60 height 17
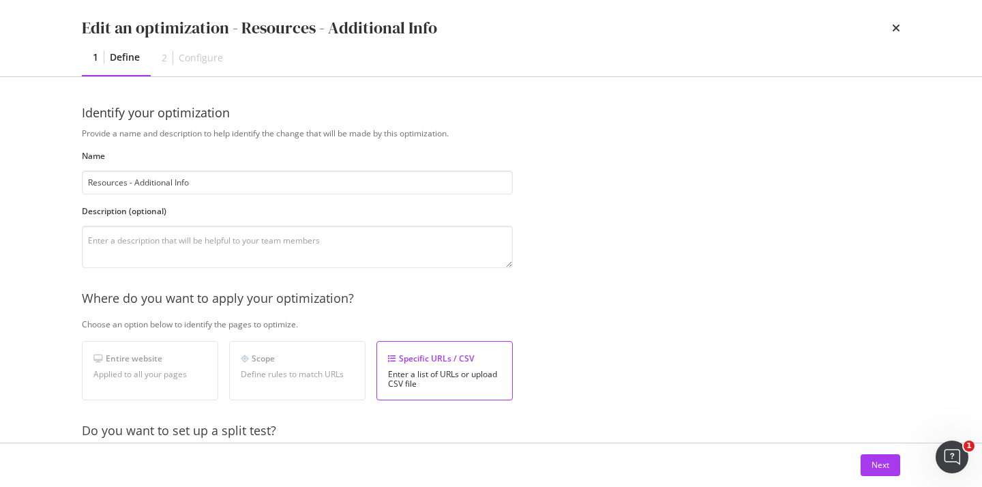
scroll to position [333, 0]
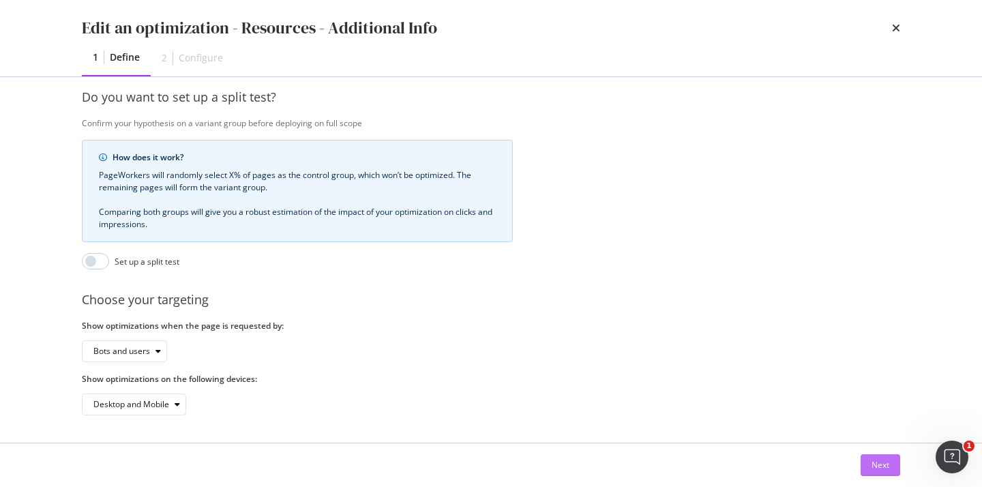
click at [882, 462] on div "Next" at bounding box center [880, 465] width 18 height 12
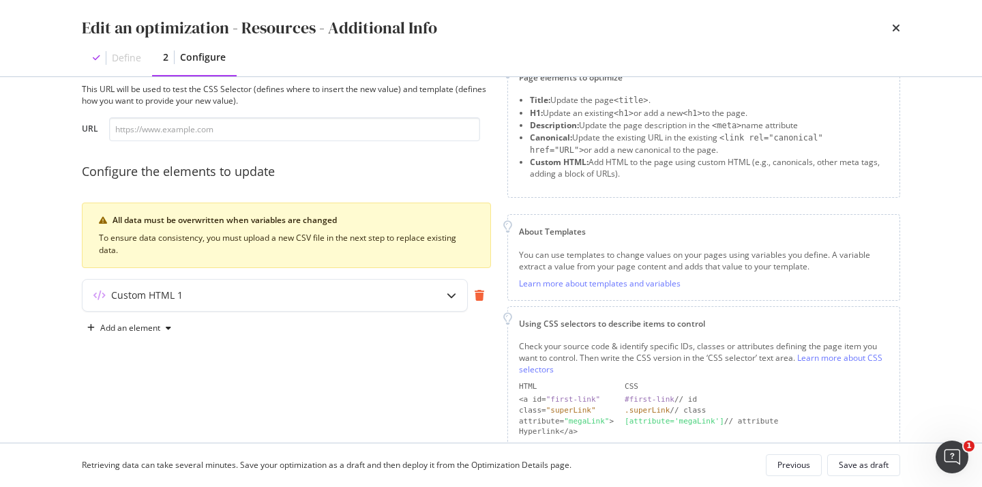
scroll to position [39, 0]
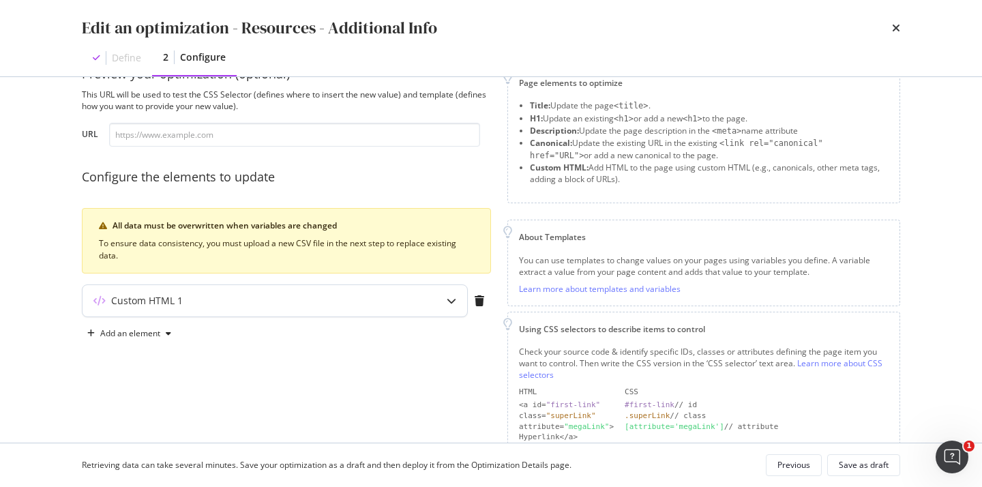
click at [447, 303] on icon "modal" at bounding box center [452, 301] width 10 height 10
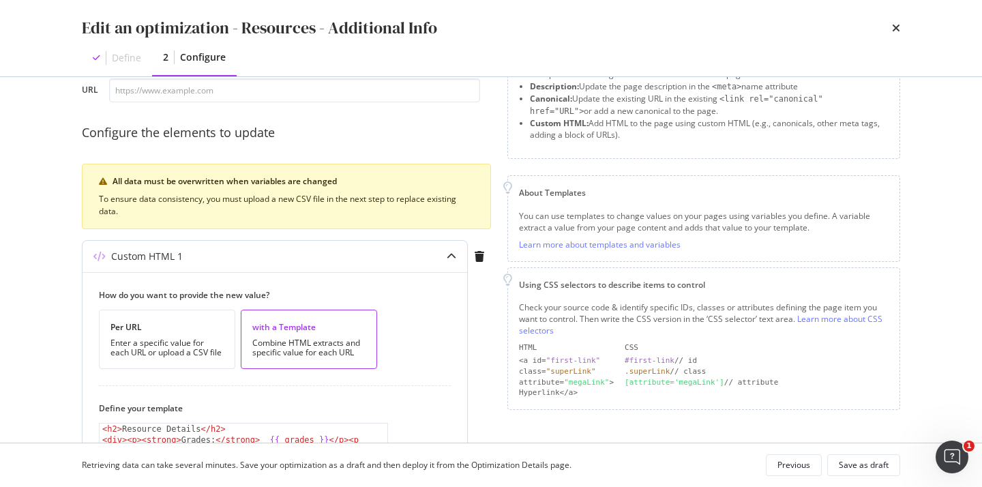
scroll to position [0, 0]
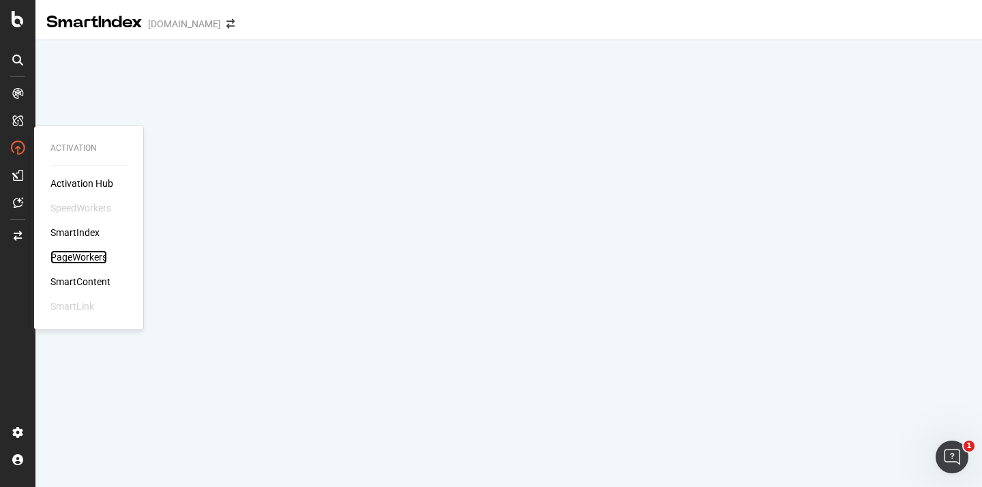
click at [74, 257] on div "PageWorkers" at bounding box center [78, 257] width 57 height 14
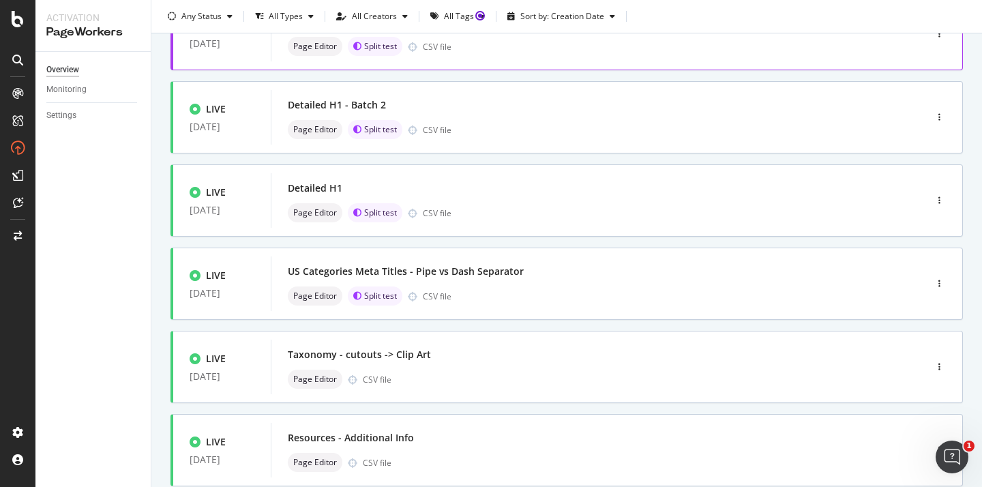
scroll to position [546, 0]
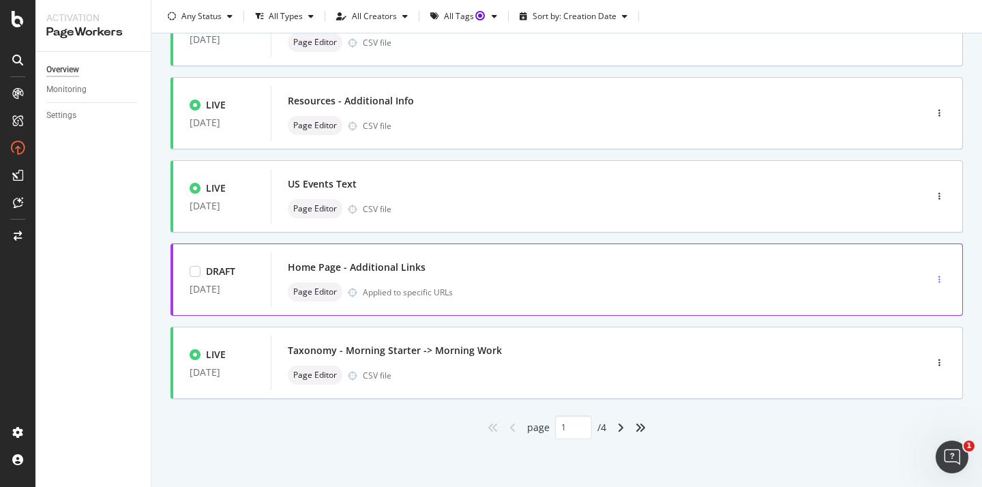
click at [940, 282] on div "button" at bounding box center [939, 279] width 13 height 8
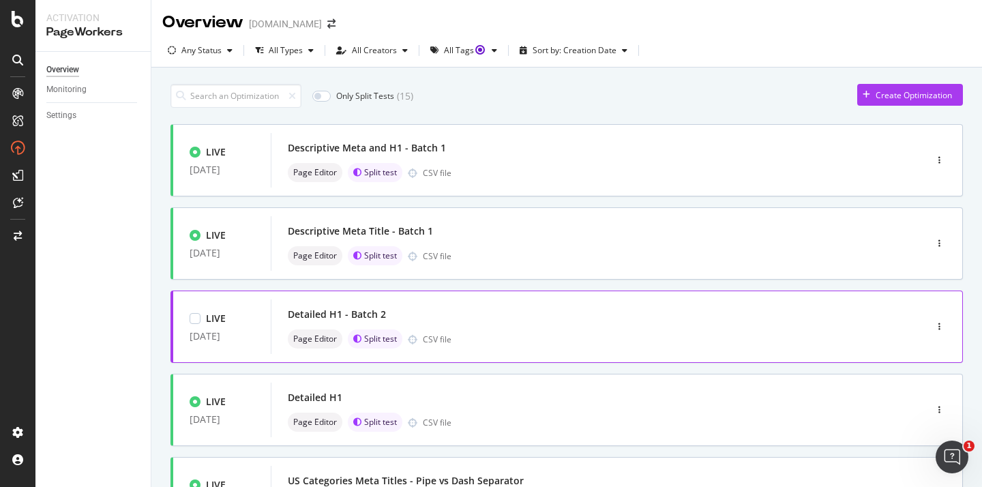
click at [911, 310] on div "LIVE [DATE] Detailed H1 - Batch 2 Page Editor Split test CSV file" at bounding box center [544, 326] width 743 height 55
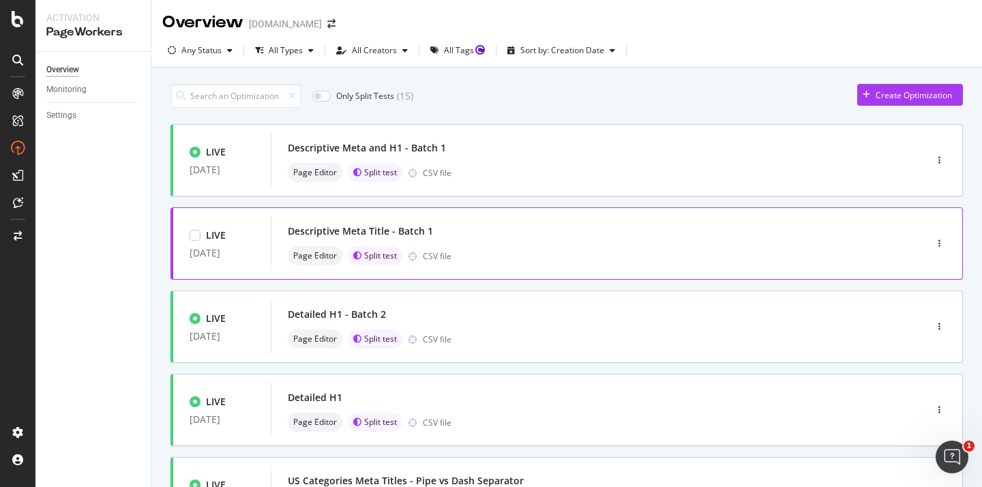
scroll to position [546, 0]
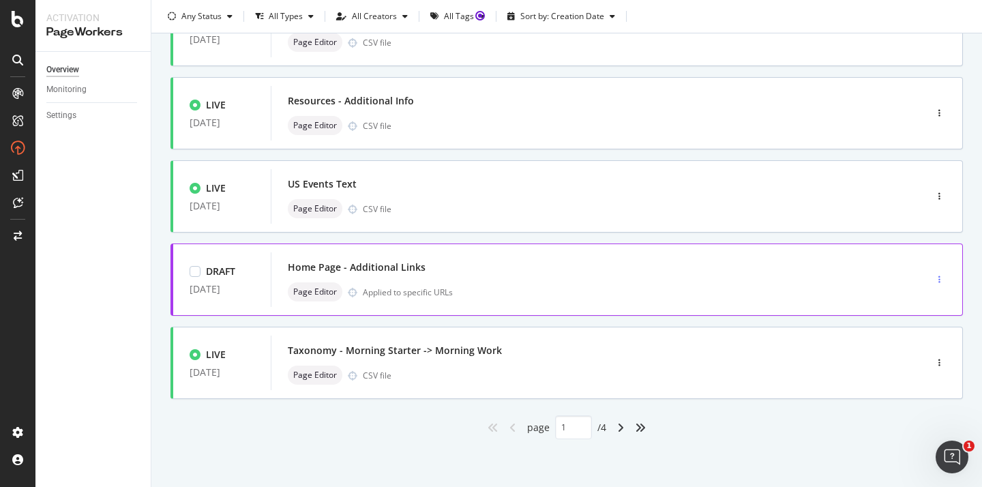
click at [940, 284] on div "button" at bounding box center [939, 279] width 13 height 20
click at [921, 306] on div "Edit" at bounding box center [922, 305] width 14 height 12
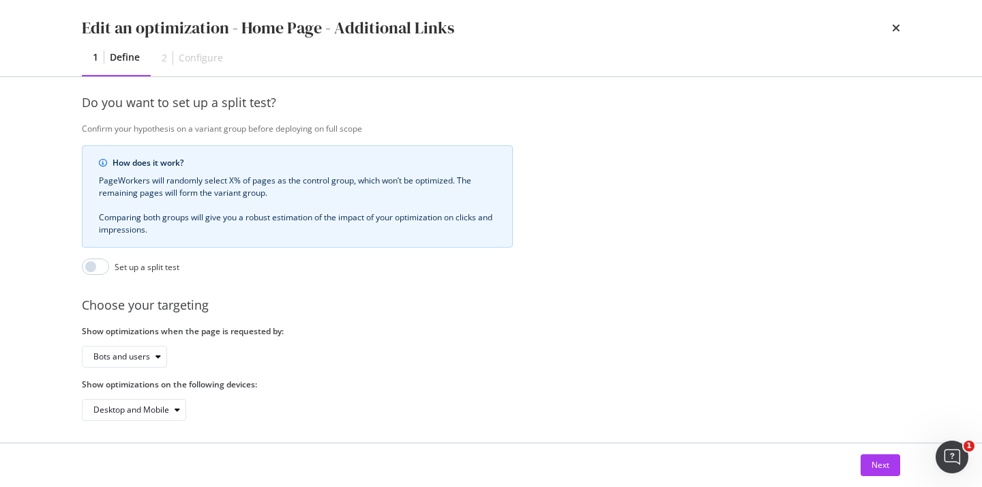
scroll to position [0, 0]
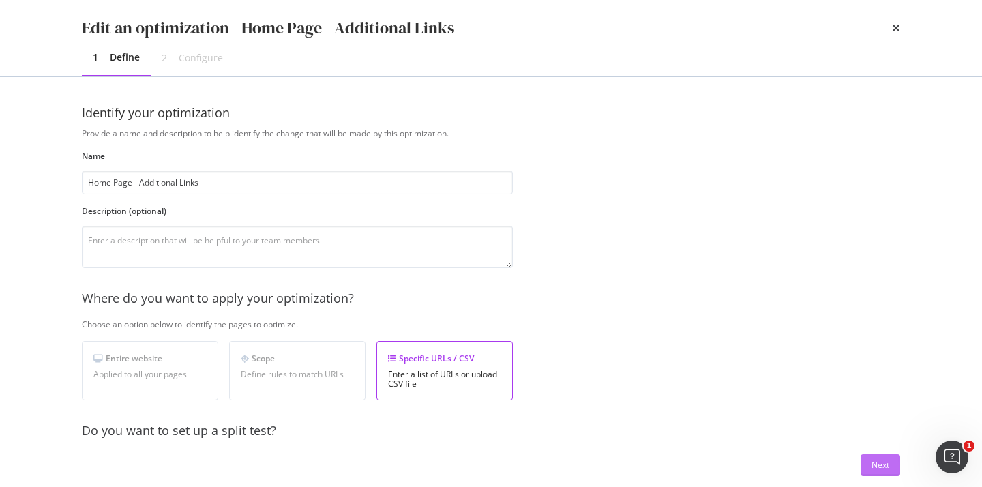
click at [887, 461] on div "Next" at bounding box center [880, 465] width 18 height 12
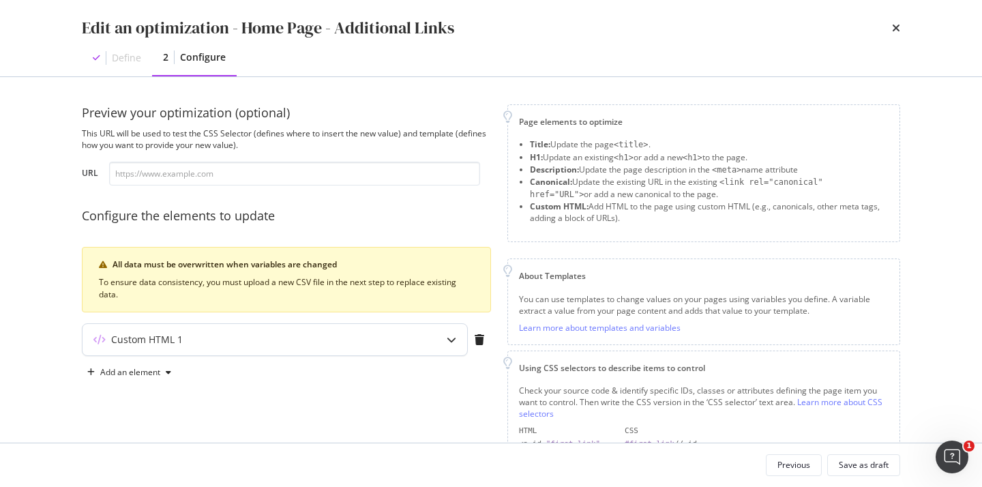
click at [253, 334] on div "Custom HTML 1" at bounding box center [248, 340] width 331 height 14
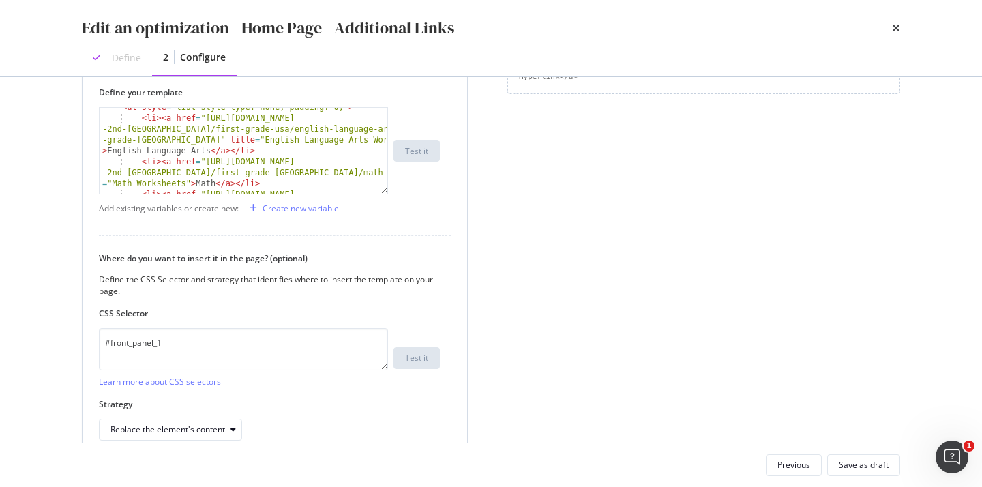
scroll to position [457, 0]
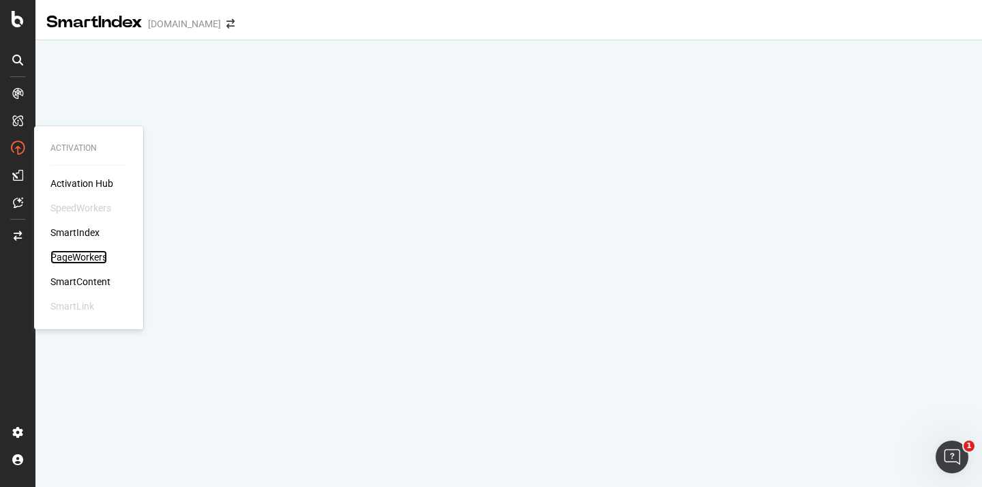
click at [87, 256] on div "PageWorkers" at bounding box center [78, 257] width 57 height 14
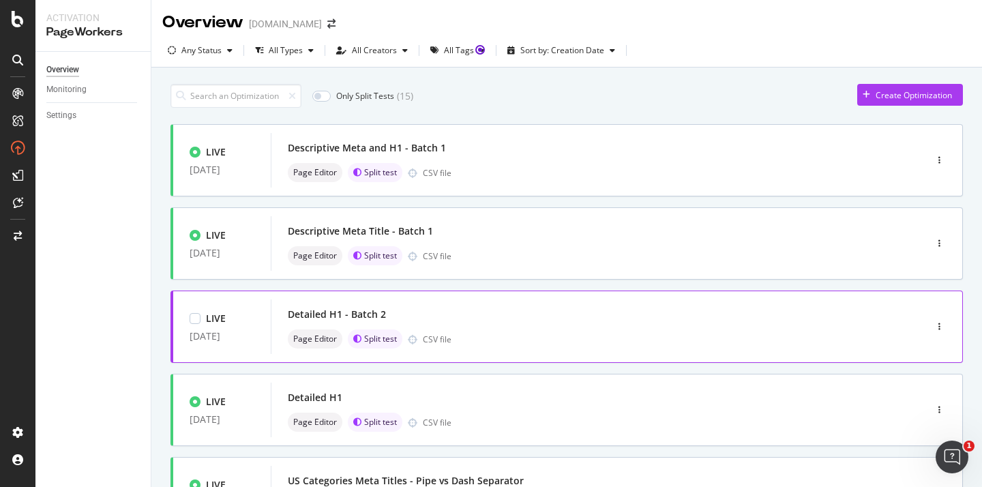
scroll to position [546, 0]
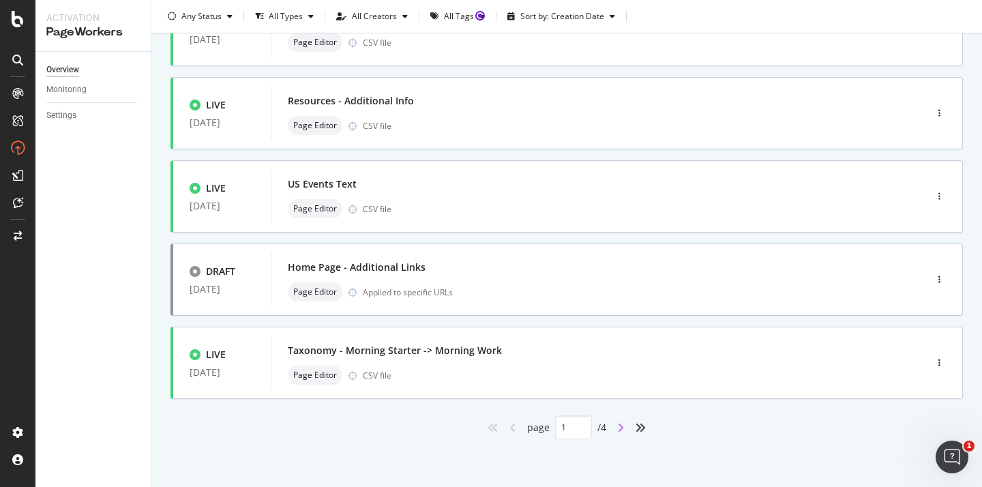
click at [624, 432] on icon "angle-right" at bounding box center [620, 427] width 7 height 11
type input "2"
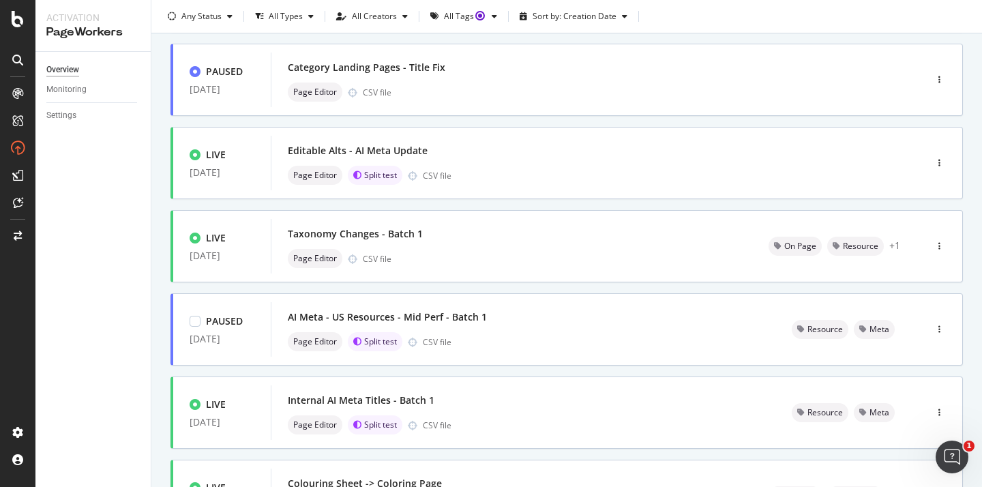
scroll to position [186, 0]
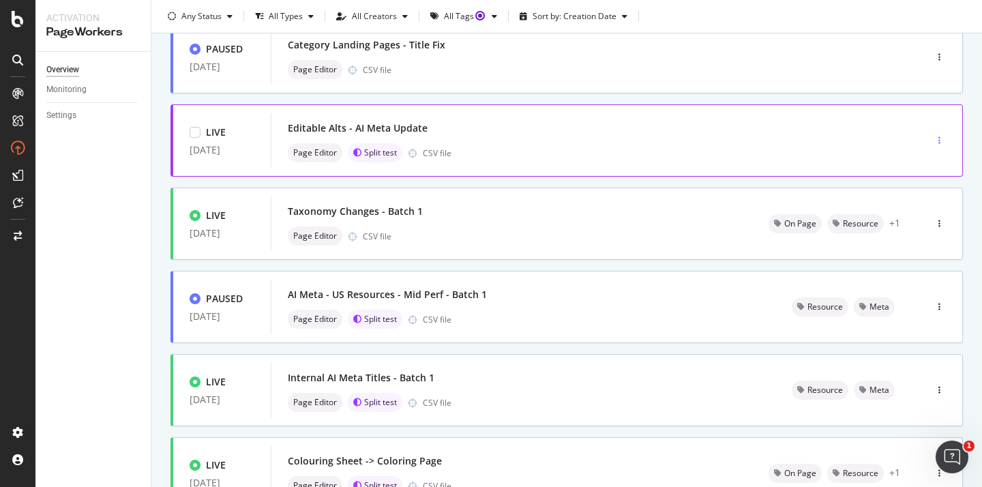
click at [938, 138] on icon "button" at bounding box center [939, 140] width 2 height 8
click at [918, 170] on div "Edit" at bounding box center [922, 167] width 14 height 12
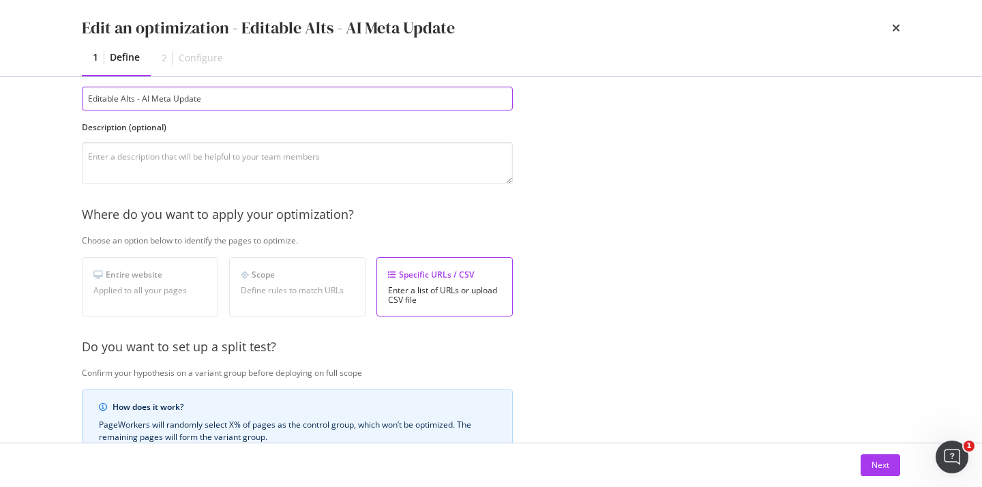
scroll to position [0, 0]
click at [876, 471] on div "Next" at bounding box center [880, 465] width 18 height 20
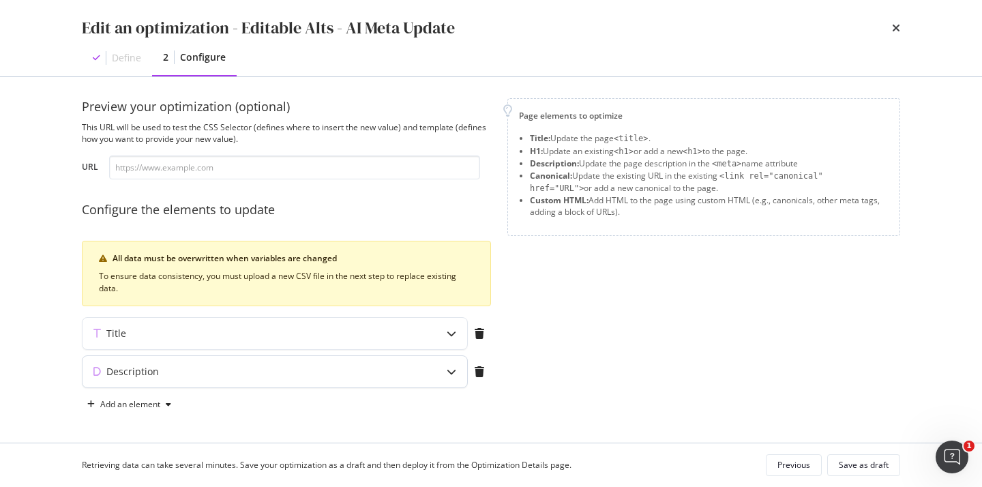
click at [450, 365] on div "modal" at bounding box center [451, 371] width 31 height 31
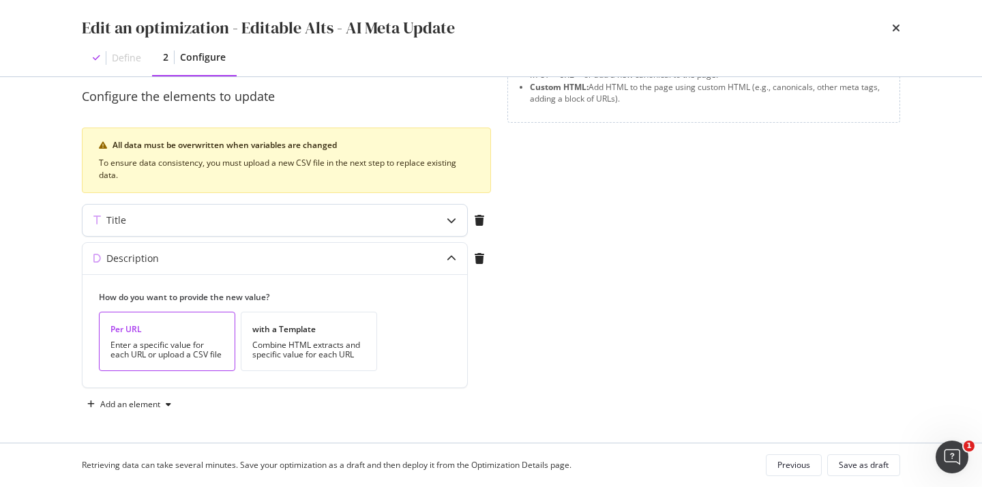
click at [451, 223] on icon "modal" at bounding box center [452, 220] width 10 height 10
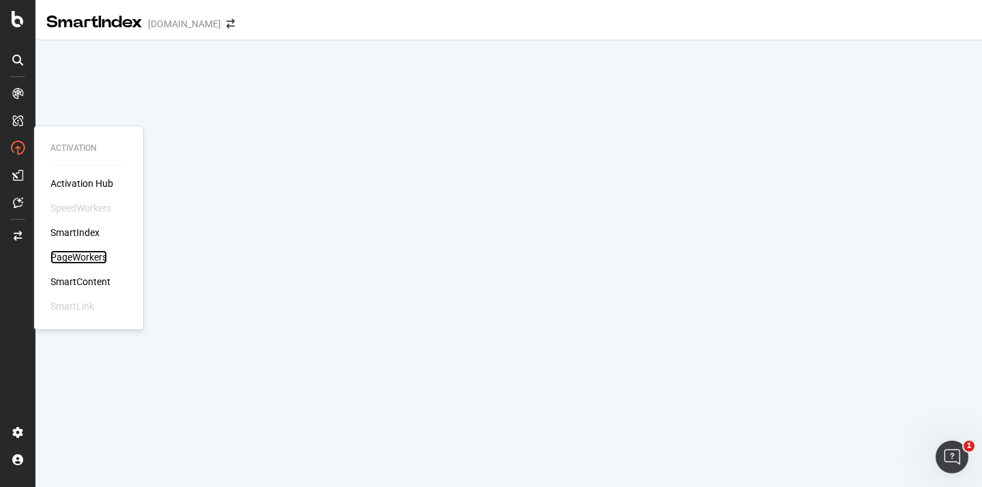
click at [86, 253] on div "PageWorkers" at bounding box center [78, 257] width 57 height 14
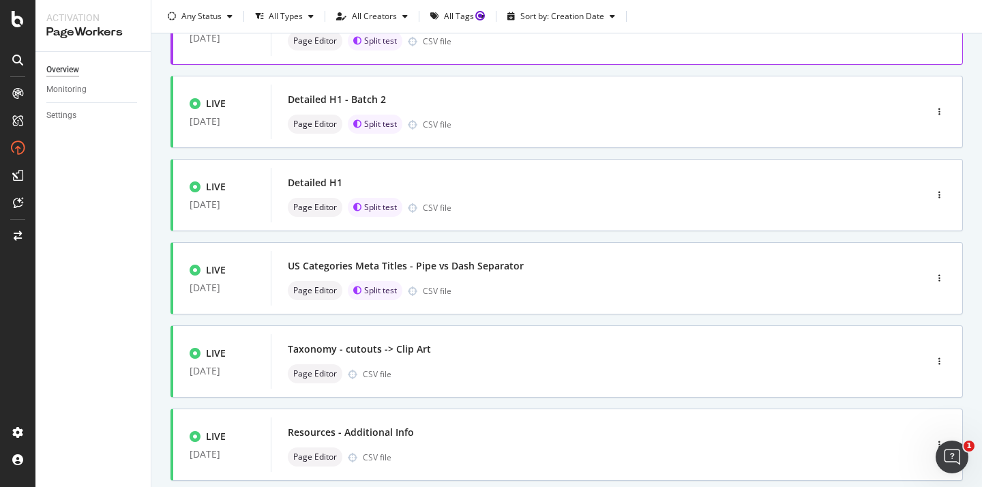
scroll to position [546, 0]
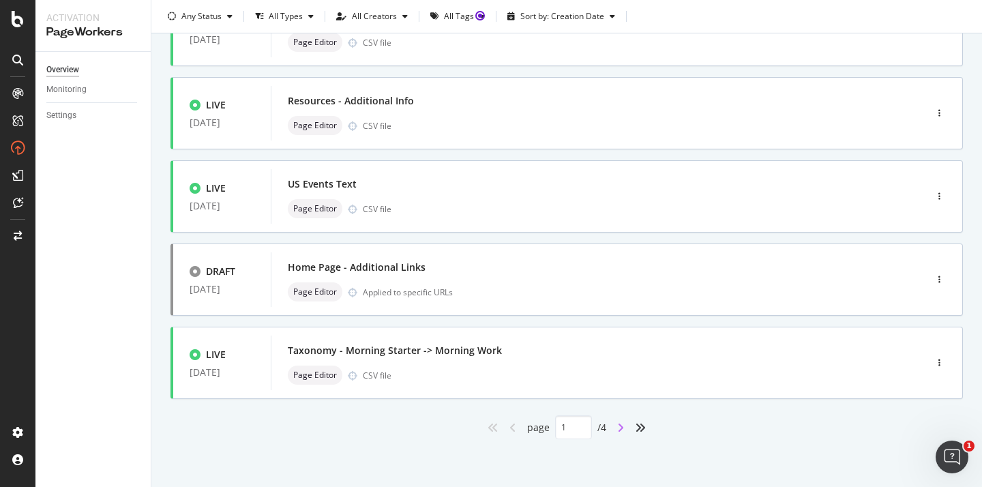
click at [621, 428] on icon "angle-right" at bounding box center [620, 427] width 7 height 11
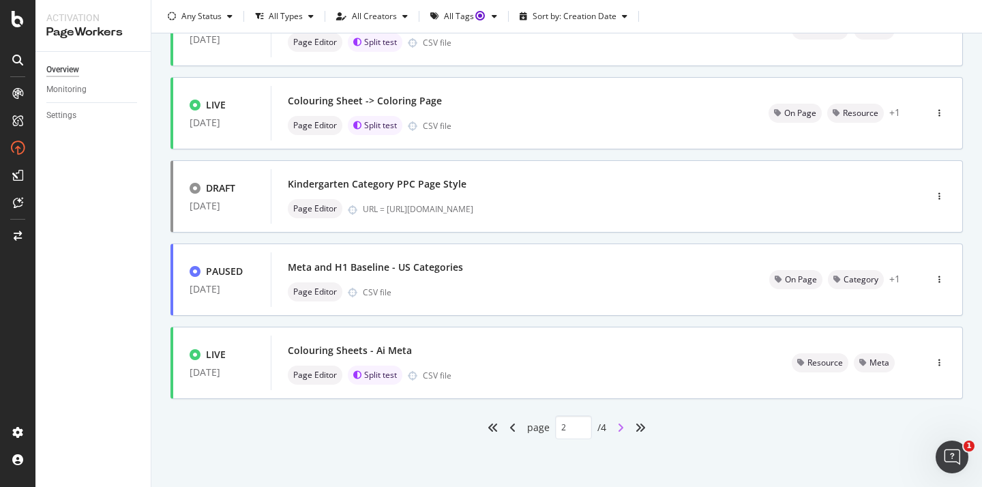
click at [623, 425] on div "PAUSED [DATE] Internal Link Block - Grade 3 Category Pages Page Editor CSV file…" at bounding box center [566, 8] width 792 height 861
click at [623, 425] on icon "angle-right" at bounding box center [620, 427] width 7 height 11
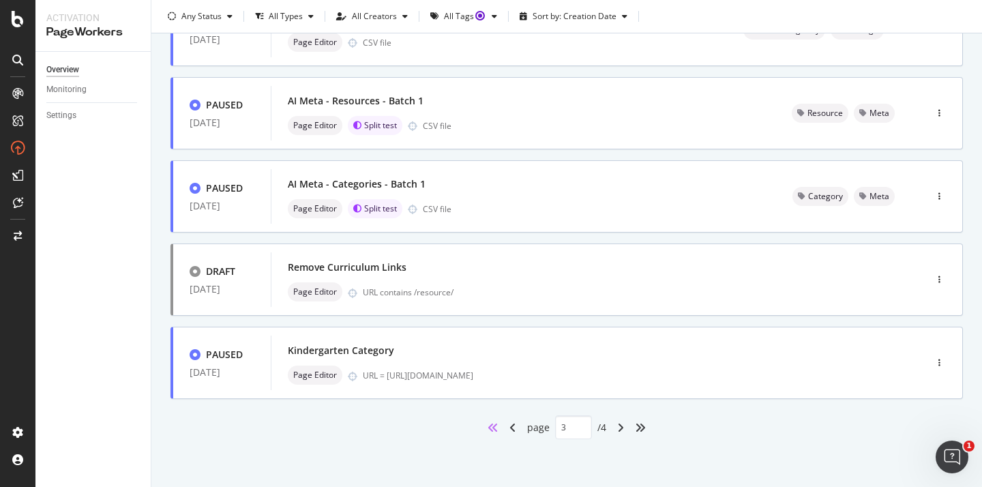
click at [491, 428] on icon "angles-left" at bounding box center [493, 427] width 11 height 11
type input "1"
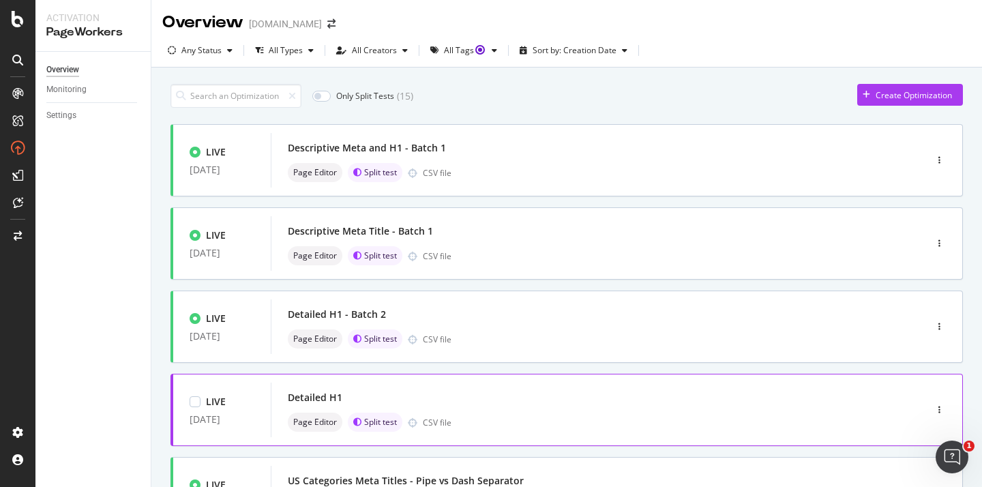
scroll to position [0, 0]
click at [330, 99] on input "checkbox" at bounding box center [321, 96] width 18 height 11
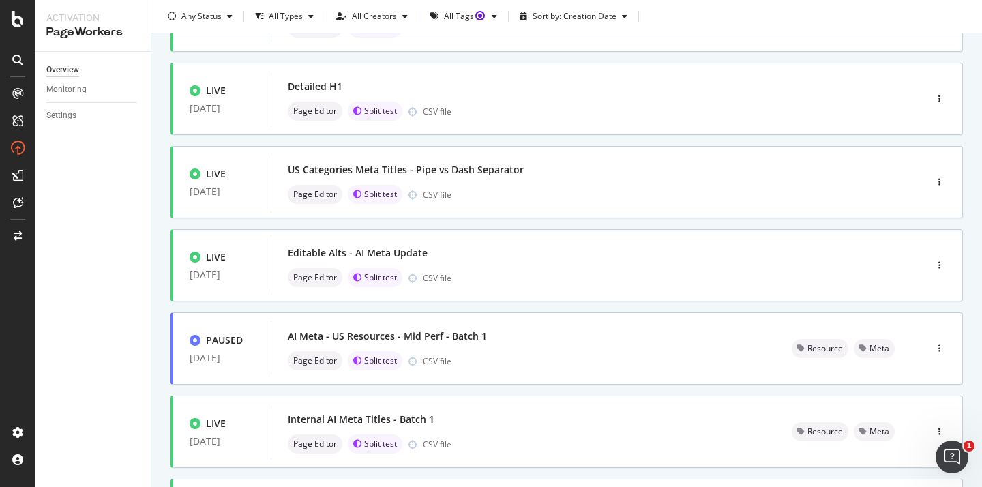
scroll to position [469, 0]
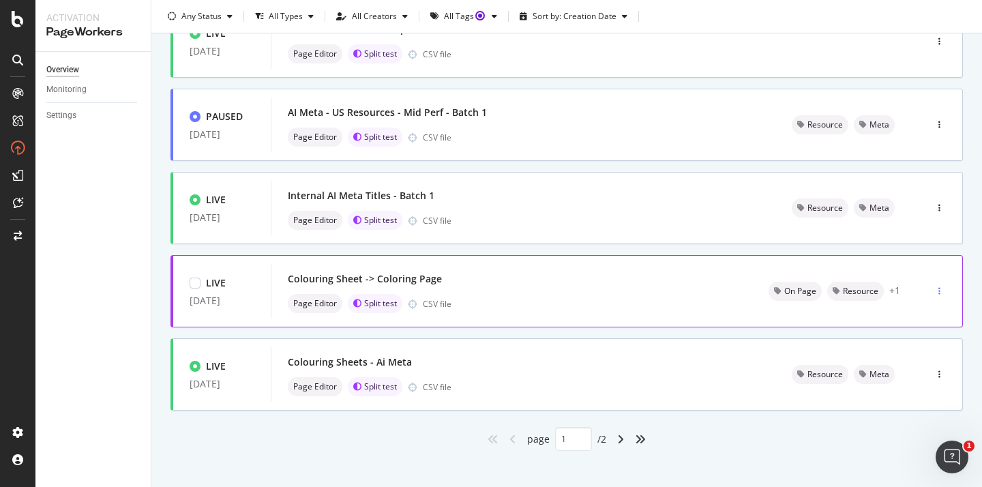
click at [940, 288] on icon "button" at bounding box center [939, 291] width 2 height 8
click at [920, 321] on div "Edit" at bounding box center [922, 318] width 14 height 12
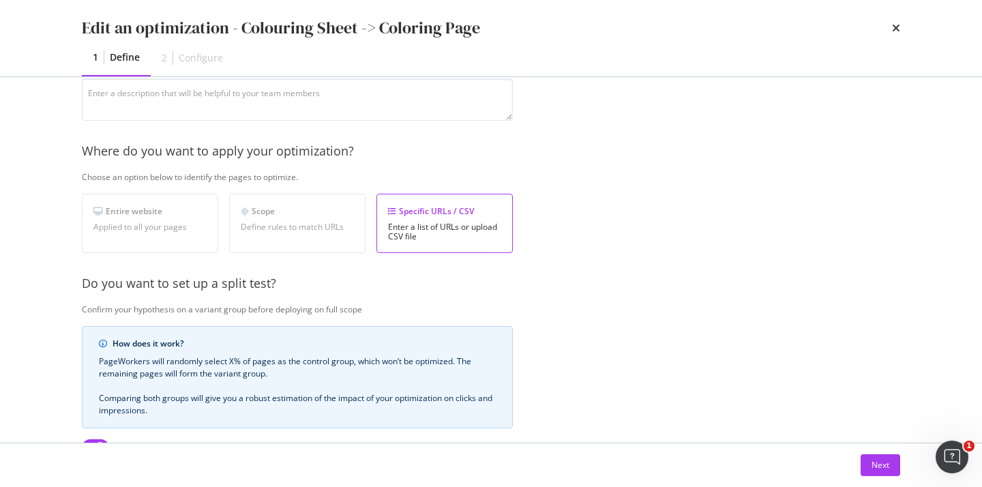
scroll to position [388, 0]
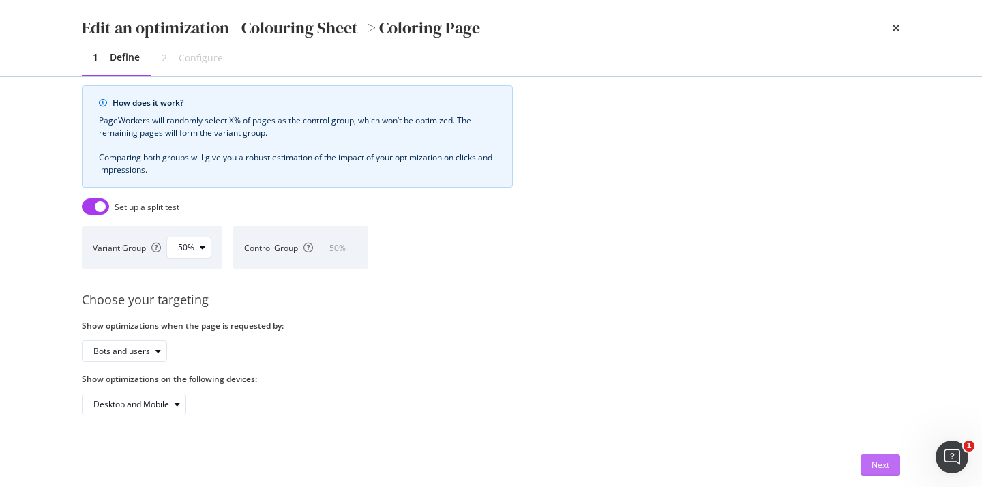
click at [882, 465] on div "Next" at bounding box center [880, 465] width 18 height 12
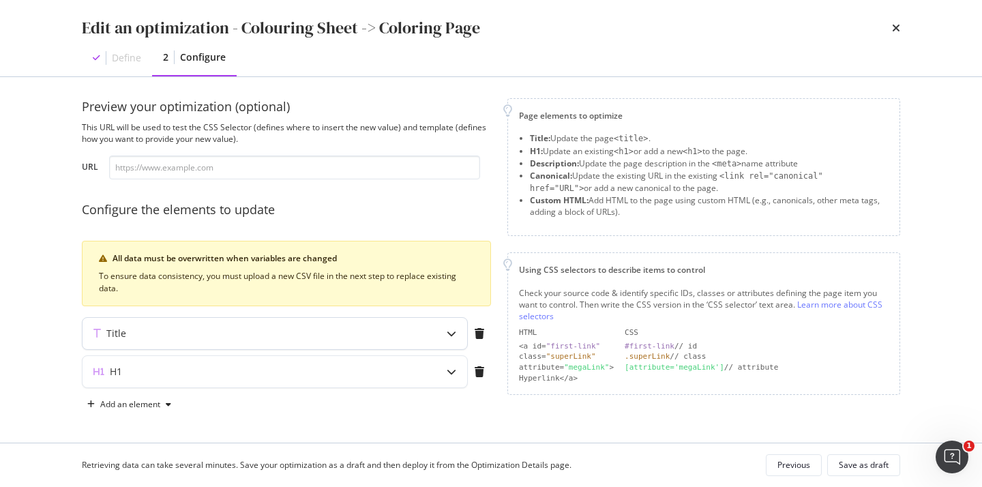
click at [419, 332] on div "Title" at bounding box center [275, 333] width 385 height 31
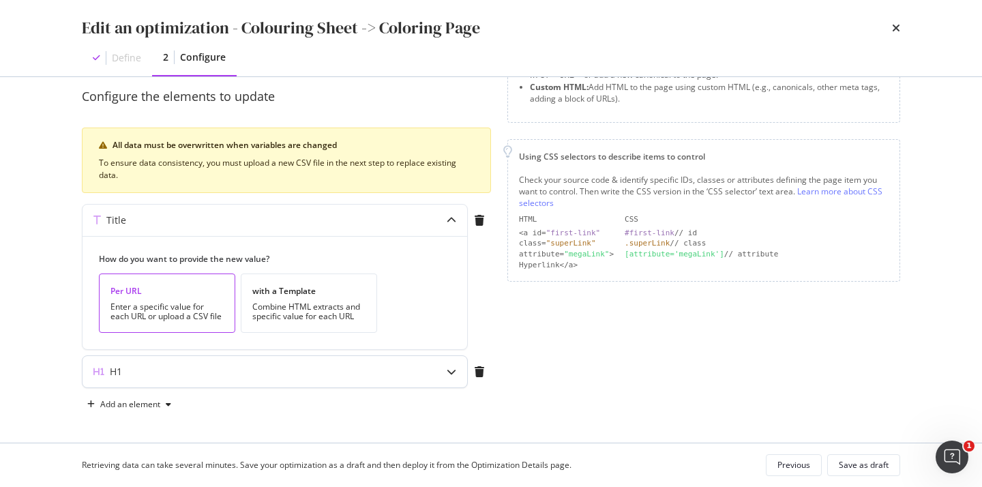
click at [389, 379] on div "H1" at bounding box center [275, 371] width 385 height 31
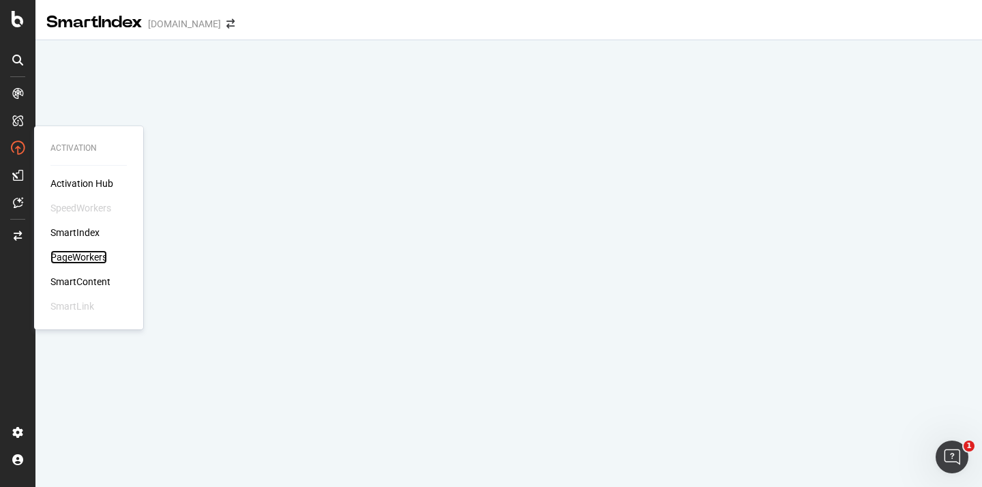
click at [100, 255] on div "PageWorkers" at bounding box center [78, 257] width 57 height 14
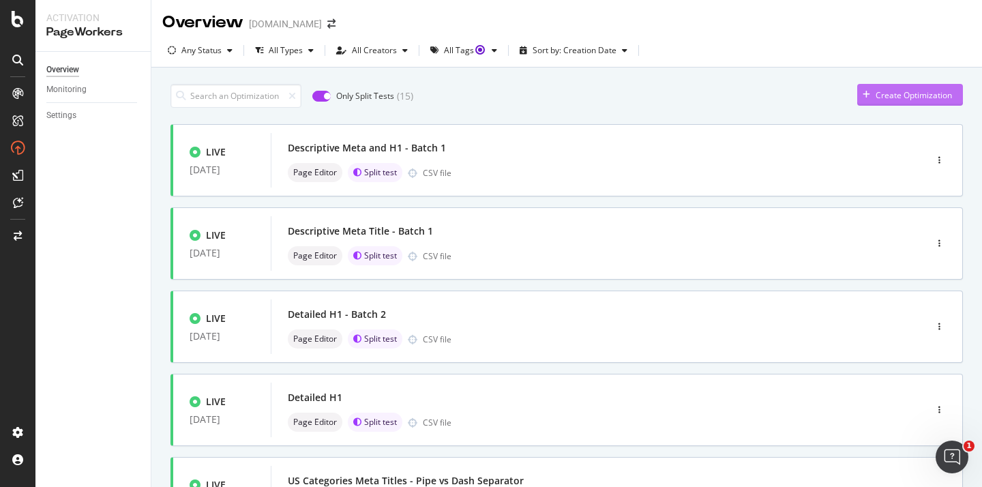
click at [909, 85] on div "Create Optimization" at bounding box center [904, 95] width 95 height 20
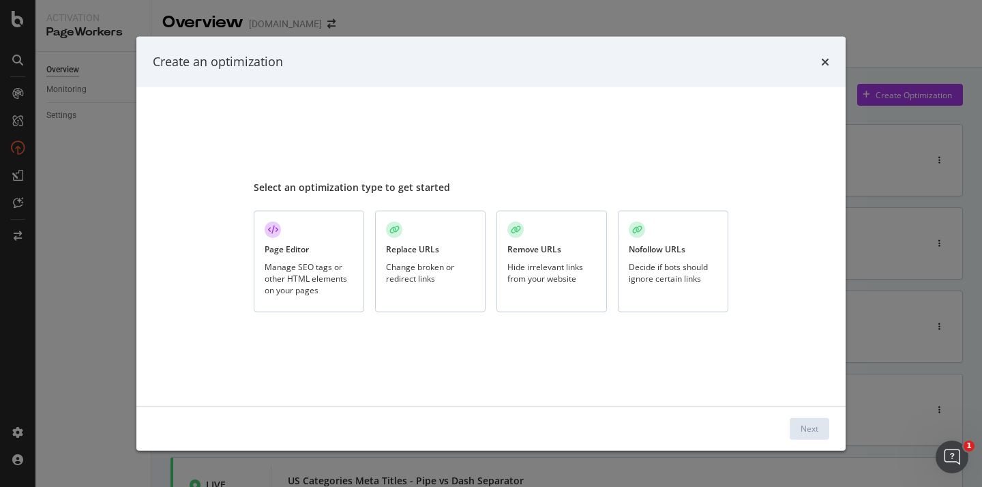
click at [292, 269] on div "Manage SEO tags or other HTML elements on your pages" at bounding box center [309, 277] width 89 height 35
click at [807, 432] on div "Next" at bounding box center [809, 429] width 18 height 12
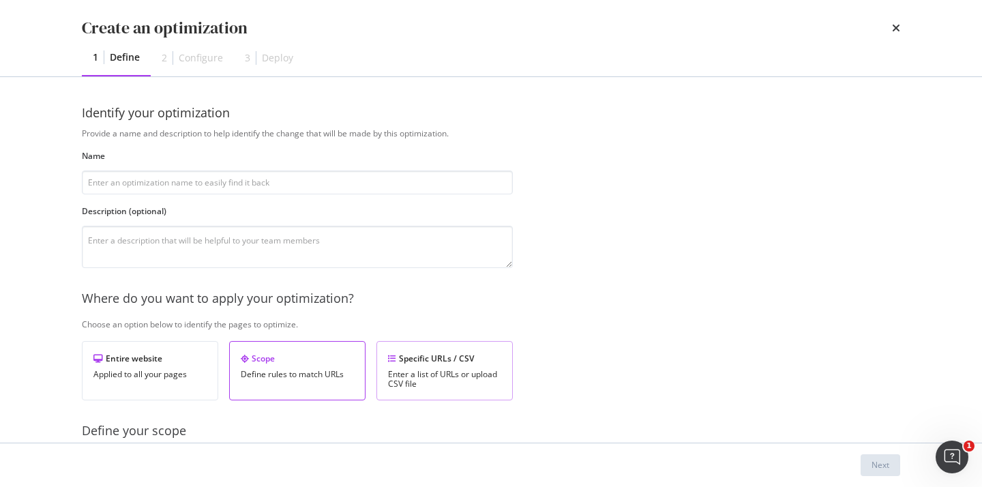
click at [473, 383] on div "Enter a list of URLs or upload CSV file" at bounding box center [444, 379] width 113 height 19
click at [278, 377] on div "Define rules to match URLs" at bounding box center [297, 375] width 113 height 10
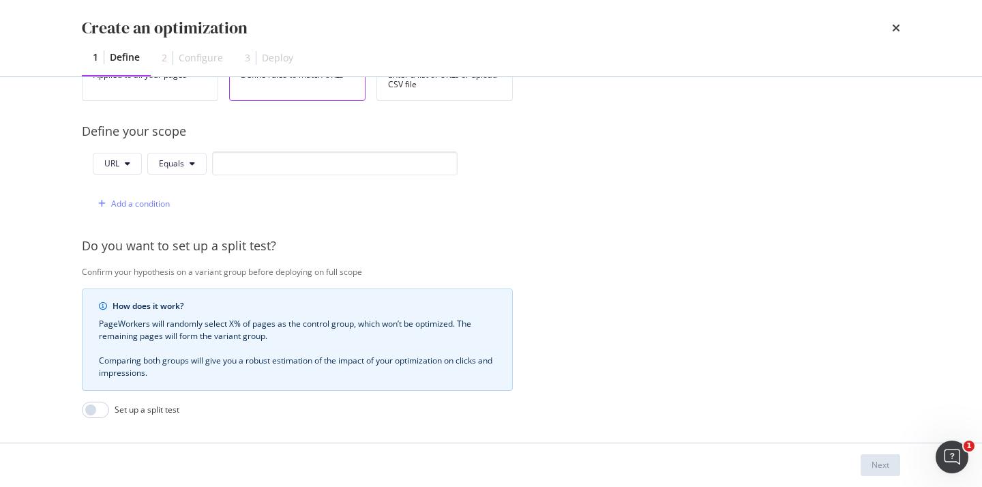
scroll to position [0, 0]
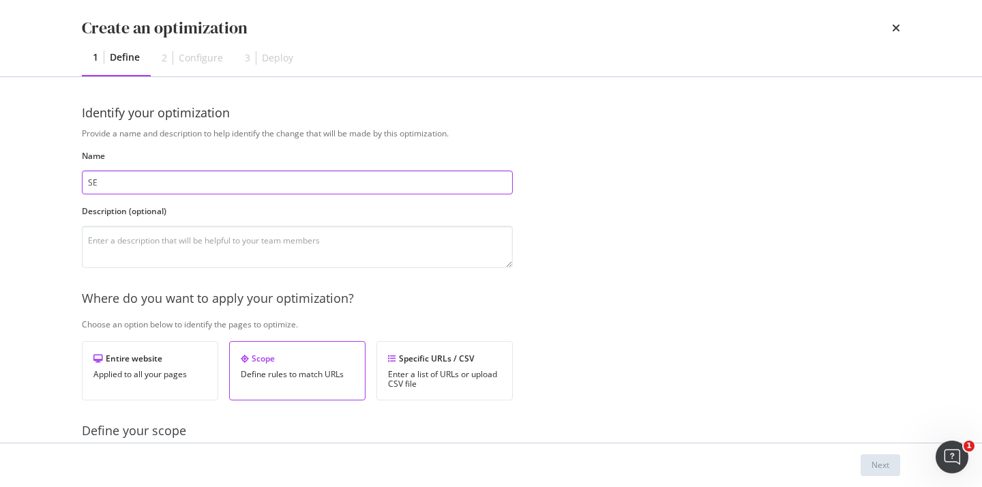
type input "S"
type input "r"
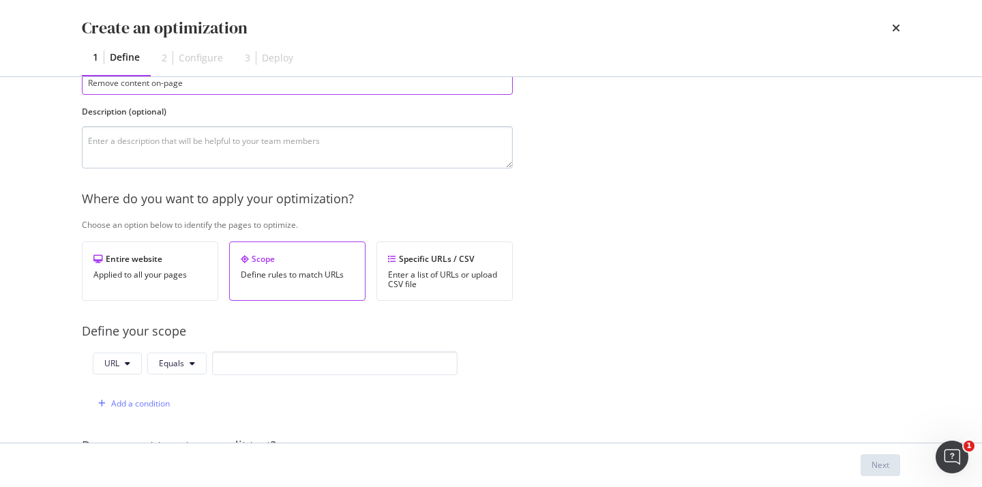
scroll to position [241, 0]
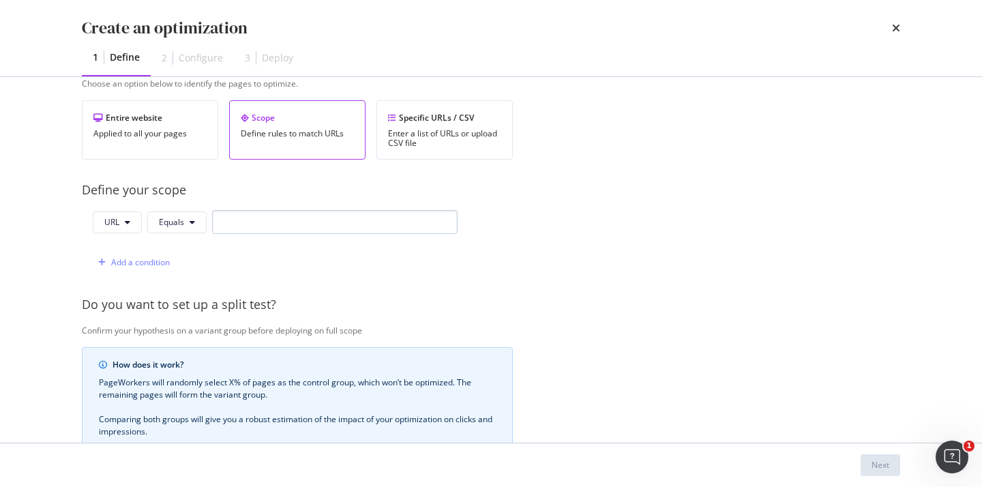
type input "Remove content on-page"
click at [242, 233] on input "modal" at bounding box center [334, 222] width 245 height 24
paste input "[URL][DOMAIN_NAME]"
type input "[URL][DOMAIN_NAME]"
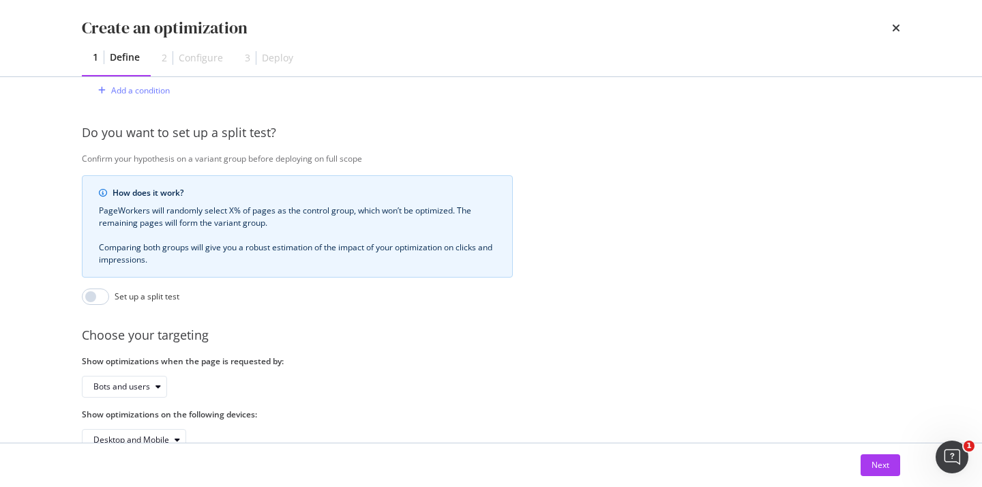
scroll to position [296, 0]
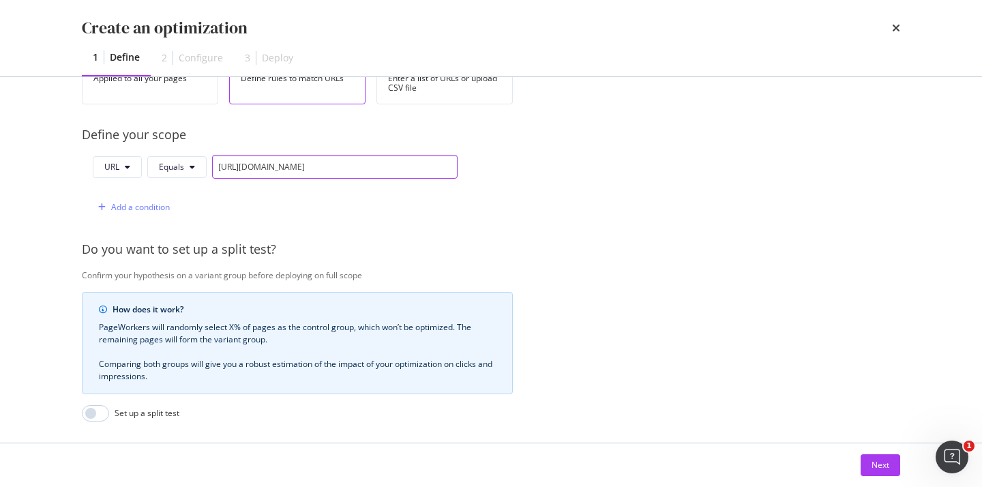
click at [311, 173] on input "[URL][DOMAIN_NAME]" at bounding box center [334, 167] width 245 height 24
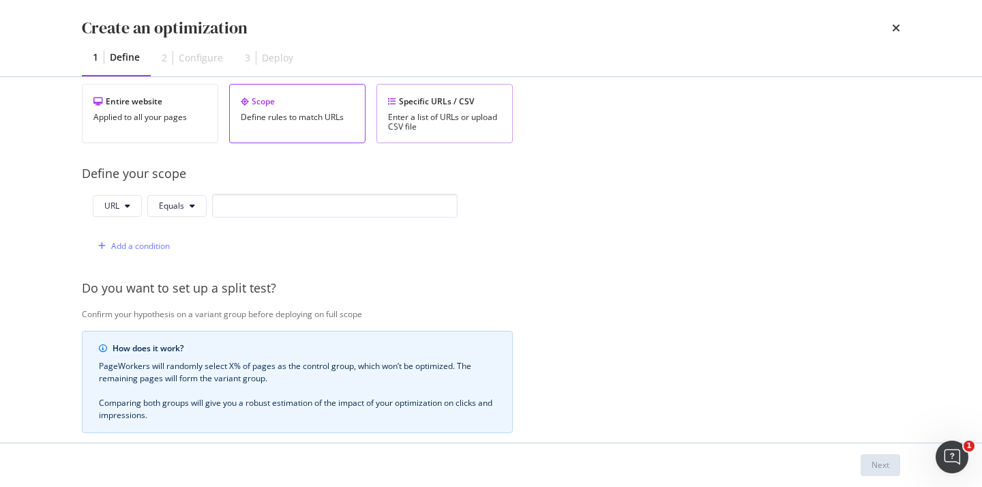
click at [472, 111] on div "Specific URLs / CSV Enter a list of URLs or upload CSV file" at bounding box center [444, 113] width 136 height 59
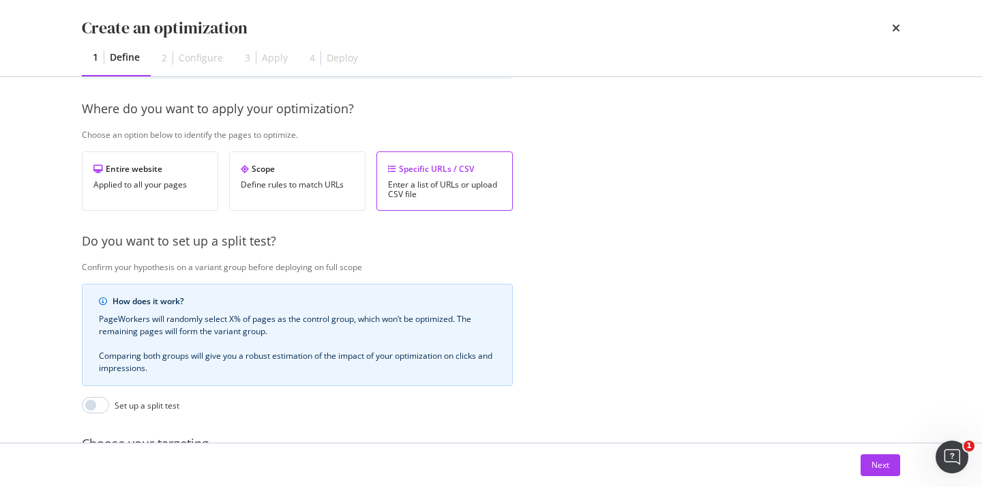
scroll to position [333, 0]
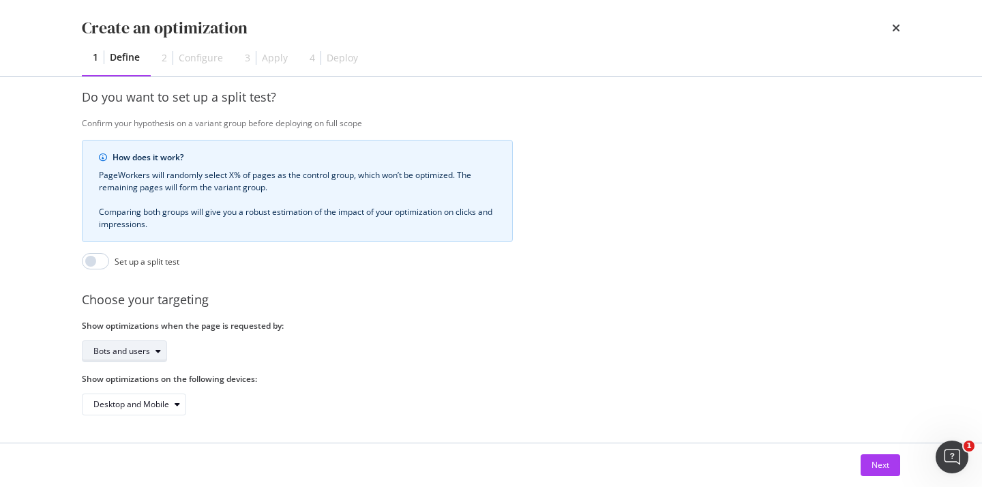
click at [141, 355] on div "Bots and users" at bounding box center [121, 351] width 57 height 8
click at [142, 392] on div "Bots only" at bounding box center [128, 396] width 81 height 17
click at [877, 467] on div "Next" at bounding box center [880, 465] width 18 height 12
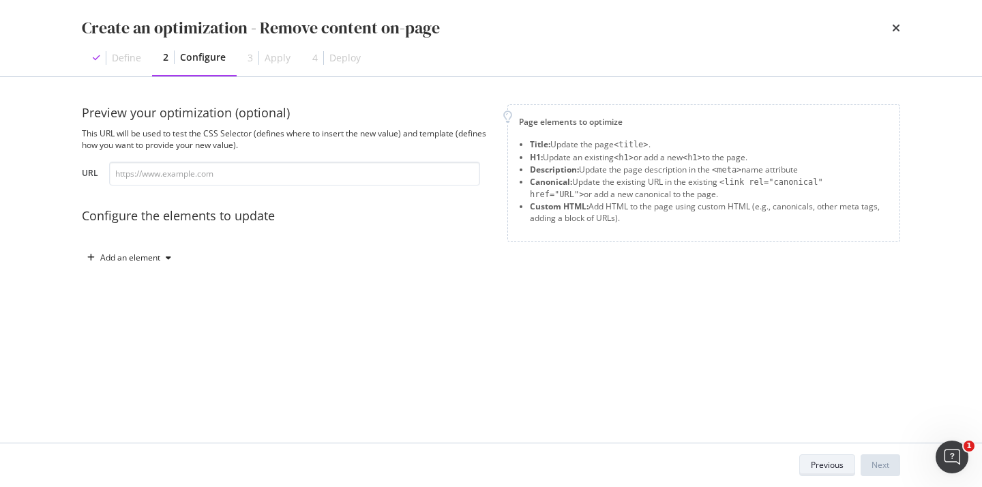
scroll to position [0, 0]
click at [200, 181] on input "modal" at bounding box center [294, 174] width 371 height 24
paste input "[URL][DOMAIN_NAME]"
type input "[URL][DOMAIN_NAME]"
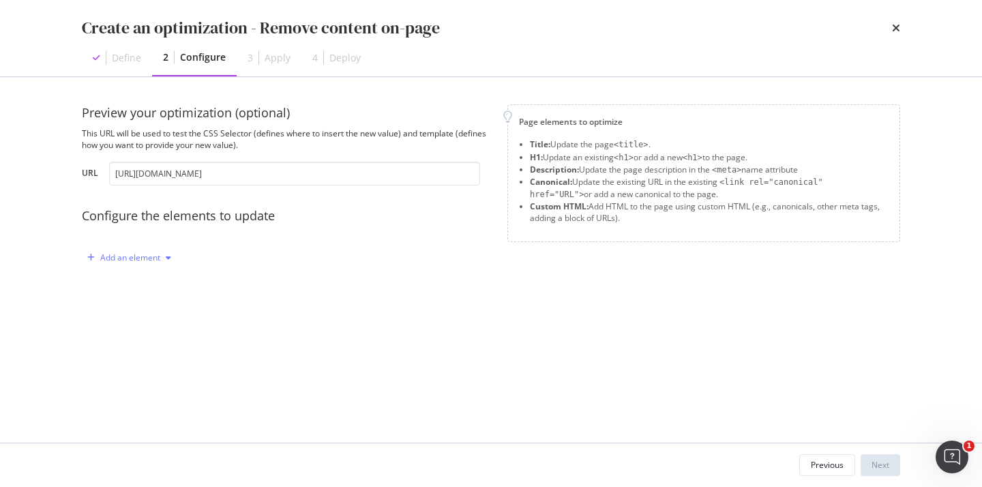
scroll to position [0, 0]
click at [151, 261] on div "Add an element" at bounding box center [130, 258] width 60 height 8
click at [144, 370] on div "Custom HTML" at bounding box center [145, 374] width 54 height 12
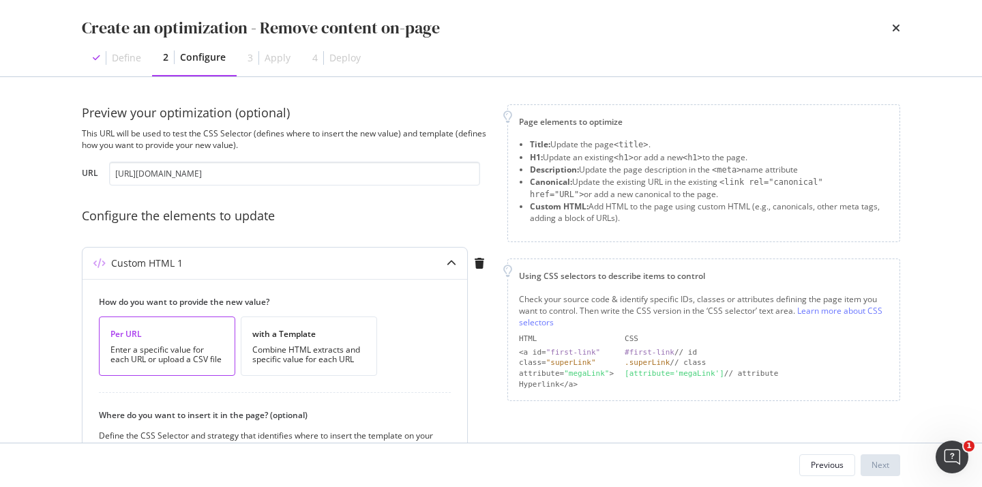
scroll to position [145, 0]
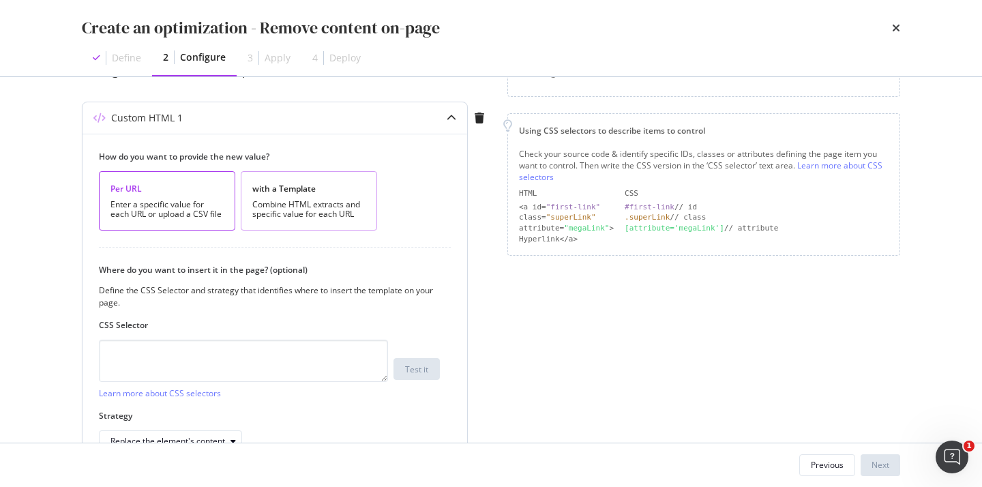
click at [307, 205] on div "Combine HTML extracts and specific value for each URL" at bounding box center [308, 209] width 113 height 19
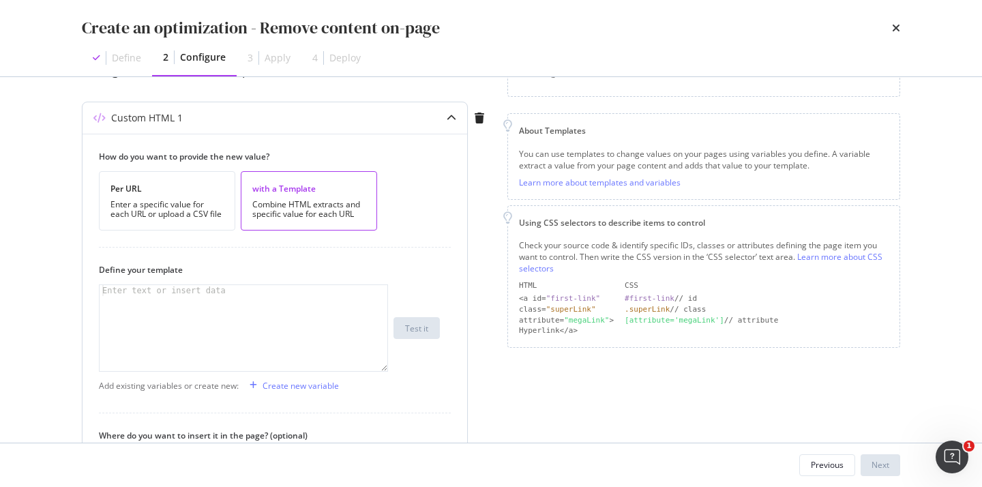
scroll to position [299, 0]
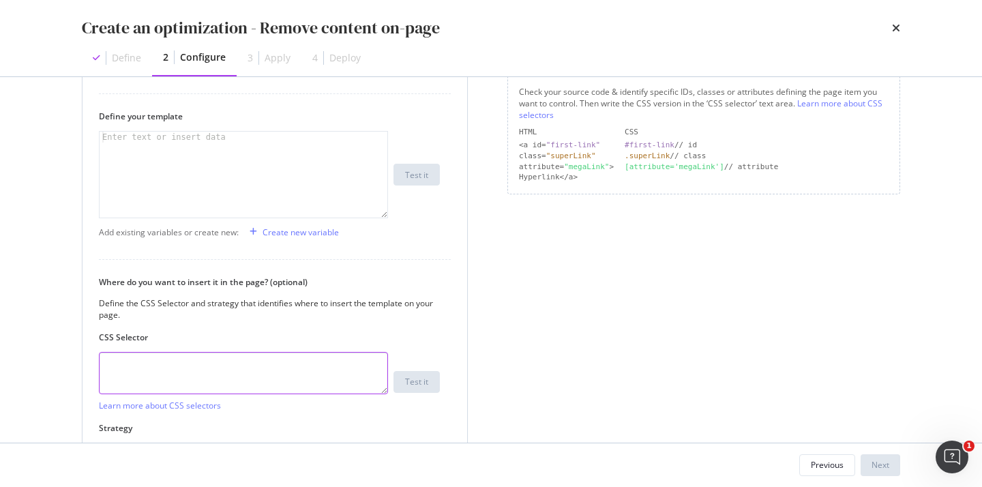
click at [167, 387] on textarea "modal" at bounding box center [243, 373] width 289 height 42
type textarea "#info-box"
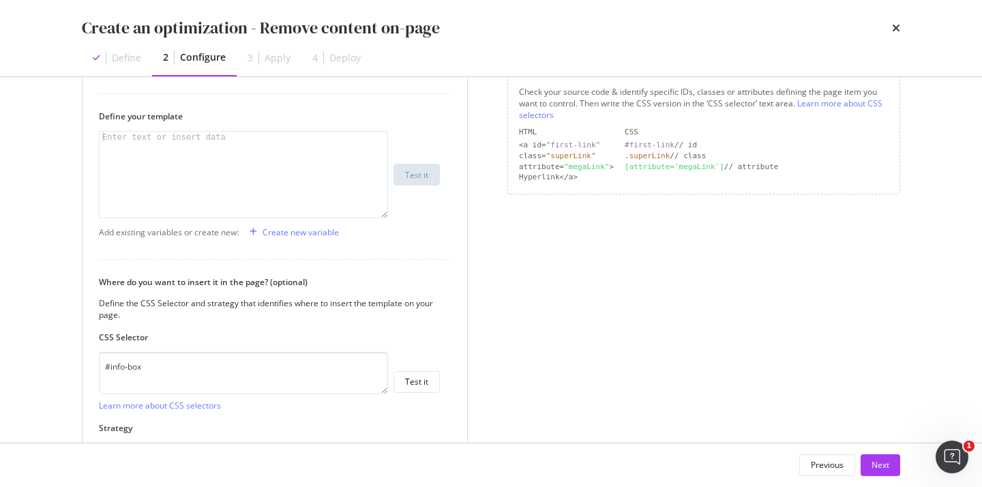
click at [407, 392] on div "#info-box Learn more about CSS selectors Test it" at bounding box center [269, 381] width 341 height 59
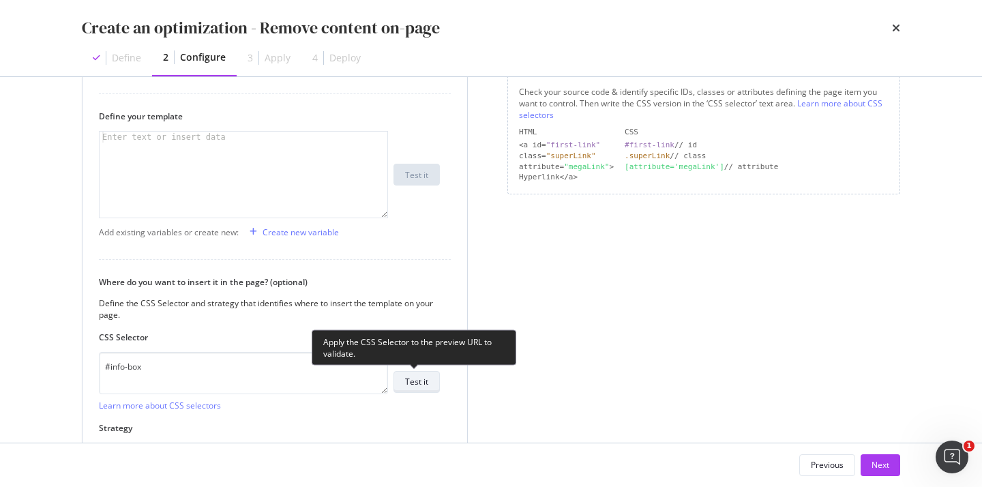
click at [408, 385] on div "Test it" at bounding box center [416, 382] width 23 height 12
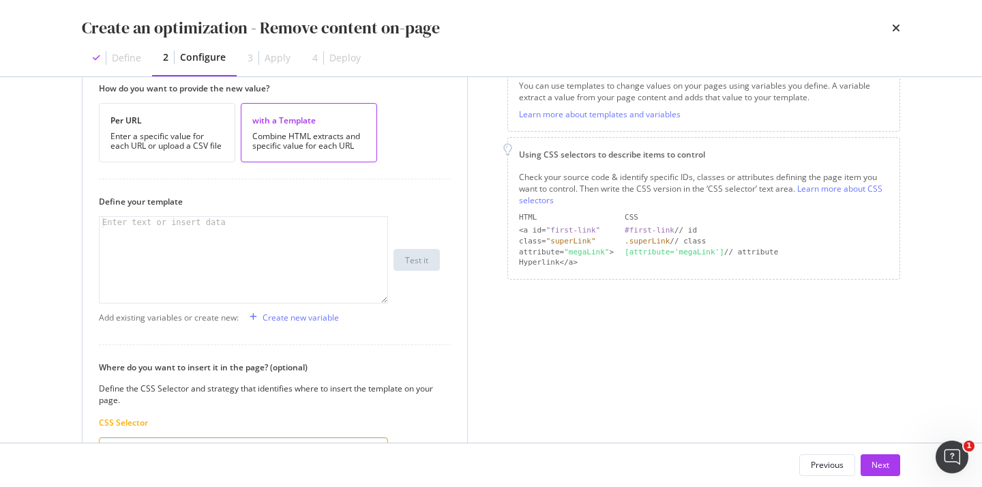
scroll to position [297, 0]
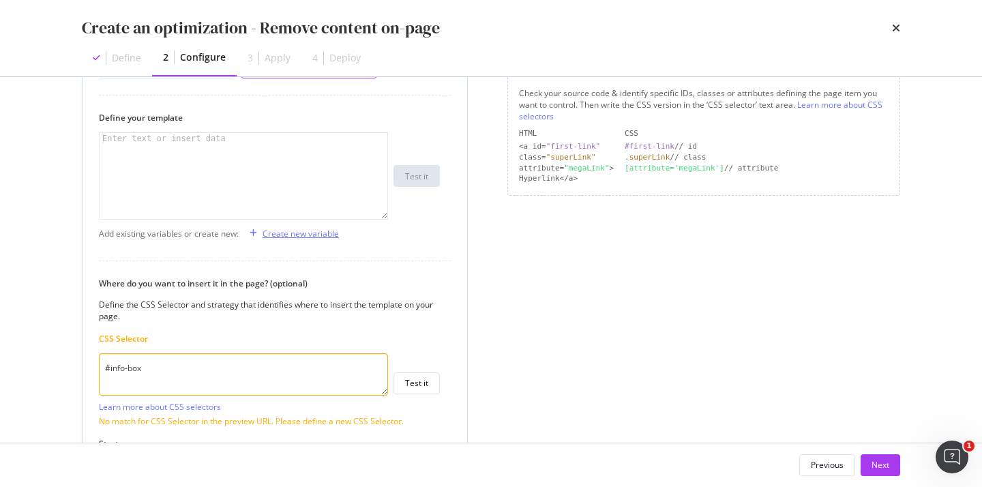
click at [271, 237] on div "Create new variable" at bounding box center [301, 234] width 76 height 12
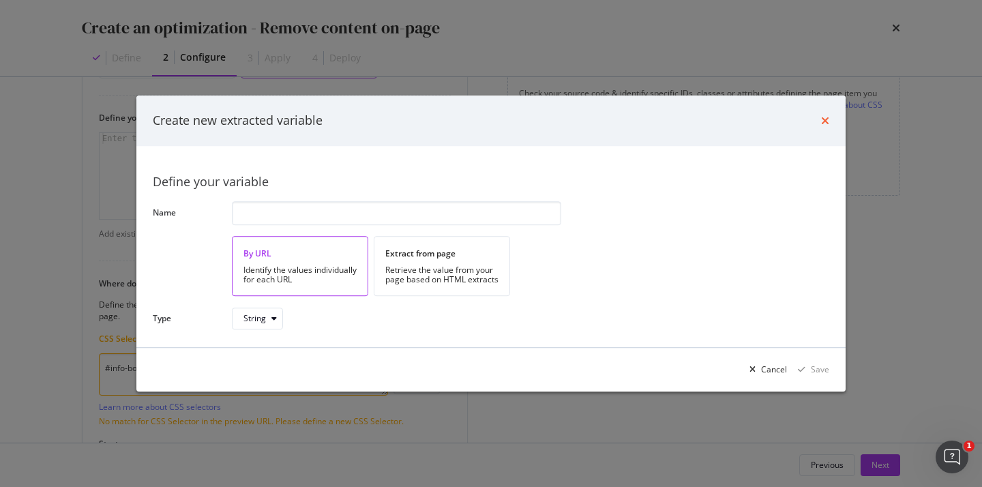
click at [826, 118] on icon "times" at bounding box center [825, 120] width 8 height 11
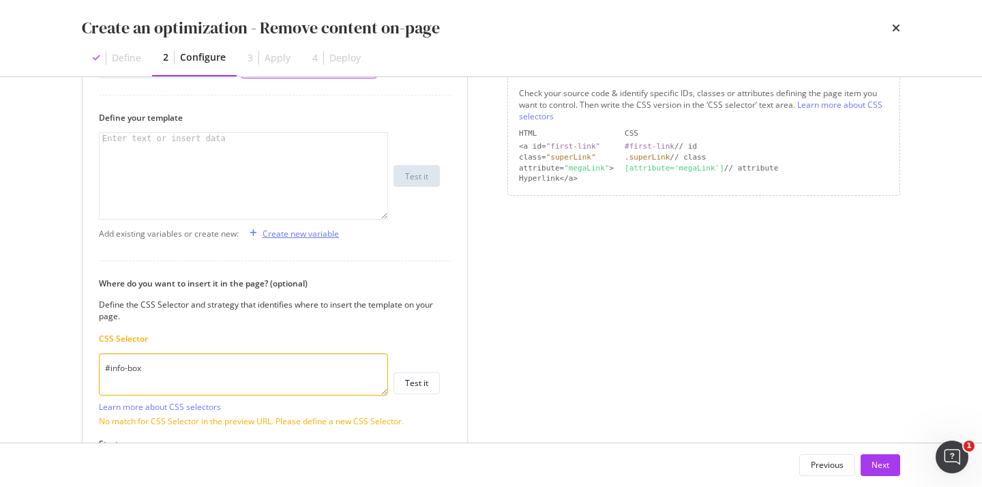
click at [305, 228] on div "Create new variable" at bounding box center [301, 234] width 76 height 12
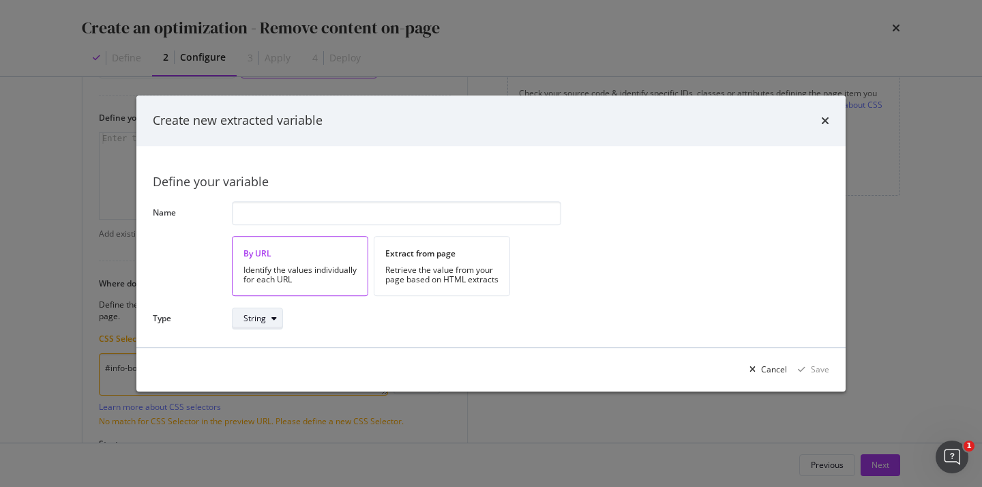
click at [270, 314] on div "String" at bounding box center [262, 318] width 39 height 19
click at [822, 127] on div "Create new extracted variable" at bounding box center [491, 121] width 676 height 18
click at [822, 120] on icon "times" at bounding box center [825, 120] width 8 height 11
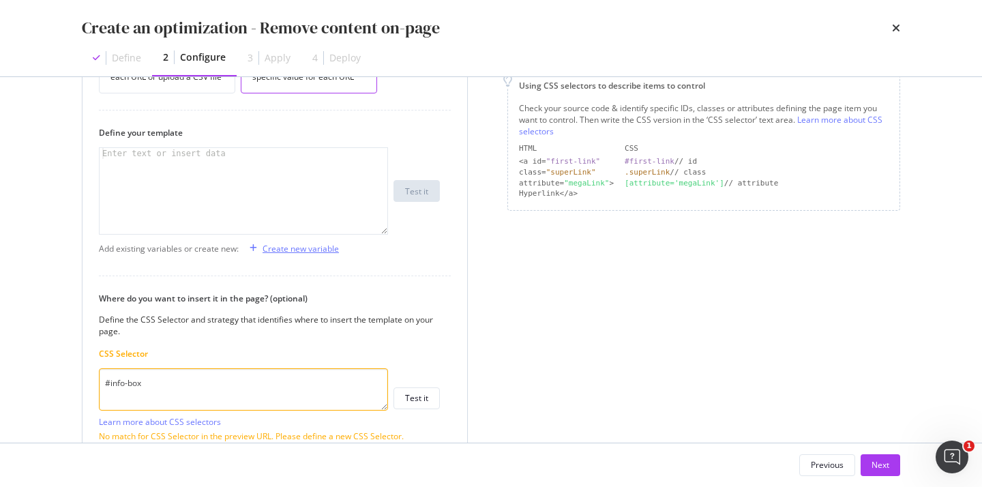
scroll to position [273, 0]
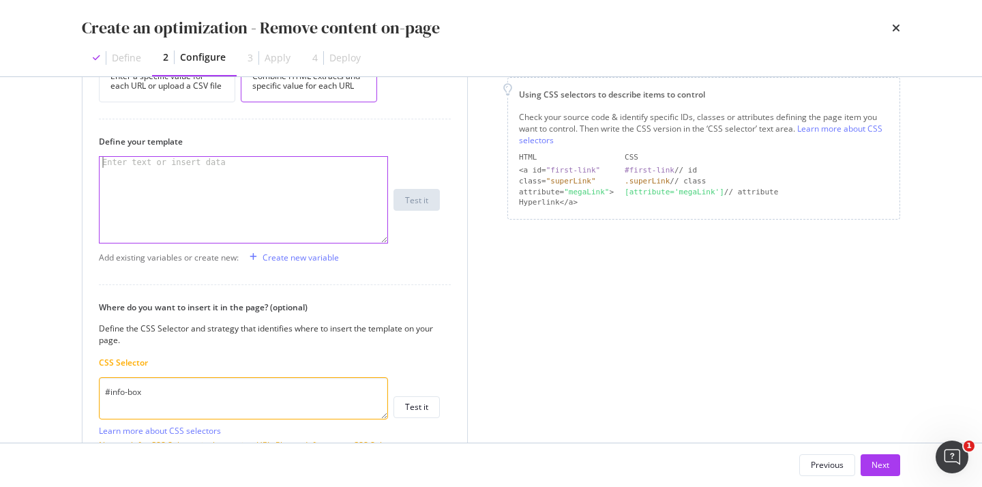
click at [262, 197] on div "modal" at bounding box center [244, 211] width 288 height 108
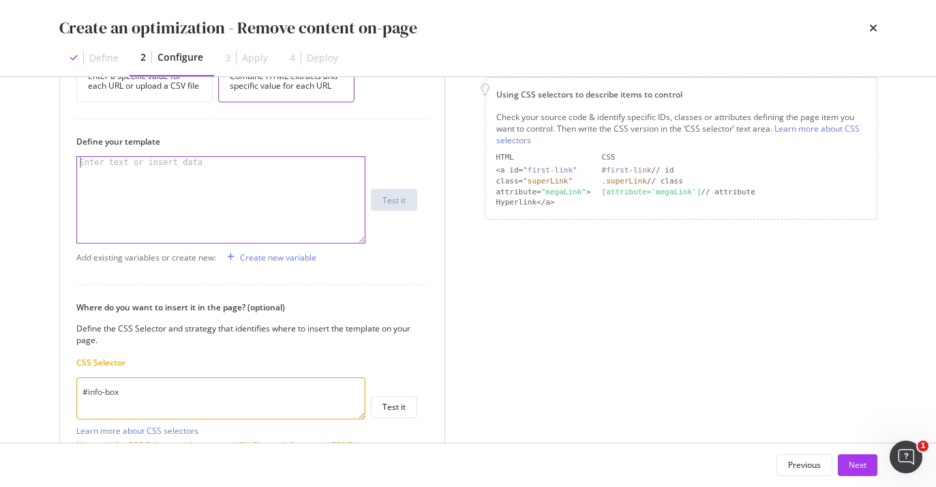
click at [222, 201] on div "modal" at bounding box center [221, 211] width 288 height 108
paste textarea "<div id="info_box"></div>"
type textarea "<div id="info_box"></div>"
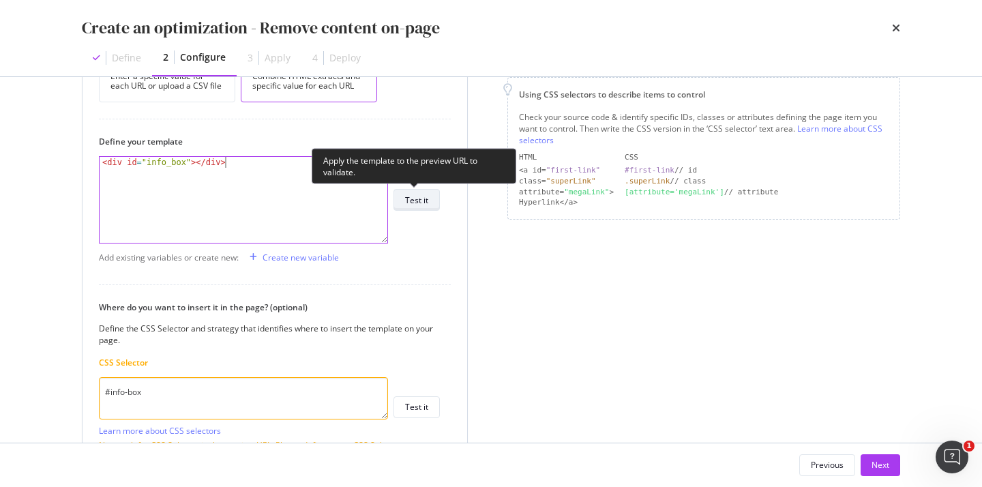
click at [413, 203] on div "Test it" at bounding box center [416, 200] width 23 height 12
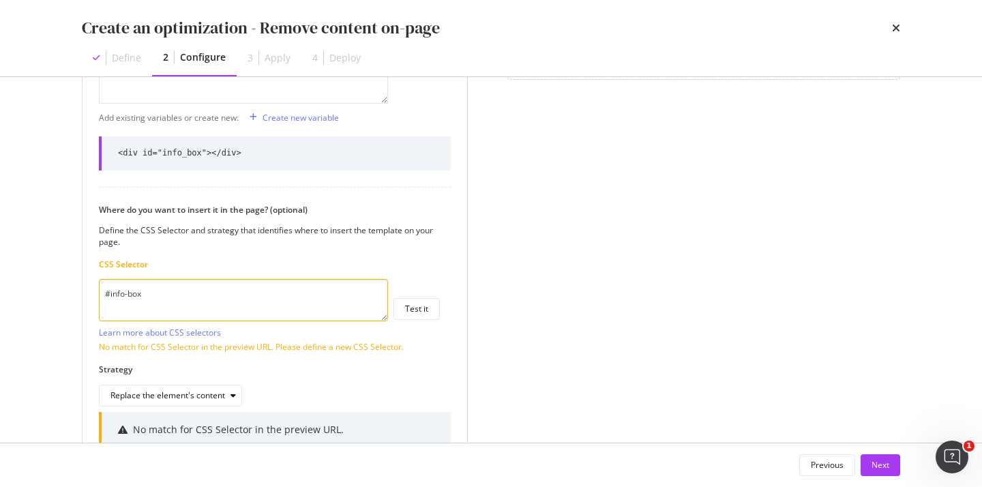
scroll to position [282, 0]
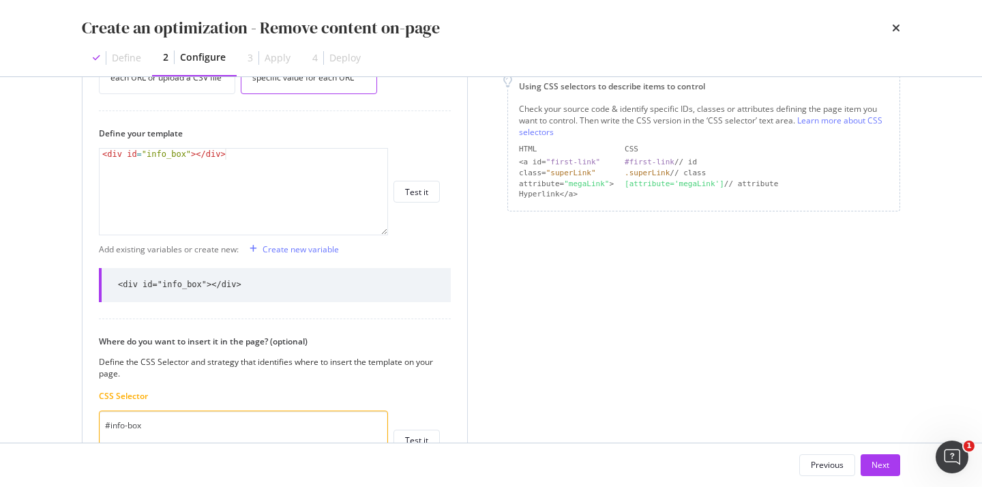
click at [288, 198] on div "< div id = "info_box" > </ div >" at bounding box center [244, 203] width 288 height 108
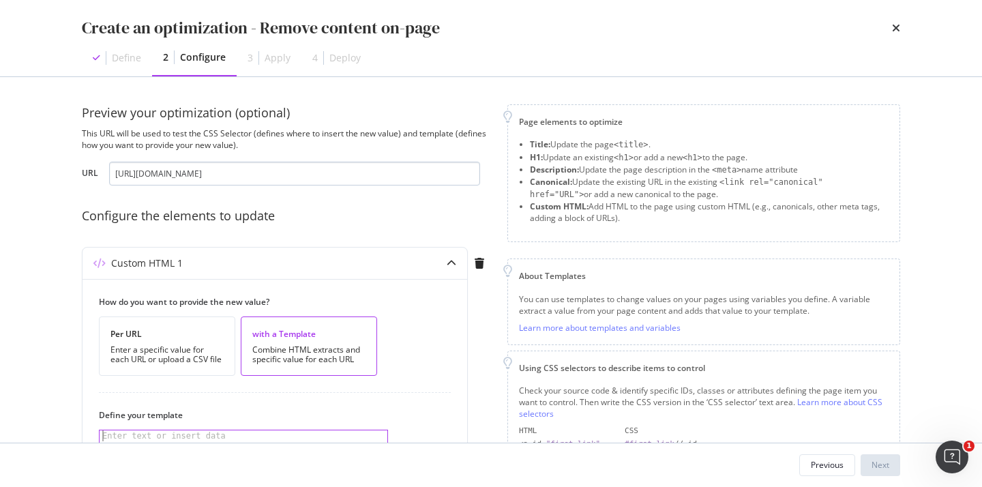
scroll to position [231, 0]
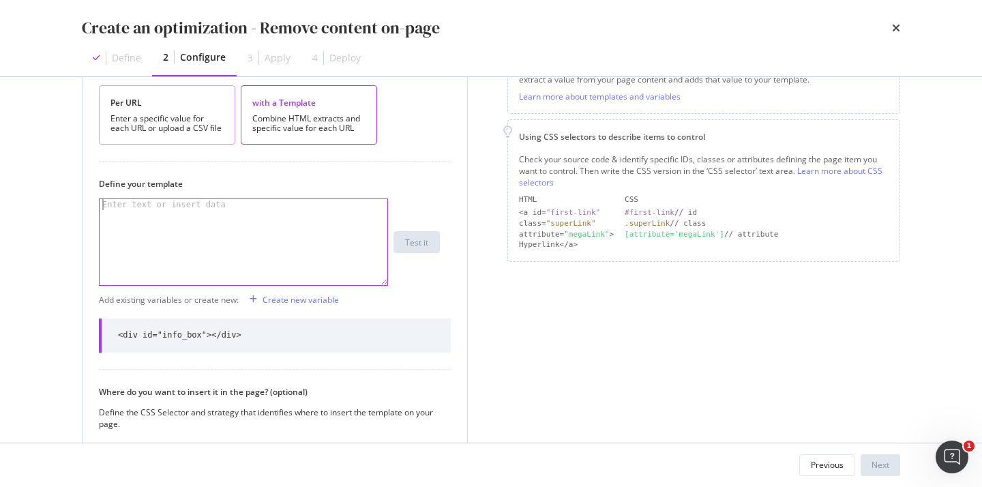
click at [195, 116] on div "Enter a specific value for each URL or upload a CSV file" at bounding box center [166, 123] width 113 height 19
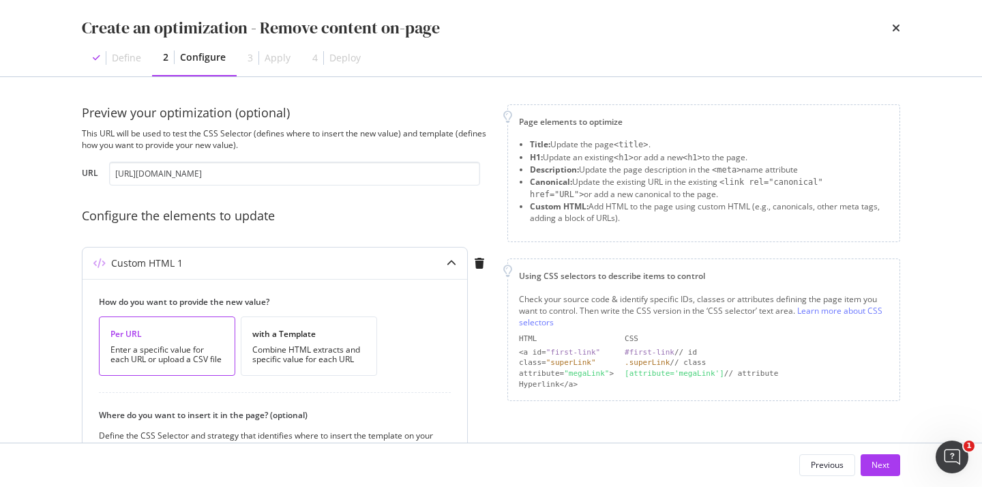
scroll to position [282, 0]
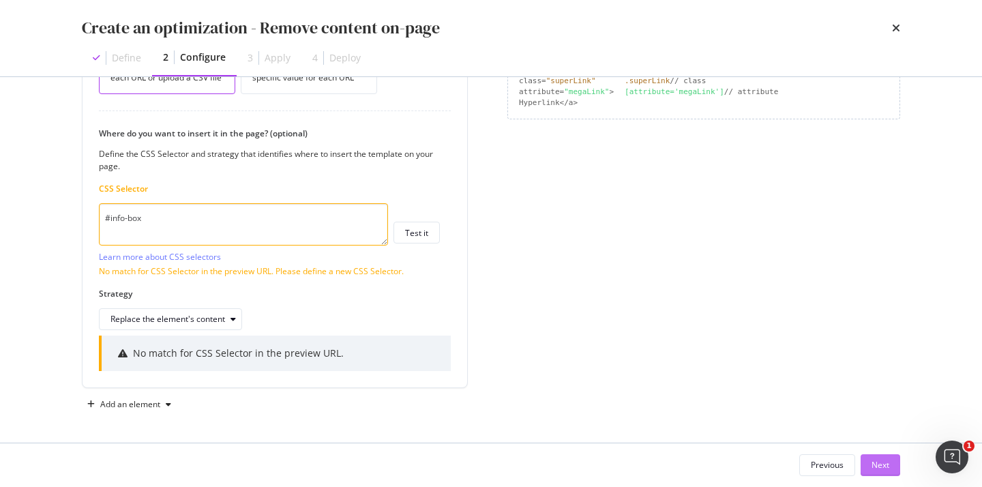
click at [870, 462] on button "Next" at bounding box center [880, 465] width 40 height 22
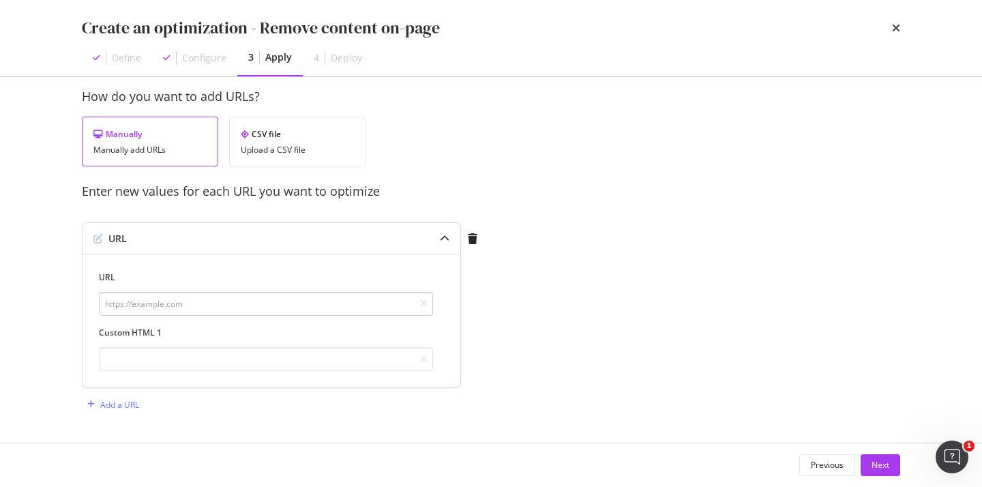
scroll to position [16, 0]
click at [818, 463] on div "Previous" at bounding box center [827, 465] width 33 height 12
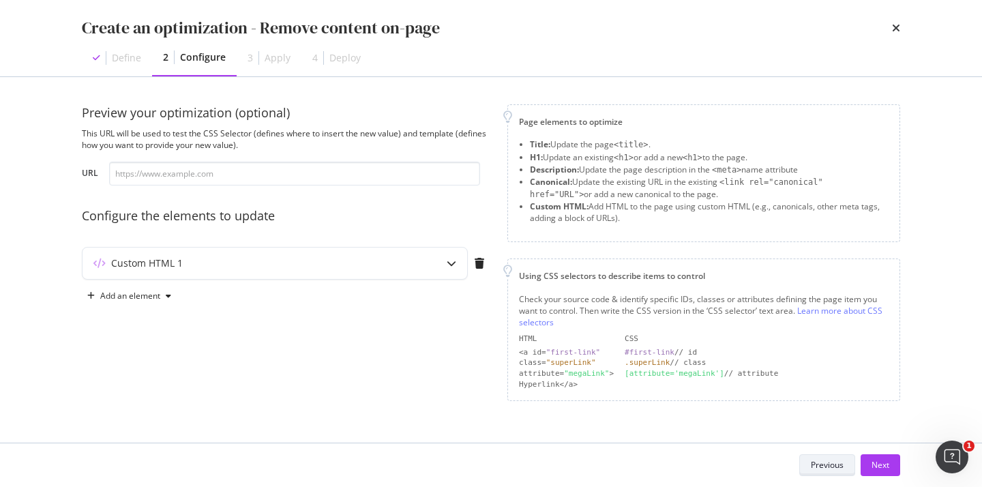
scroll to position [0, 0]
click at [475, 260] on icon "modal" at bounding box center [480, 263] width 10 height 11
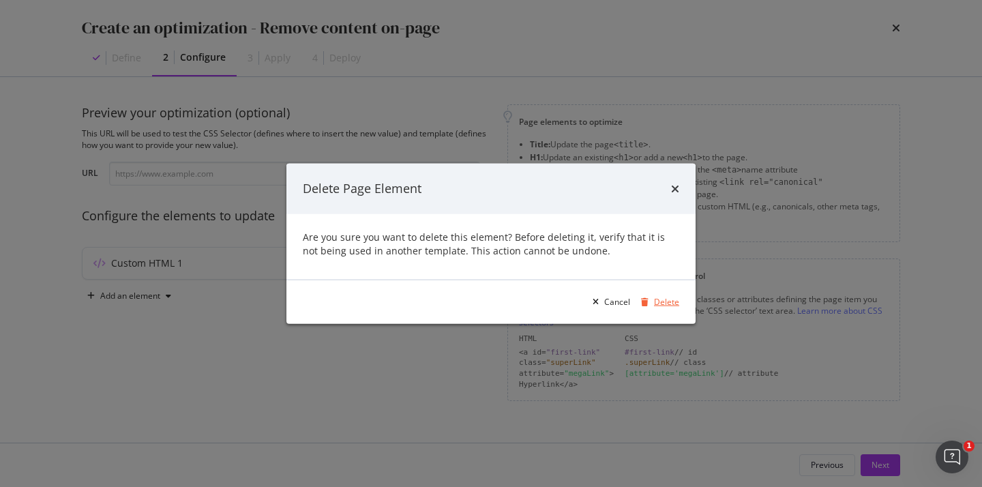
click at [644, 299] on icon "modal" at bounding box center [645, 301] width 8 height 8
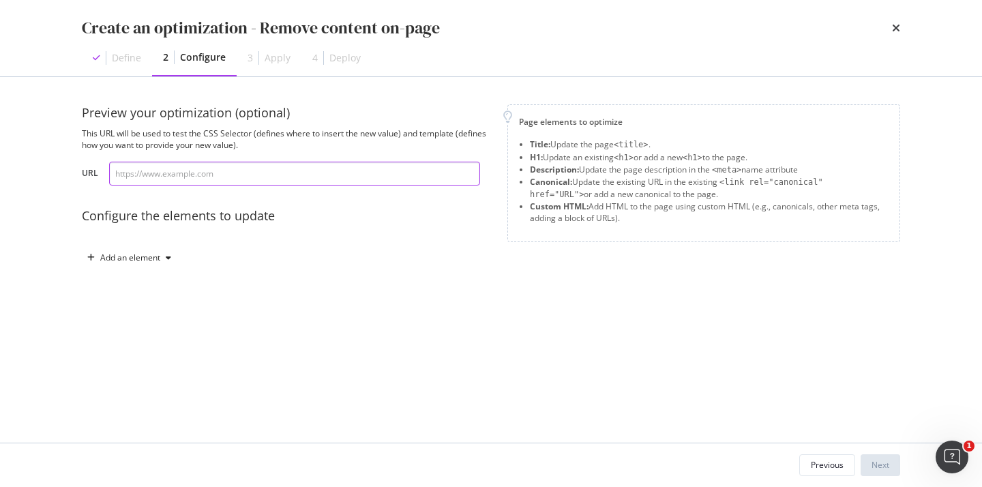
paste input "[URL][DOMAIN_NAME]"
type input "[URL][DOMAIN_NAME]"
click at [143, 261] on div "Add an element" at bounding box center [130, 258] width 60 height 8
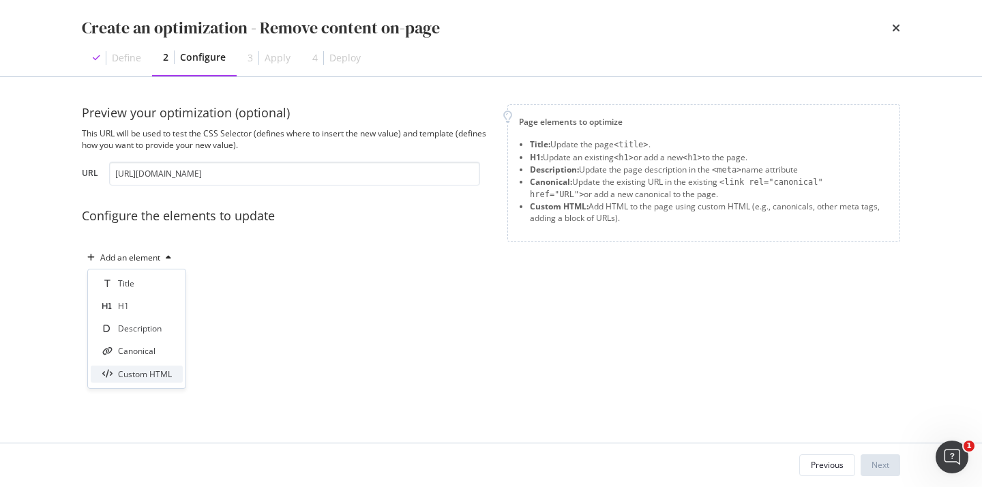
click at [143, 370] on div "Custom HTML" at bounding box center [145, 374] width 54 height 12
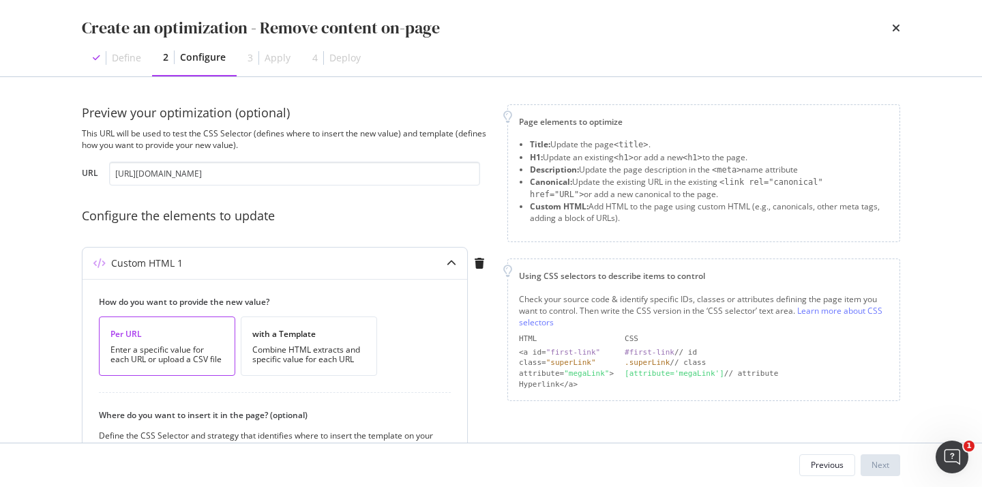
scroll to position [79, 0]
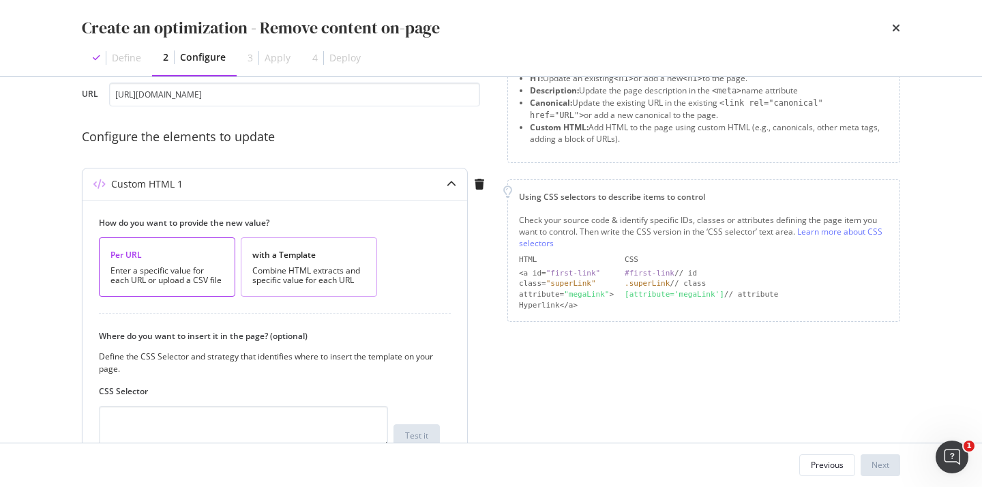
click at [295, 275] on div "Combine HTML extracts and specific value for each URL" at bounding box center [308, 275] width 113 height 19
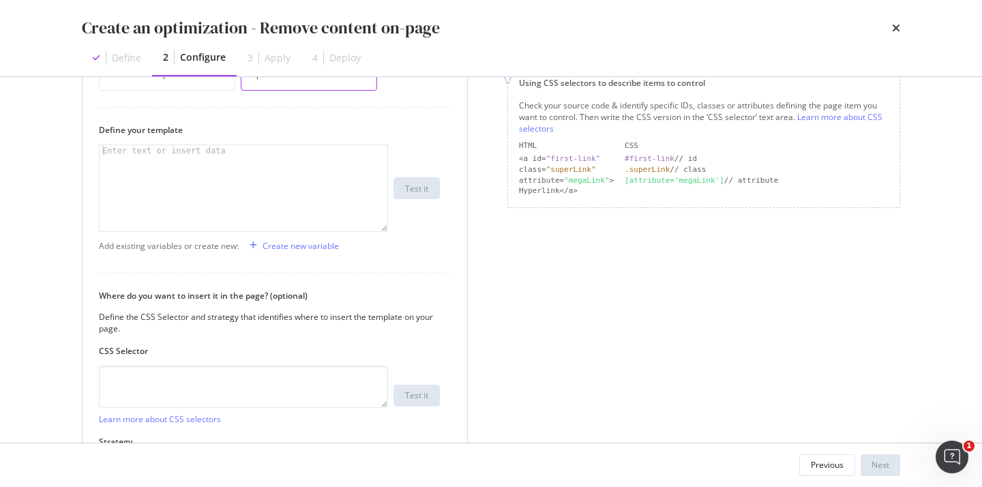
scroll to position [279, 0]
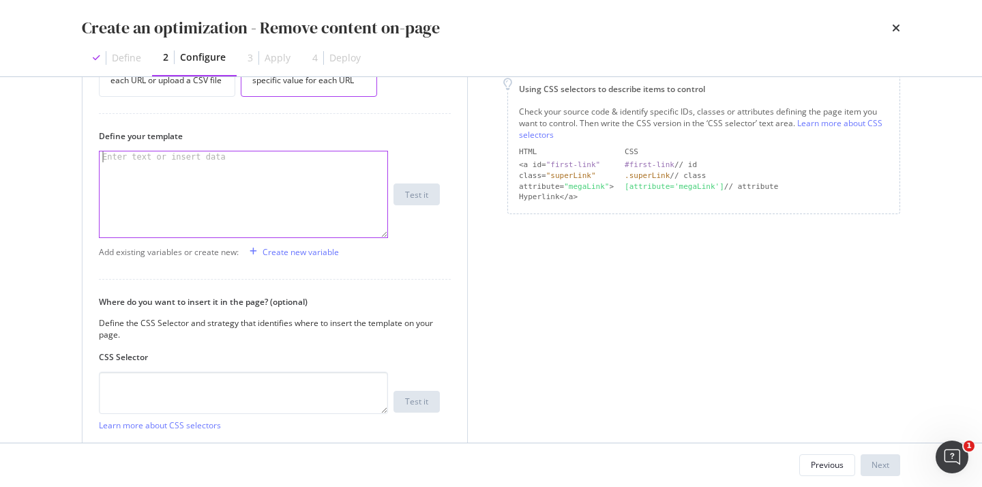
click at [257, 181] on div "modal" at bounding box center [244, 205] width 288 height 108
click at [215, 201] on div "modal" at bounding box center [244, 205] width 288 height 108
paste textarea "[URL][DOMAIN_NAME]"
type textarea "[URL][DOMAIN_NAME]"
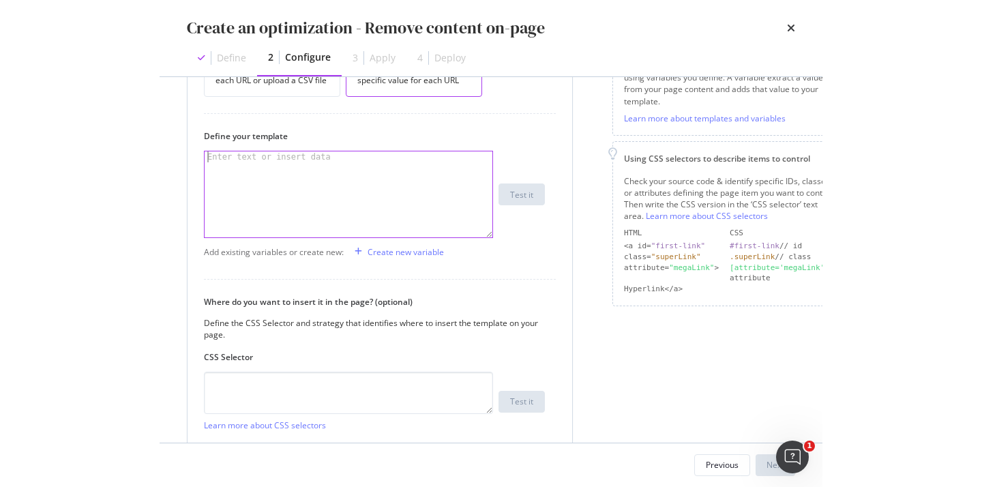
paste textarea "<div id="info_box"></div>"
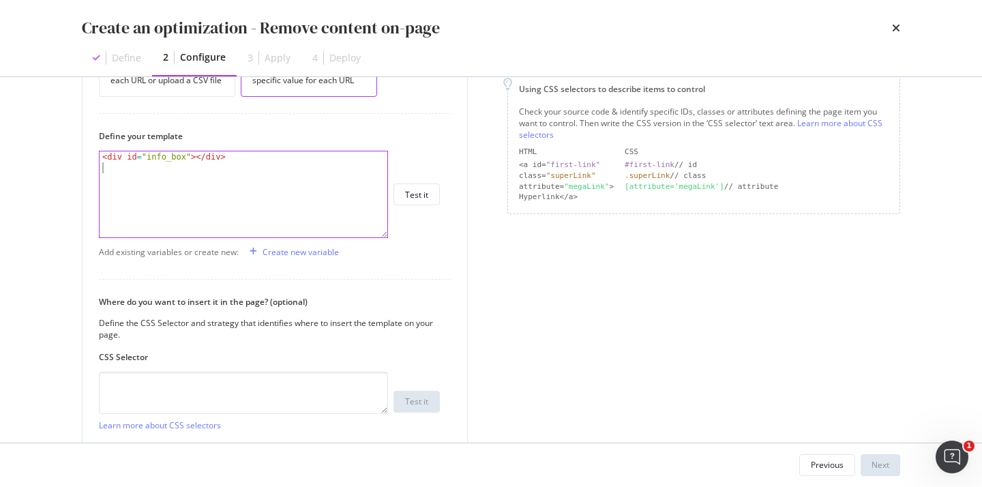
type textarea "<div id="info_box"></div>"
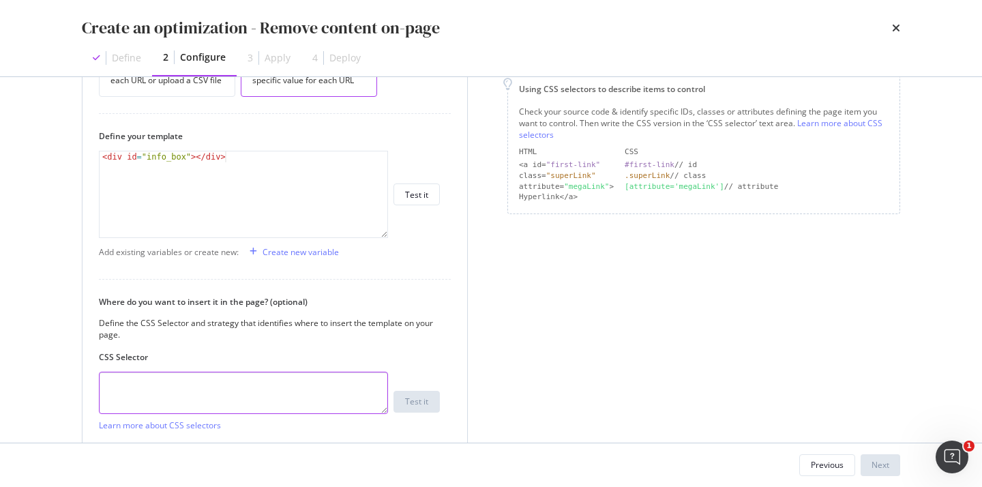
click at [220, 404] on textarea "modal" at bounding box center [243, 393] width 289 height 42
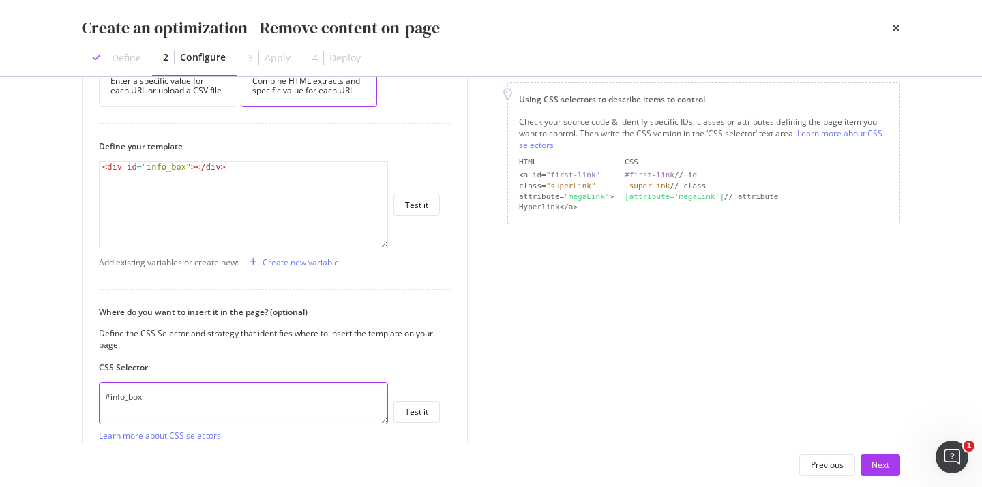
scroll to position [371, 0]
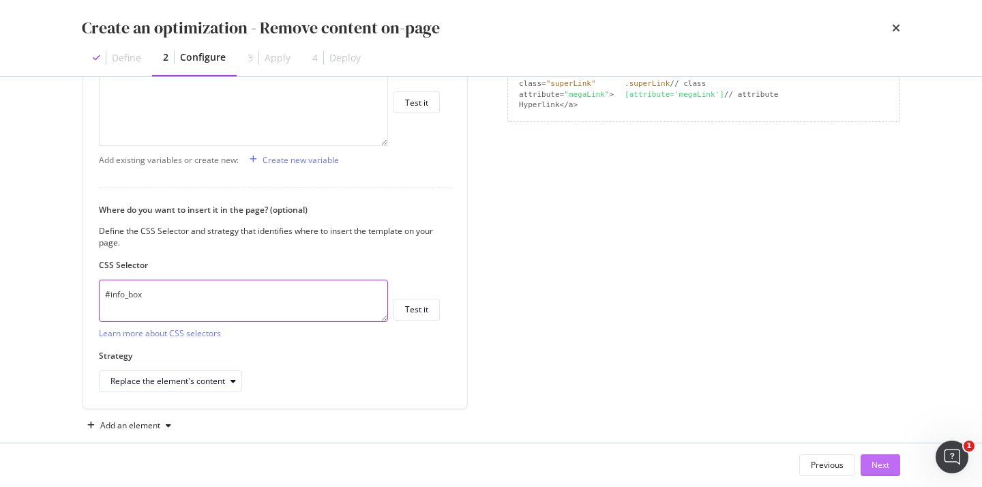
type textarea "#info_box"
click at [878, 468] on div "Next" at bounding box center [880, 465] width 18 height 12
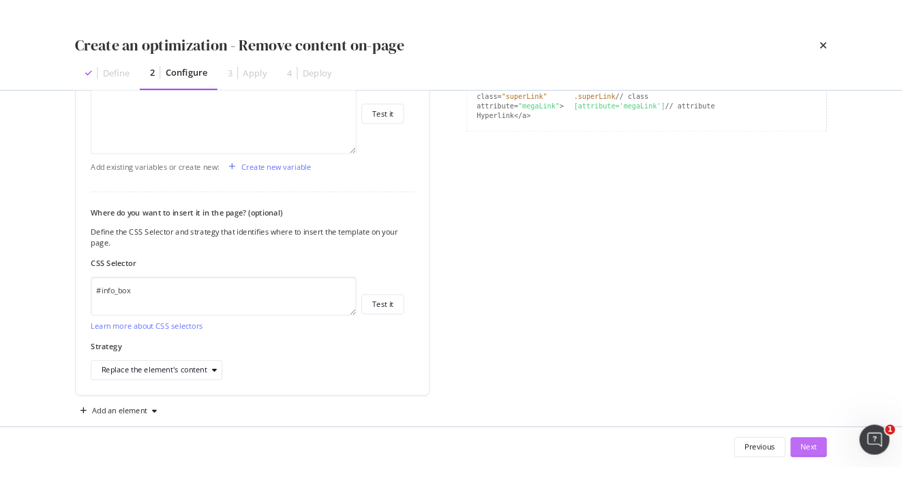
scroll to position [0, 0]
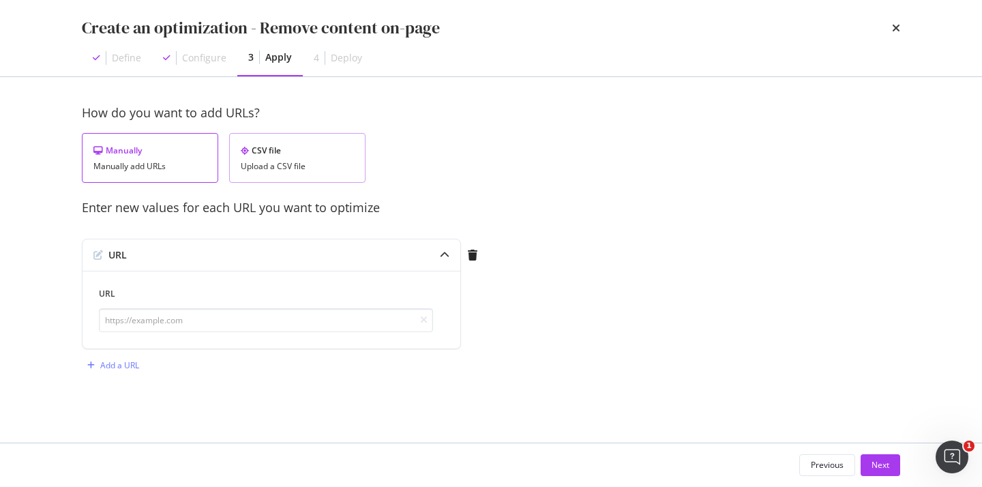
click at [301, 166] on div "Upload a CSV file" at bounding box center [297, 167] width 113 height 10
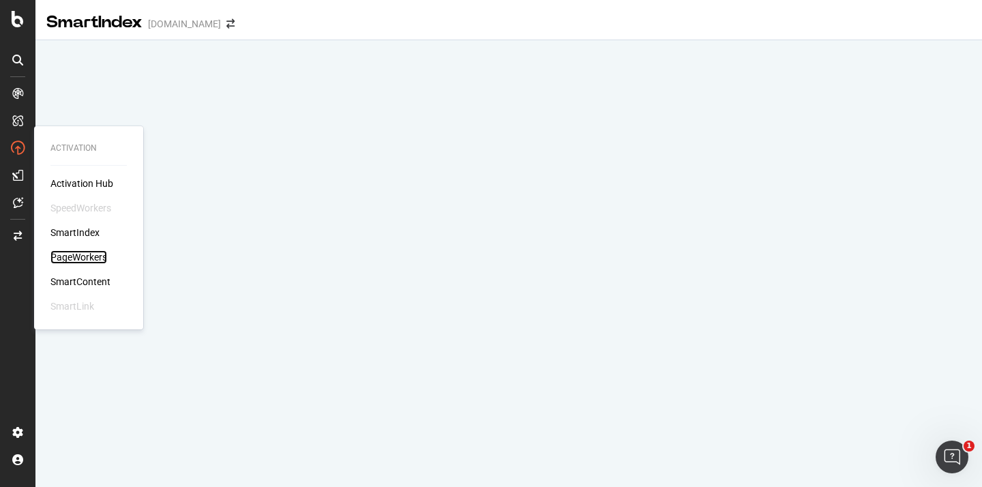
click at [76, 255] on div "PageWorkers" at bounding box center [78, 257] width 57 height 14
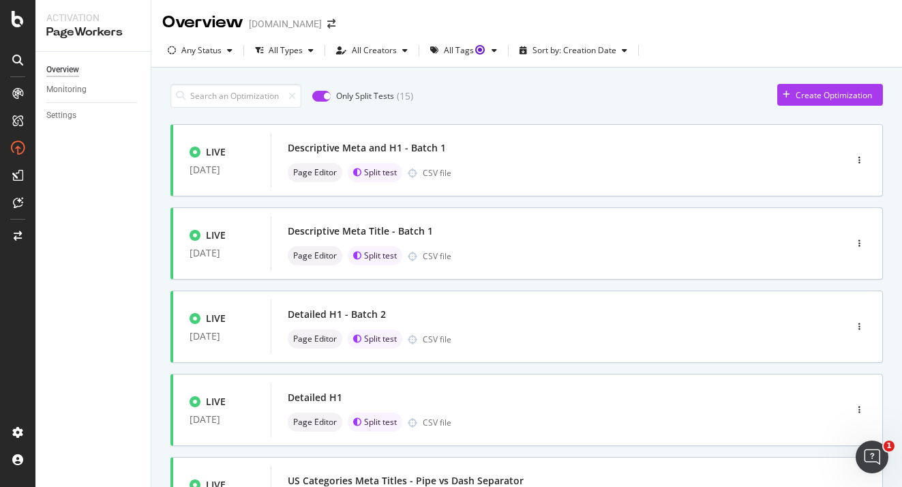
click at [325, 100] on input "checkbox" at bounding box center [321, 96] width 18 height 11
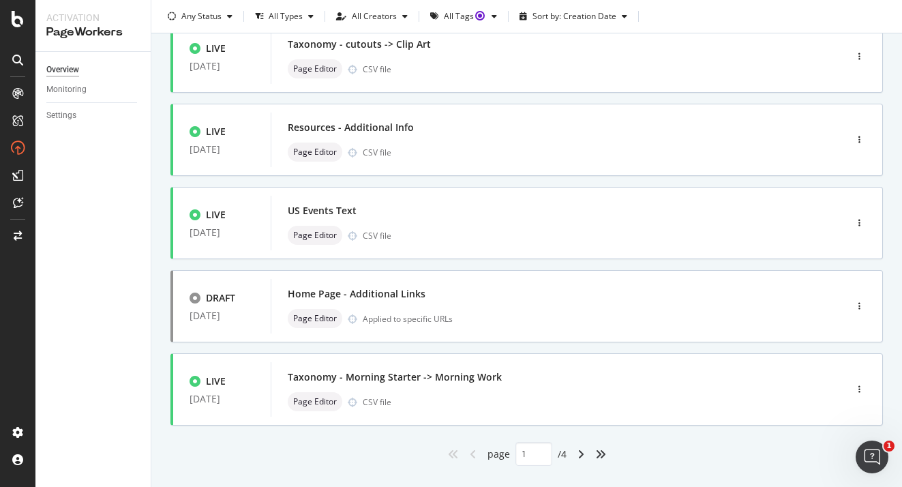
scroll to position [546, 0]
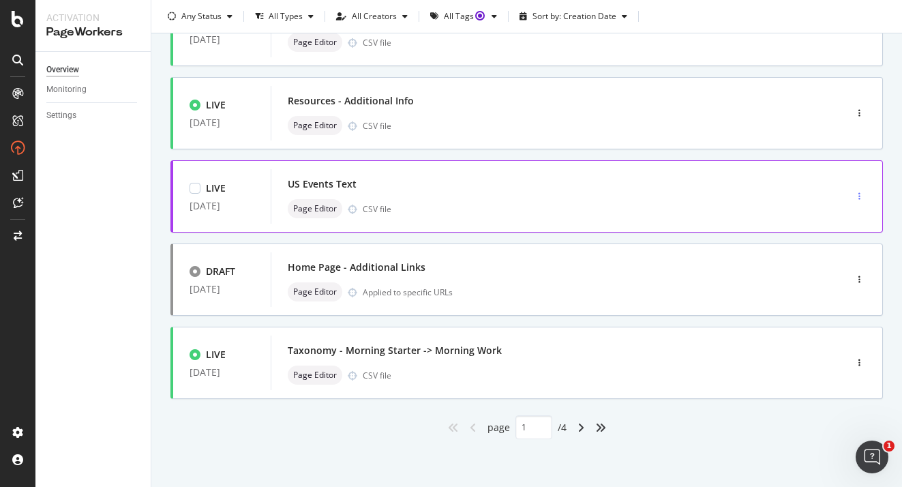
click at [863, 192] on div "button" at bounding box center [859, 196] width 13 height 8
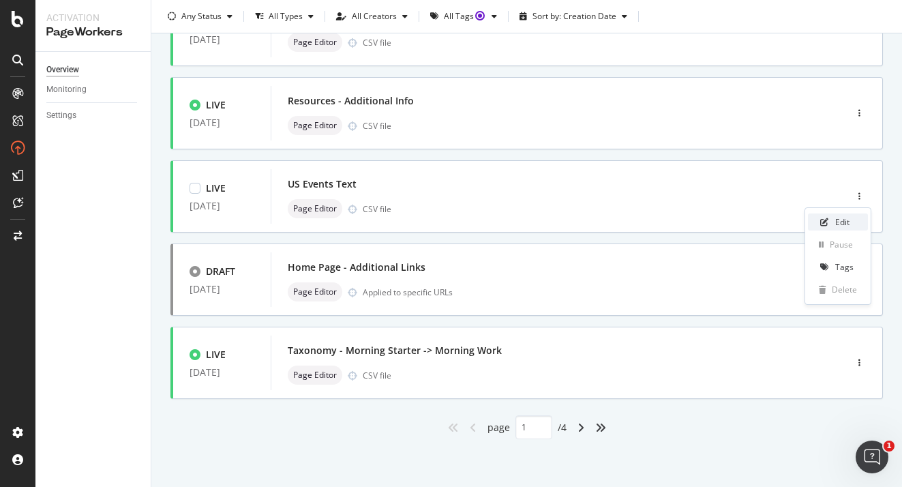
click at [841, 221] on div "Edit" at bounding box center [842, 222] width 14 height 12
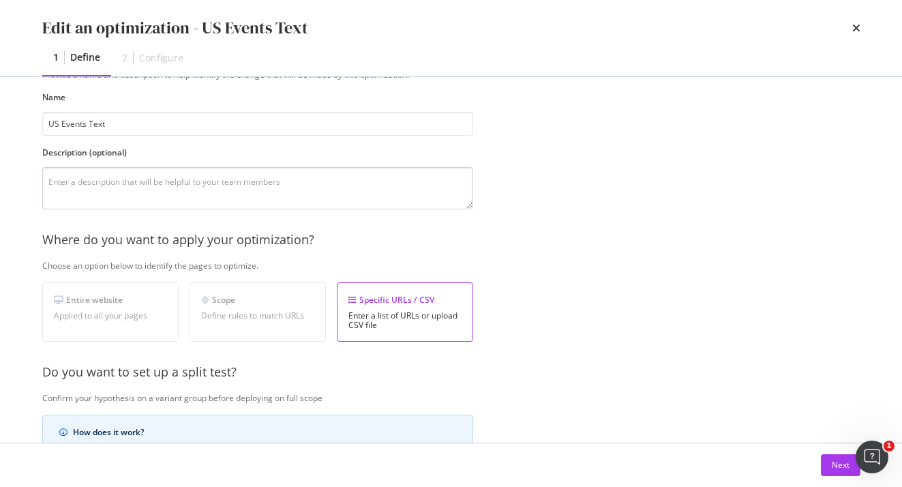
scroll to position [0, 0]
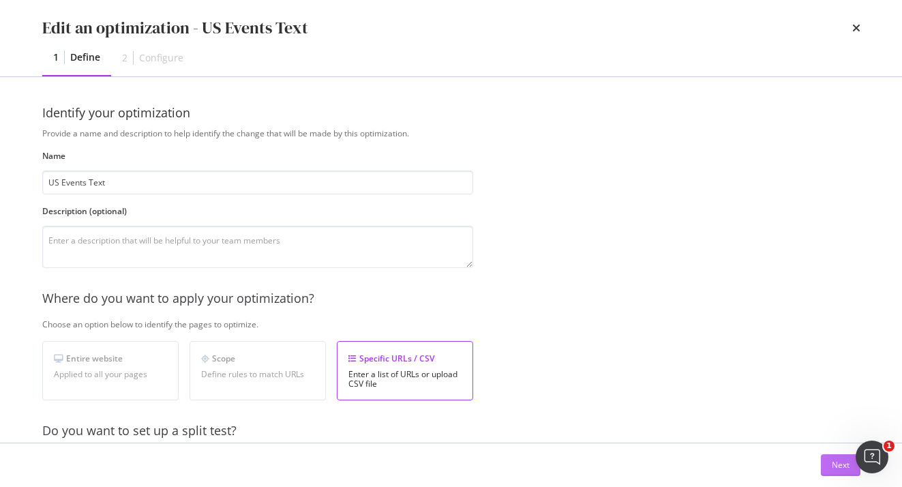
click at [833, 470] on div "Next" at bounding box center [841, 465] width 18 height 12
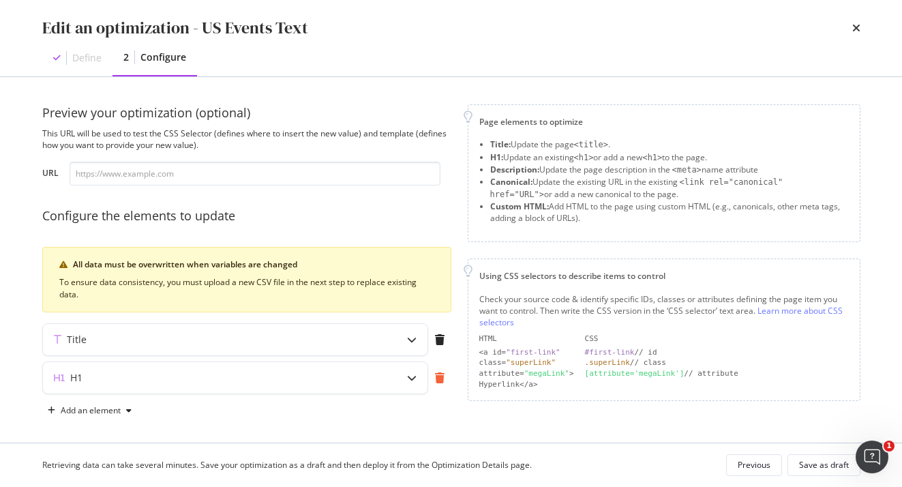
scroll to position [6, 0]
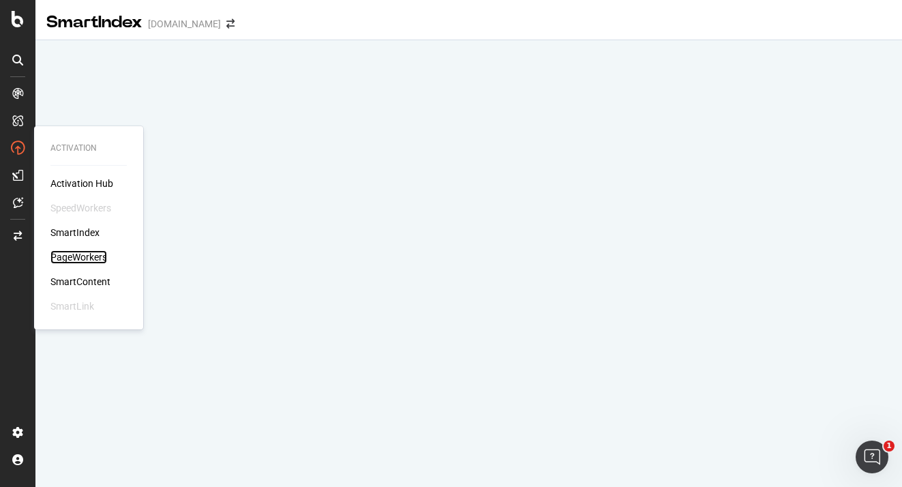
click at [86, 253] on div "PageWorkers" at bounding box center [78, 257] width 57 height 14
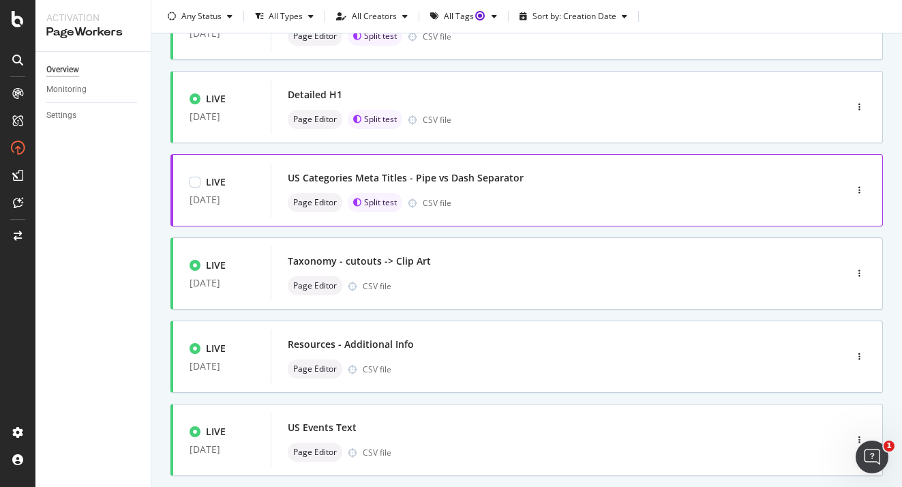
scroll to position [341, 0]
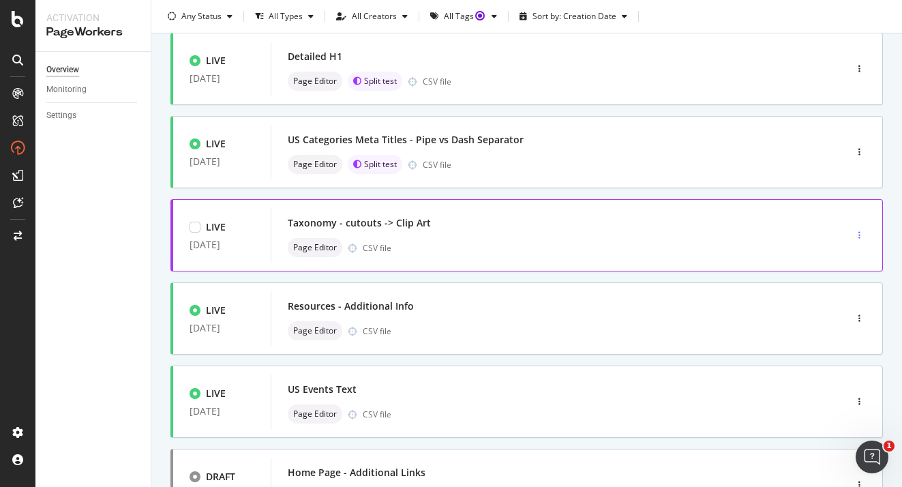
click at [858, 233] on icon "button" at bounding box center [859, 235] width 2 height 8
click at [844, 267] on div "Edit" at bounding box center [842, 262] width 14 height 12
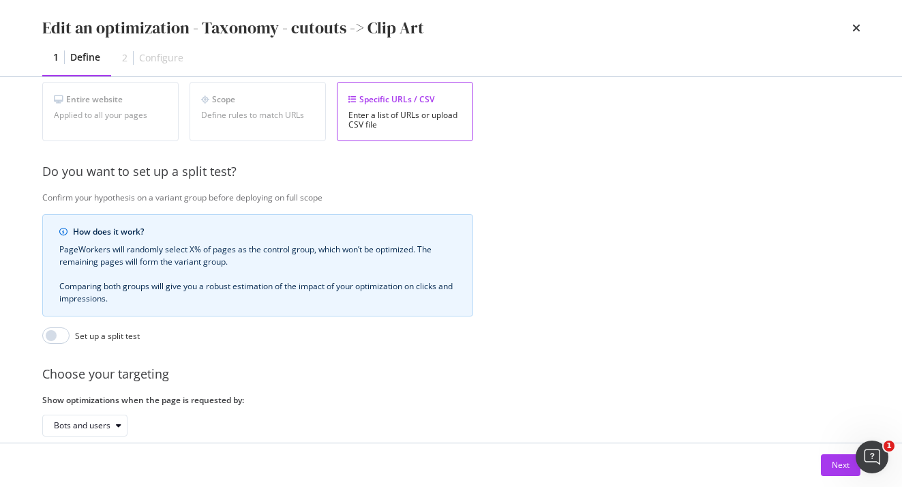
scroll to position [333, 0]
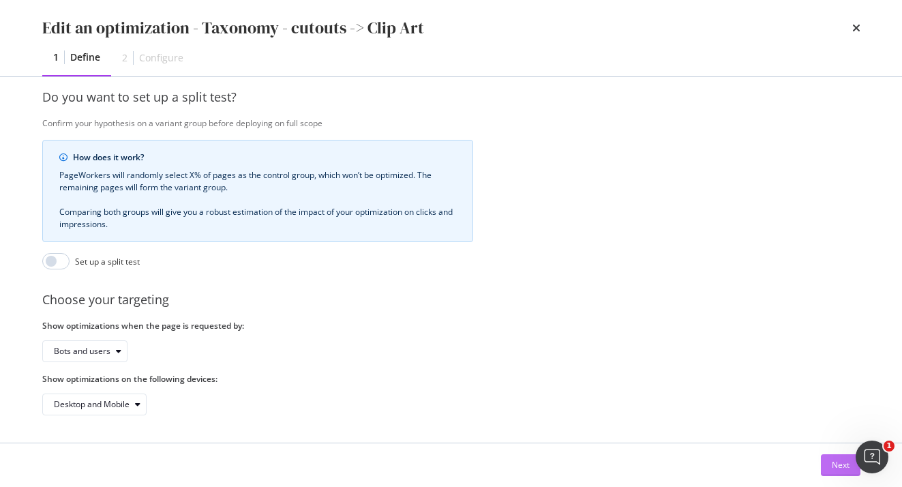
click at [828, 458] on button "Next" at bounding box center [841, 465] width 40 height 22
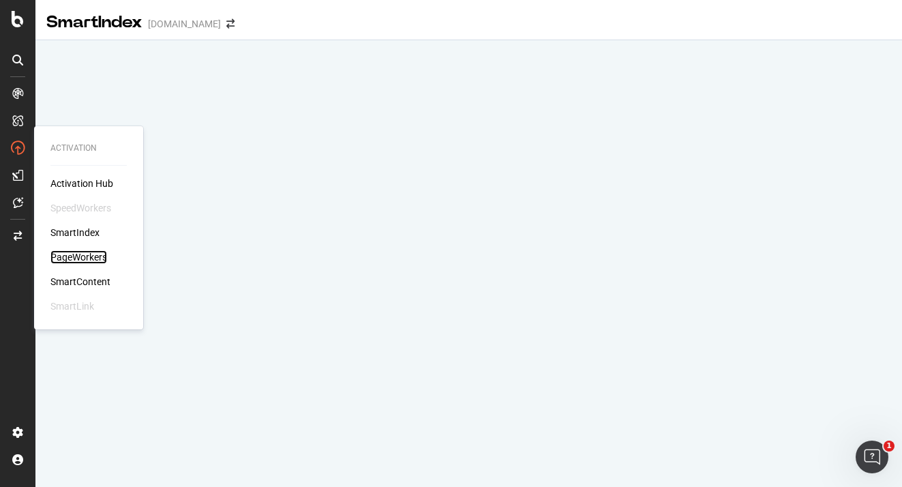
click at [84, 252] on div "PageWorkers" at bounding box center [78, 257] width 57 height 14
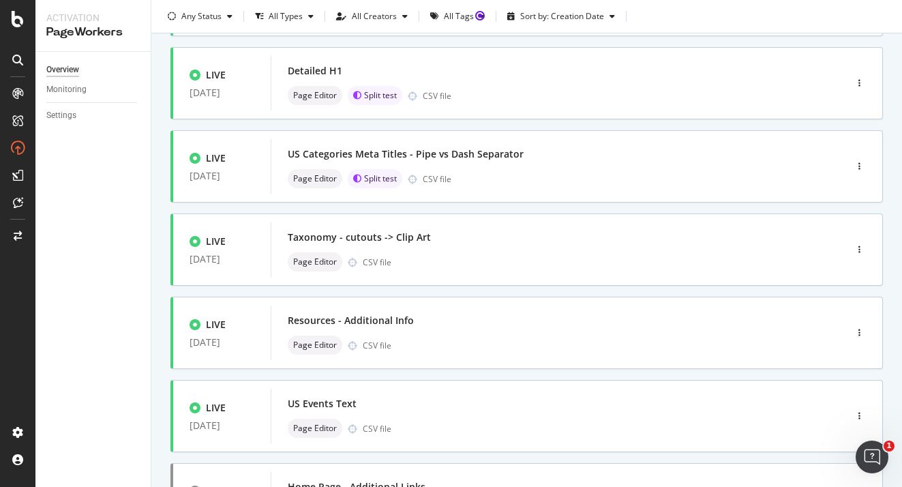
scroll to position [546, 0]
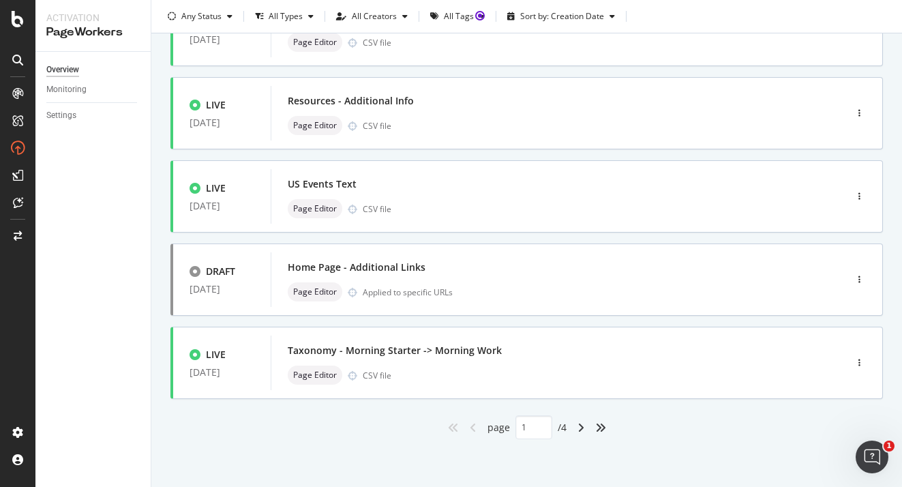
click at [576, 423] on div "angle-right" at bounding box center [581, 428] width 18 height 22
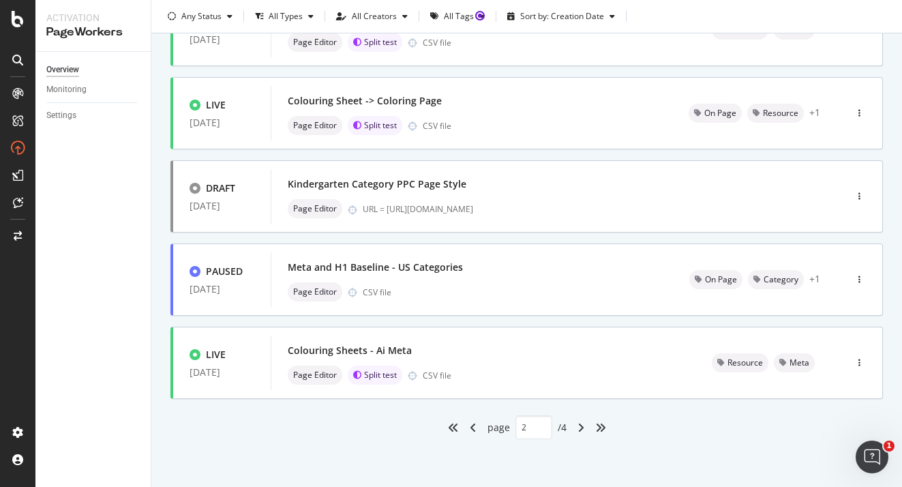
type input "2"
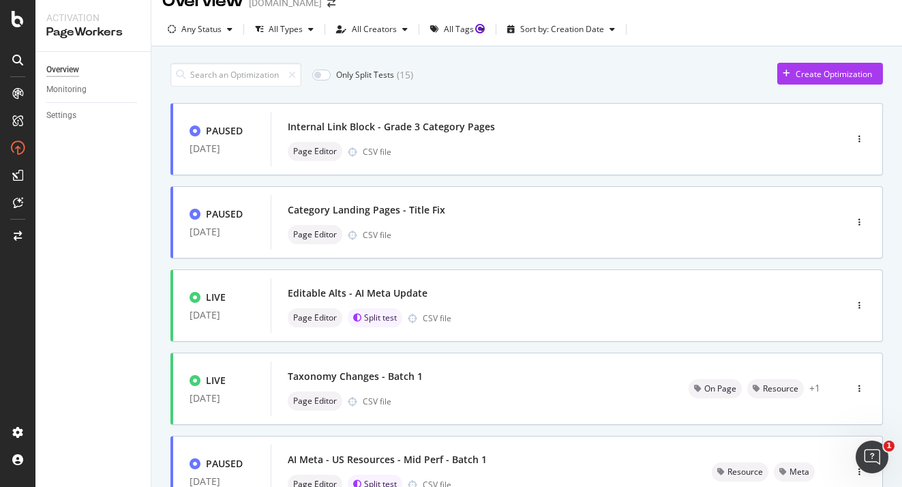
scroll to position [0, 0]
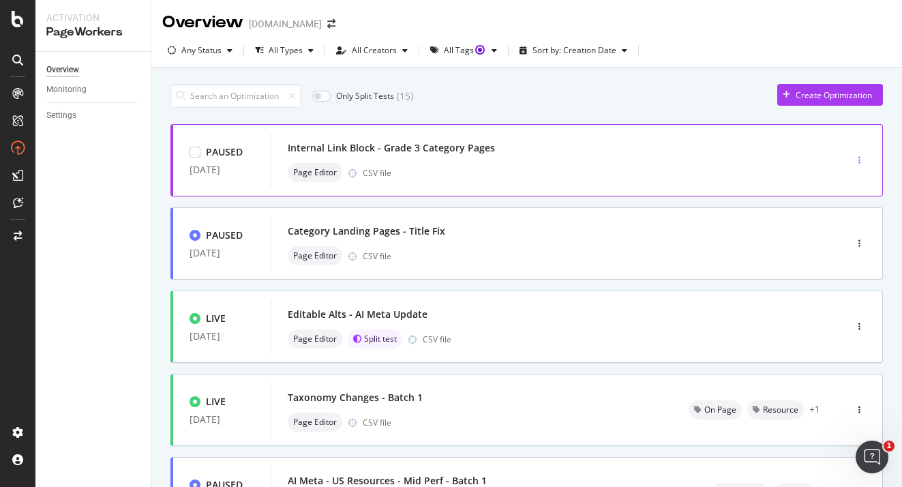
click at [861, 159] on div "button" at bounding box center [859, 160] width 13 height 8
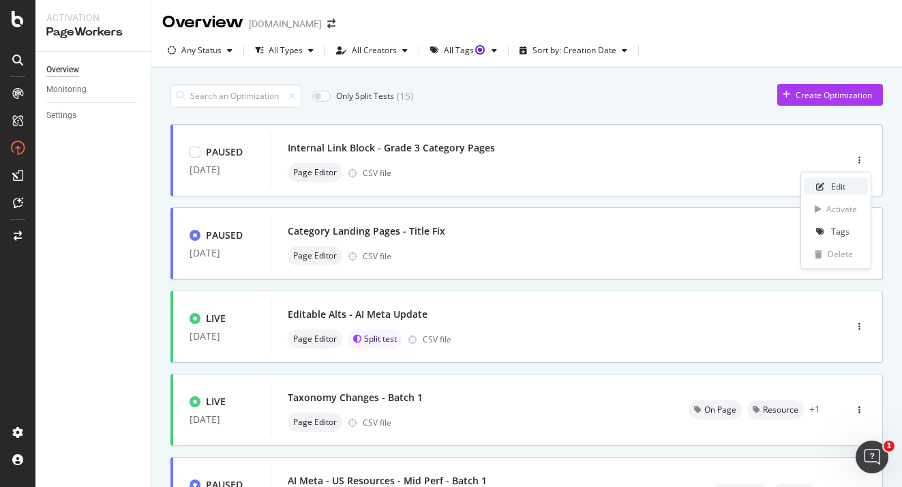
click at [841, 185] on div "Edit" at bounding box center [838, 187] width 14 height 12
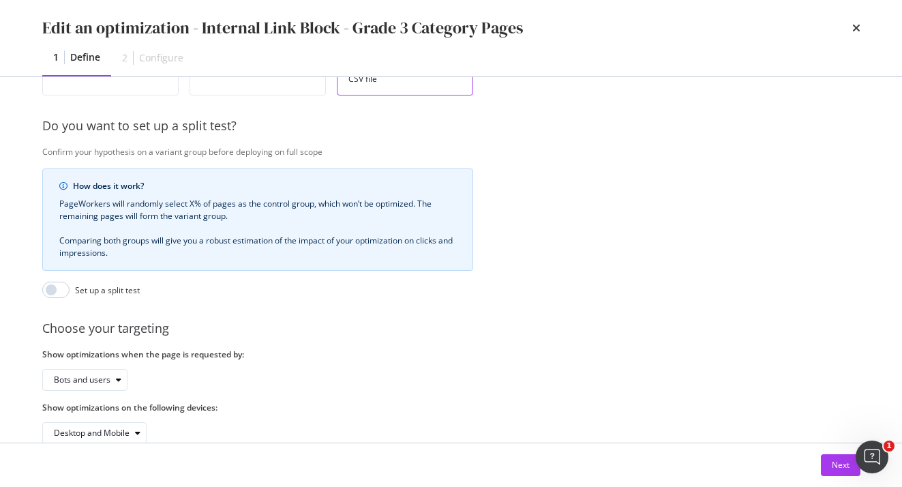
scroll to position [333, 0]
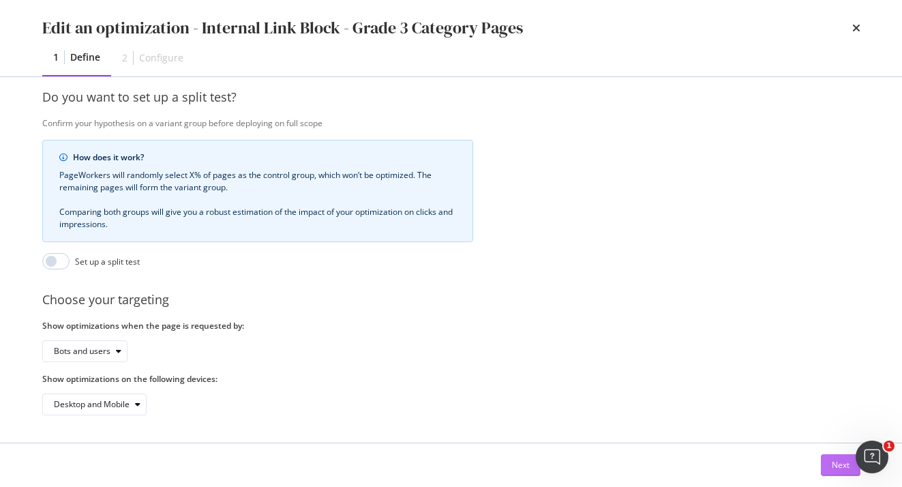
click at [836, 463] on div "Next" at bounding box center [841, 465] width 18 height 12
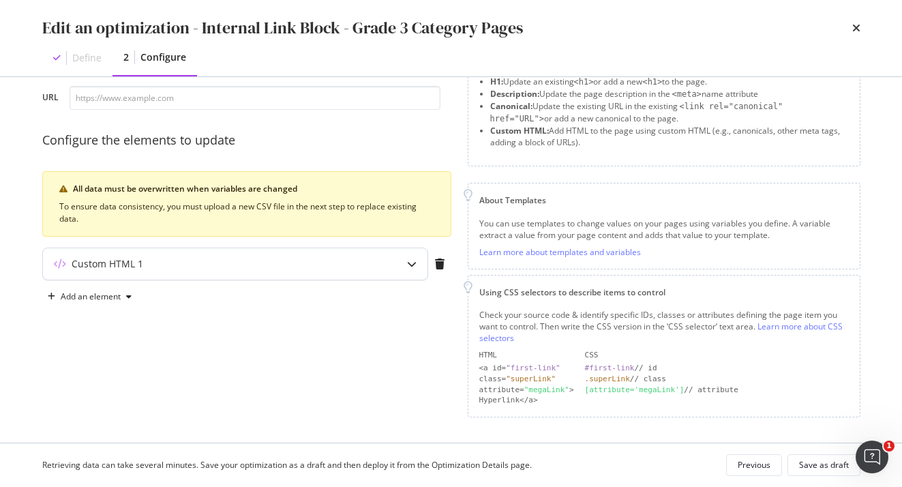
click at [335, 252] on div "Custom HTML 1" at bounding box center [235, 263] width 385 height 31
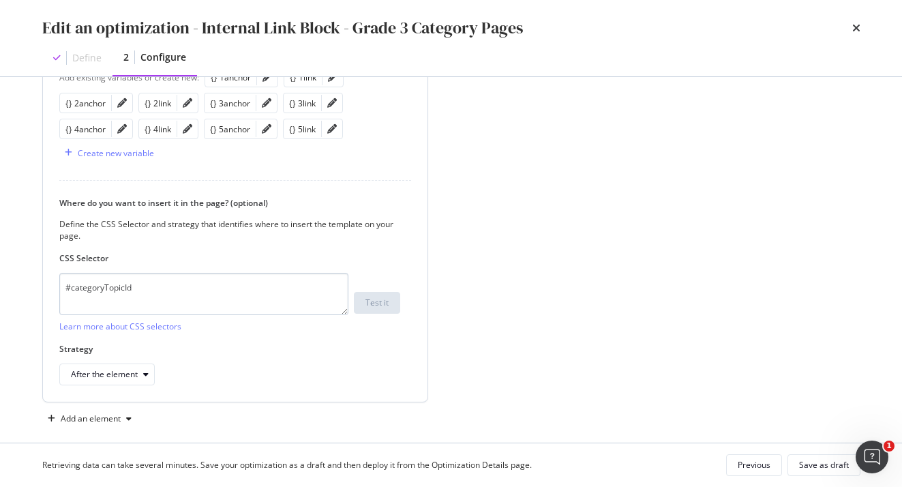
scroll to position [546, 0]
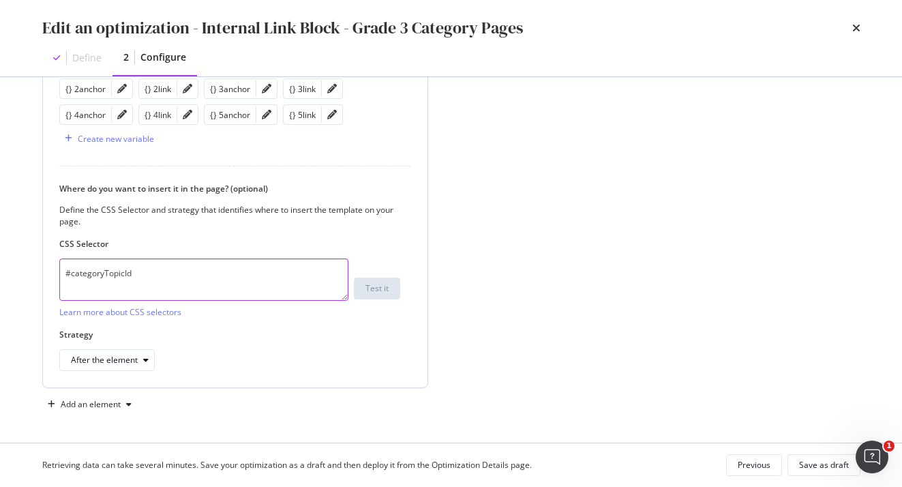
click at [282, 269] on textarea "#categoryTopicId" at bounding box center [203, 279] width 289 height 42
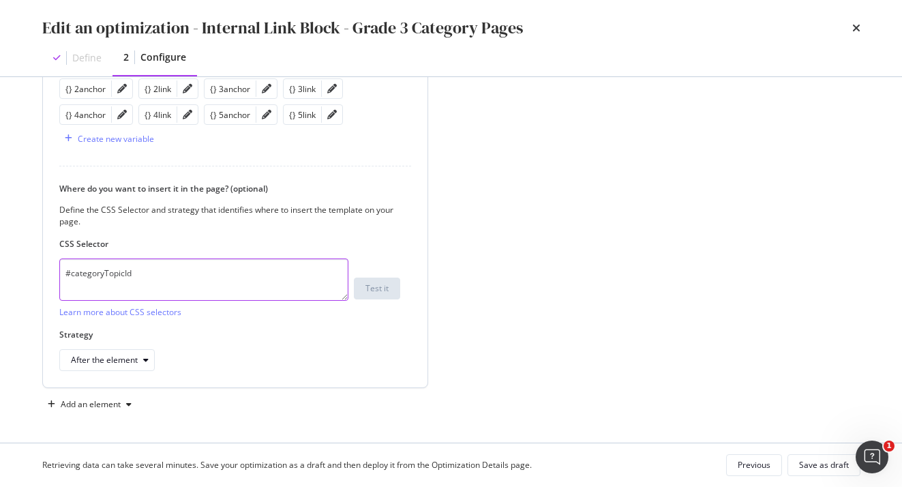
click at [282, 269] on textarea "#categoryTopicId" at bounding box center [203, 279] width 289 height 42
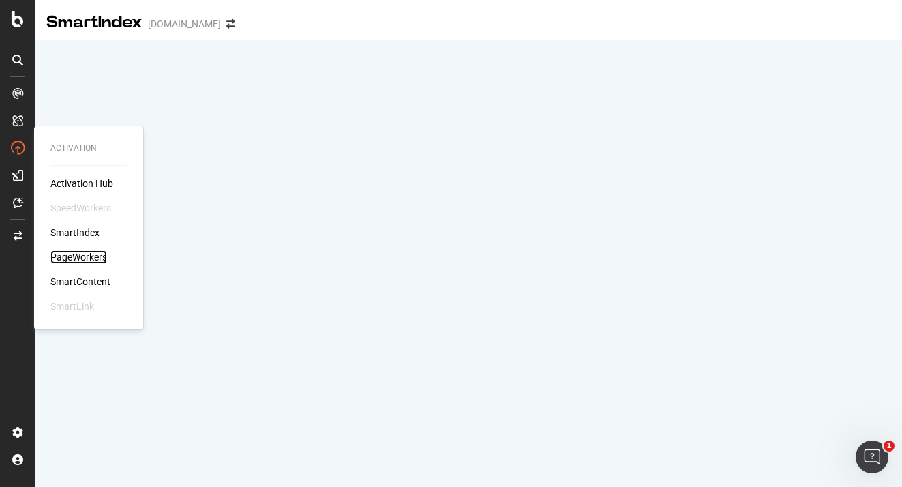
click at [98, 257] on div "PageWorkers" at bounding box center [78, 257] width 57 height 14
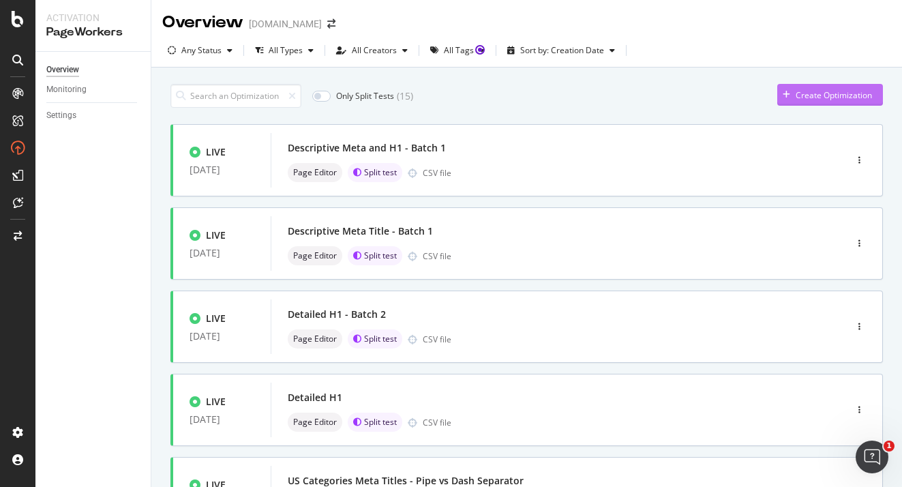
click at [796, 85] on div "Create Optimization" at bounding box center [824, 95] width 95 height 20
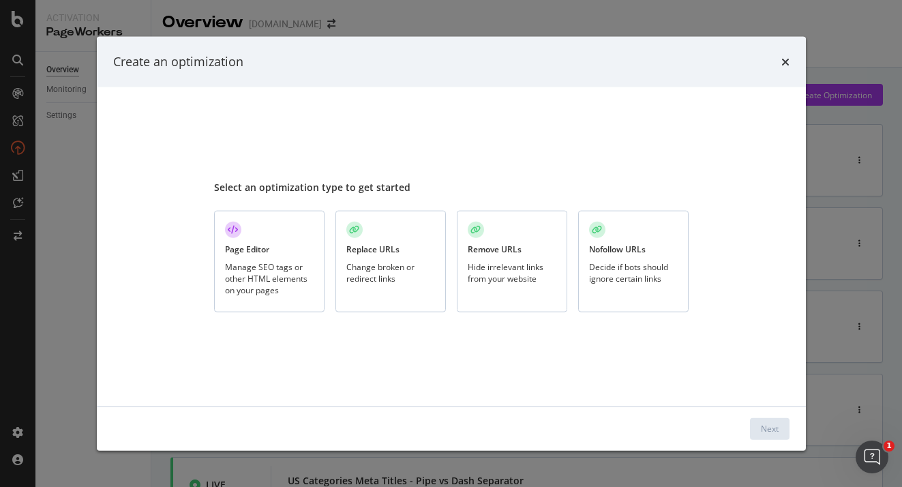
click at [257, 295] on div "Manage SEO tags or other HTML elements on your pages" at bounding box center [269, 277] width 89 height 35
click at [775, 416] on div "Next" at bounding box center [451, 428] width 709 height 44
click at [777, 421] on div "Next" at bounding box center [770, 428] width 18 height 20
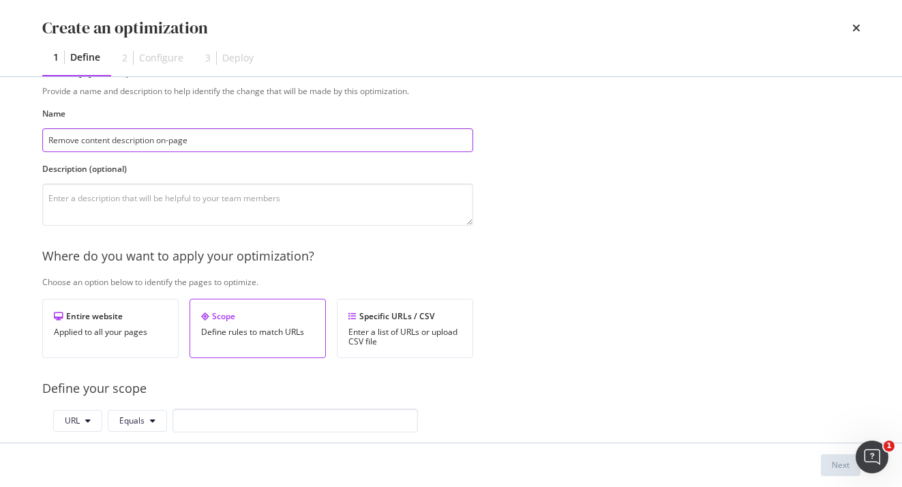
scroll to position [58, 0]
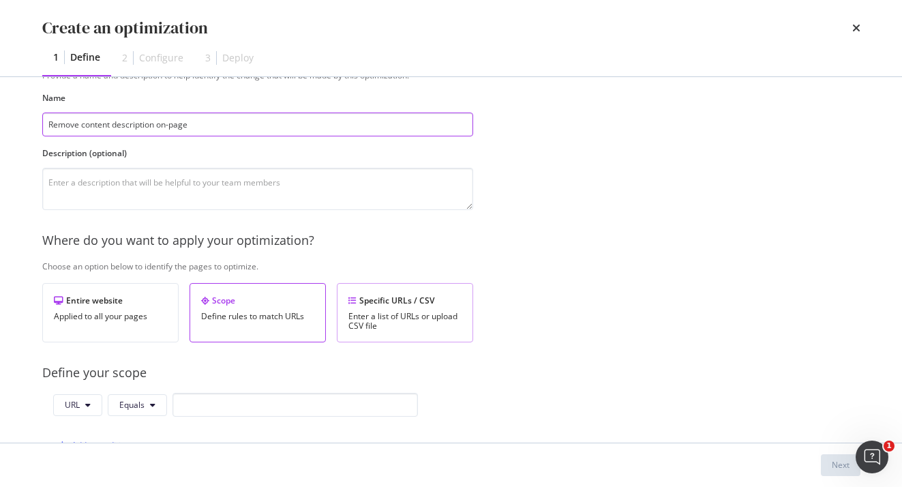
type input "Remove content description on-page"
click at [385, 330] on div "Enter a list of URLs or upload CSV file" at bounding box center [404, 321] width 113 height 19
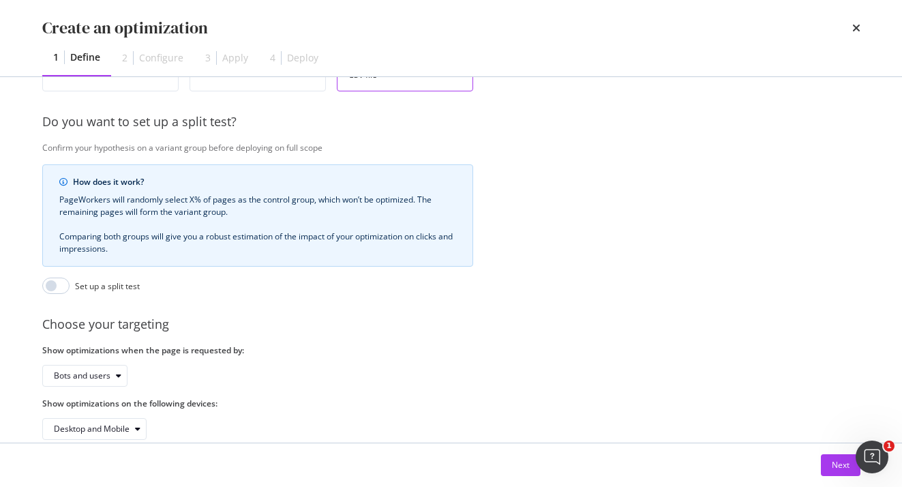
scroll to position [333, 0]
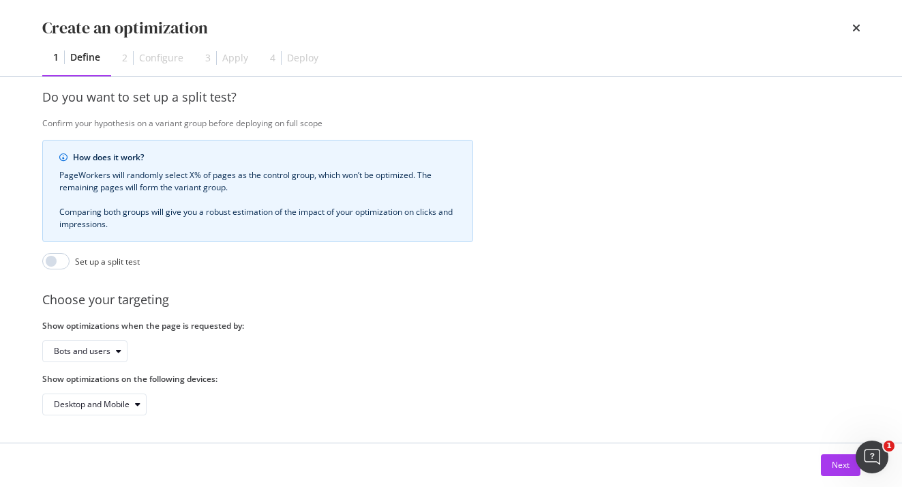
click at [84, 334] on div "Show optimizations when the page is requested by: Bots and users" at bounding box center [257, 341] width 431 height 42
click at [84, 349] on div "Bots and users" at bounding box center [82, 351] width 57 height 8
click at [89, 392] on div "Bots only" at bounding box center [76, 397] width 35 height 12
click at [841, 457] on div "Next" at bounding box center [841, 465] width 18 height 20
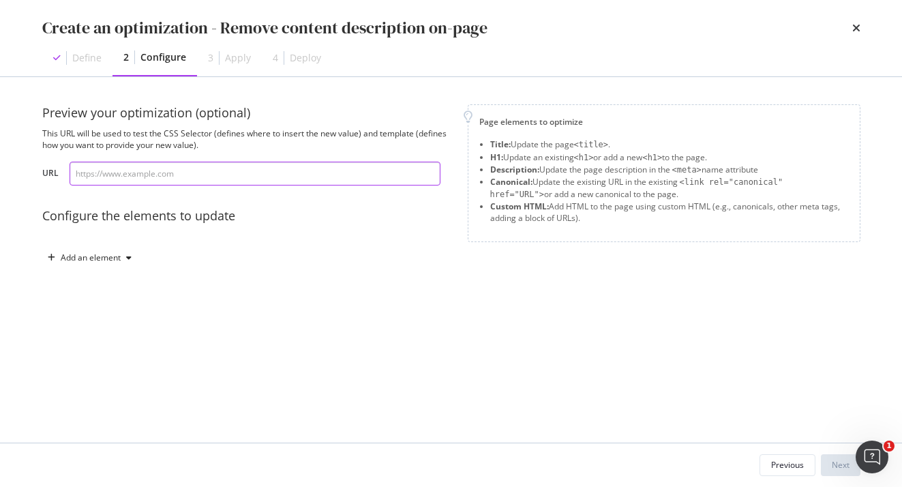
click at [134, 176] on input "modal" at bounding box center [255, 174] width 371 height 24
click at [115, 256] on div "Add an element" at bounding box center [91, 258] width 60 height 8
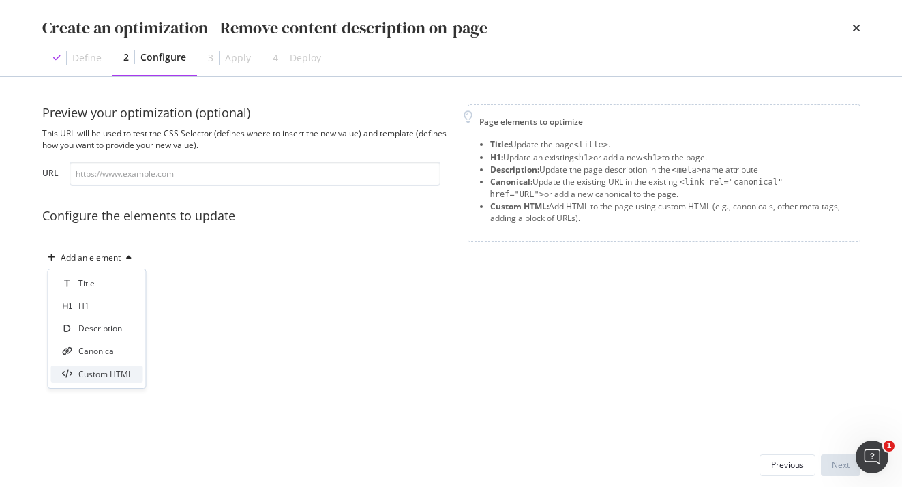
click at [108, 372] on div "Custom HTML" at bounding box center [105, 374] width 54 height 12
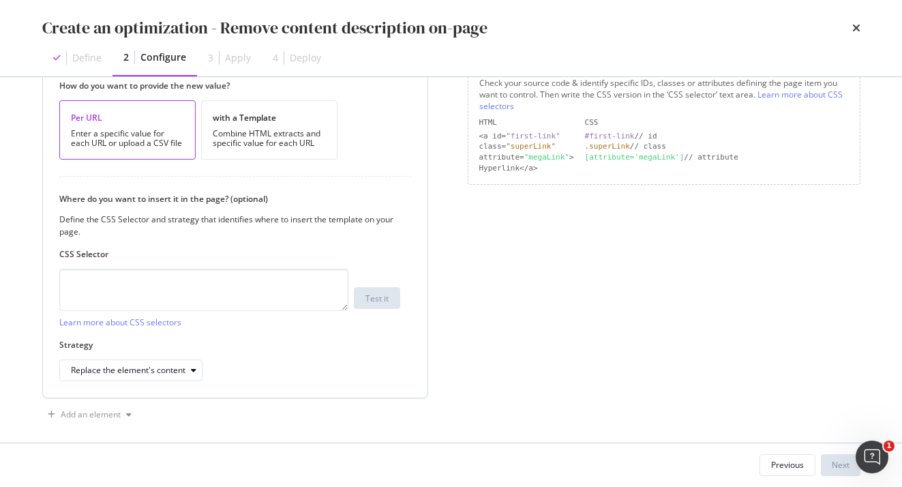
scroll to position [226, 0]
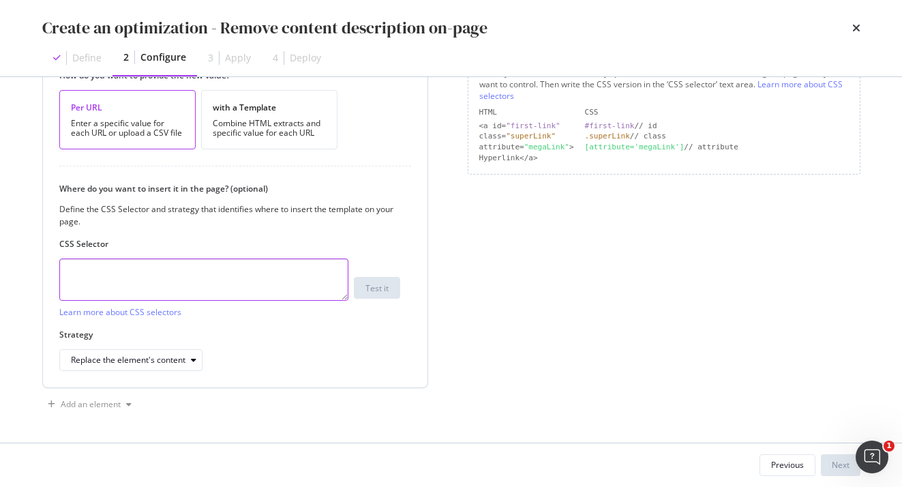
click at [141, 283] on textarea "modal" at bounding box center [203, 279] width 289 height 42
paste textarea "#categoryTopicId"
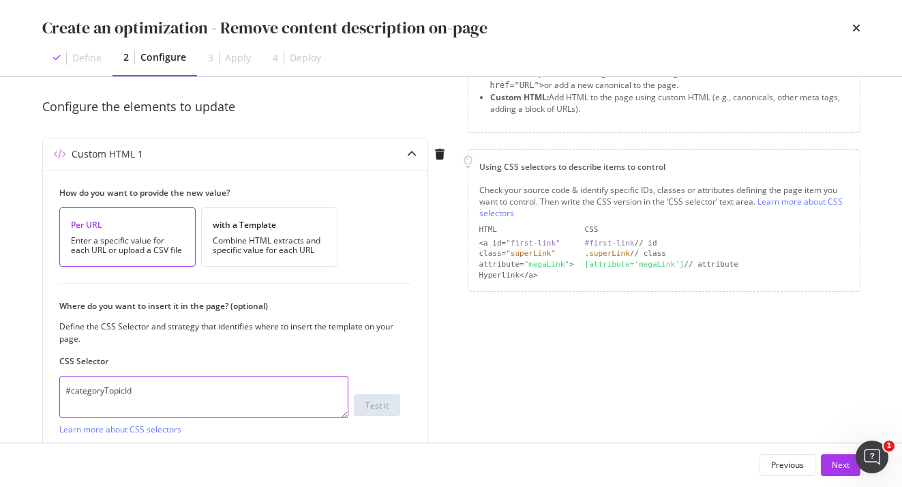
type textarea "#categoryTopicId"
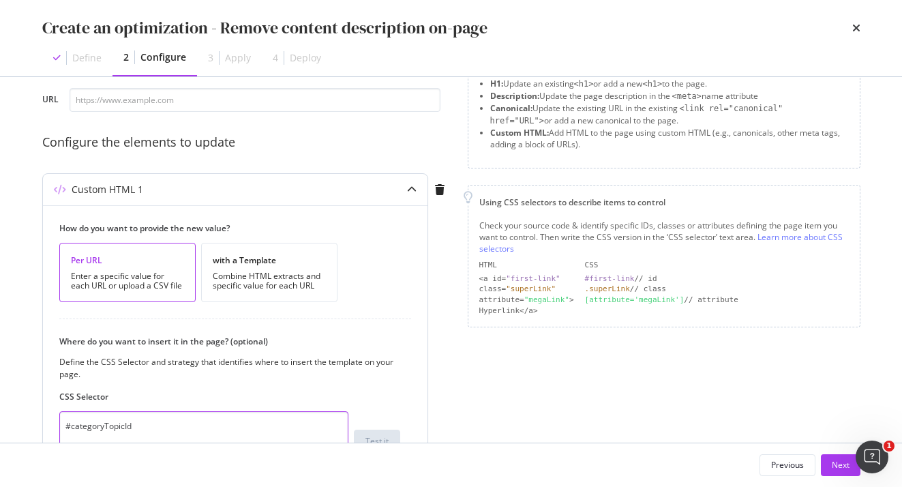
scroll to position [0, 0]
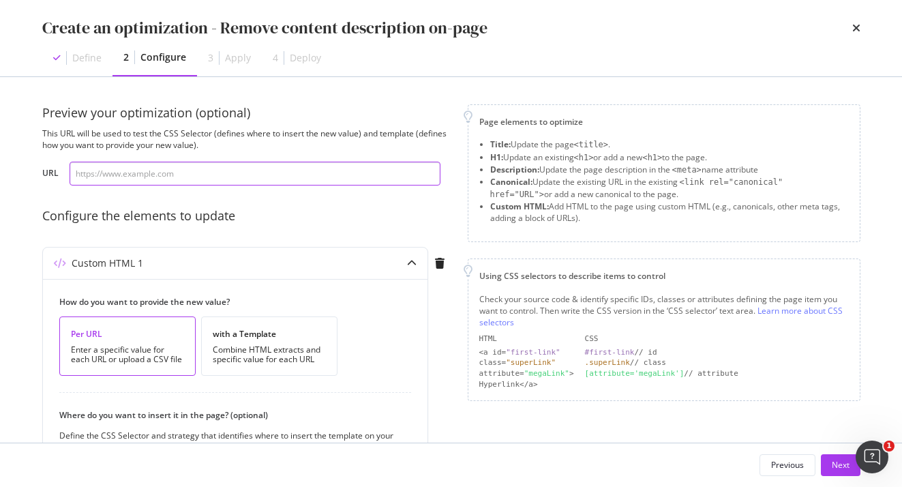
click at [143, 166] on input "modal" at bounding box center [255, 174] width 371 height 24
paste input "[URL][DOMAIN_NAME]"
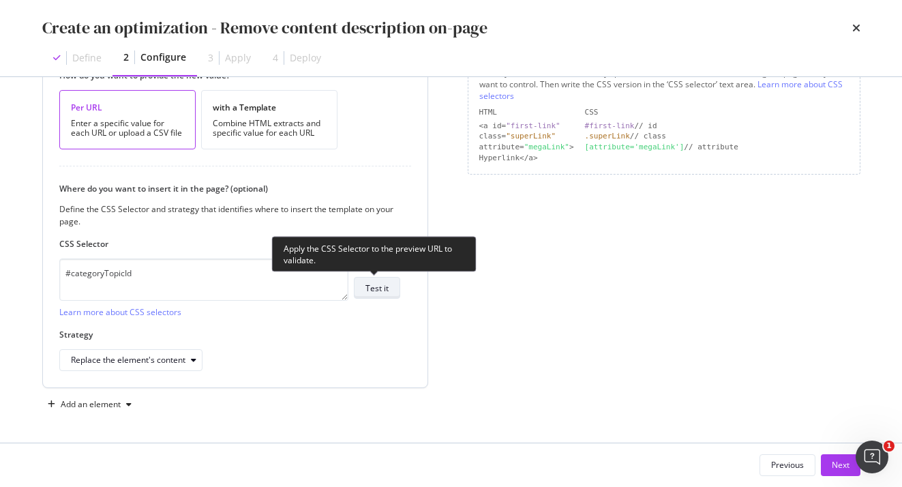
type input "[URL][DOMAIN_NAME]"
click at [367, 290] on div "Test it" at bounding box center [376, 288] width 23 height 12
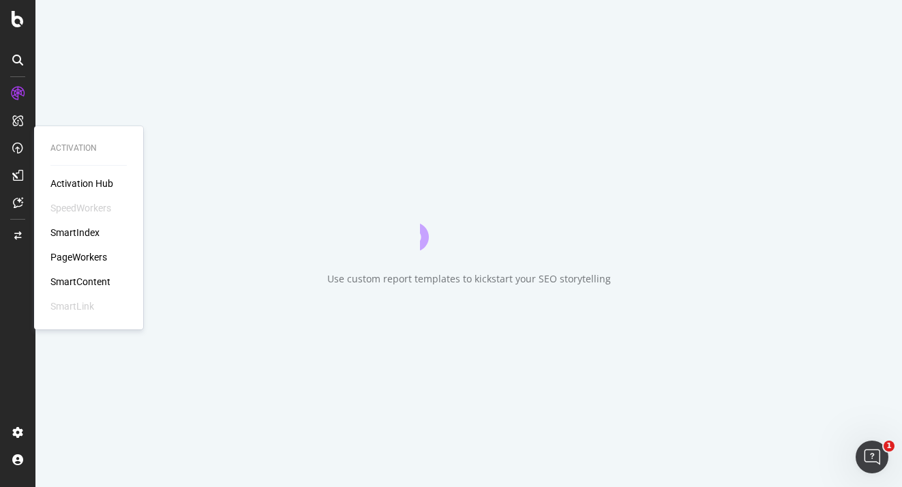
click at [96, 265] on div "Activation Hub SpeedWorkers SmartIndex PageWorkers SmartContent SmartLink" at bounding box center [88, 245] width 76 height 136
click at [93, 259] on div "PageWorkers" at bounding box center [78, 257] width 57 height 14
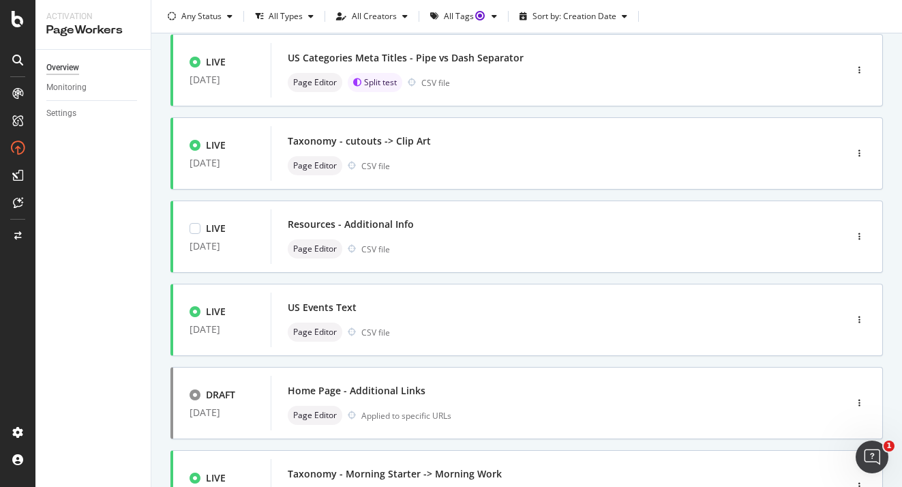
scroll to position [546, 0]
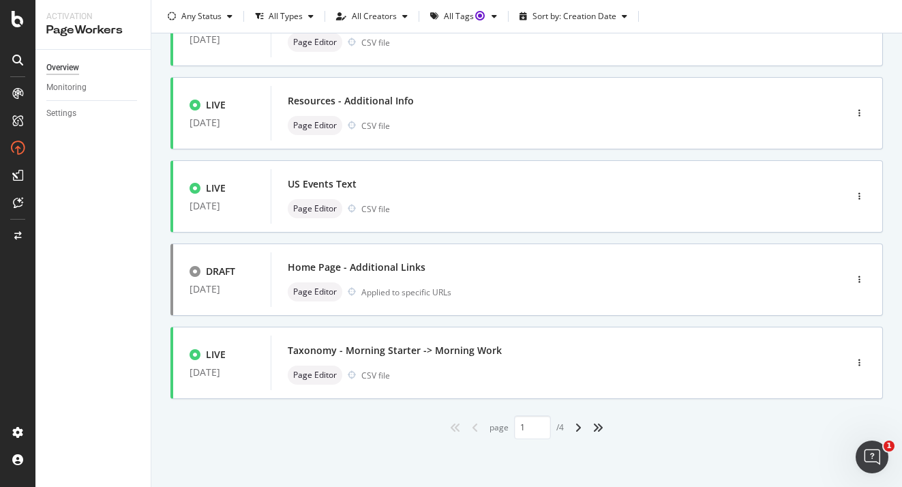
click at [575, 430] on div "angle-right" at bounding box center [578, 428] width 18 height 22
type input "2"
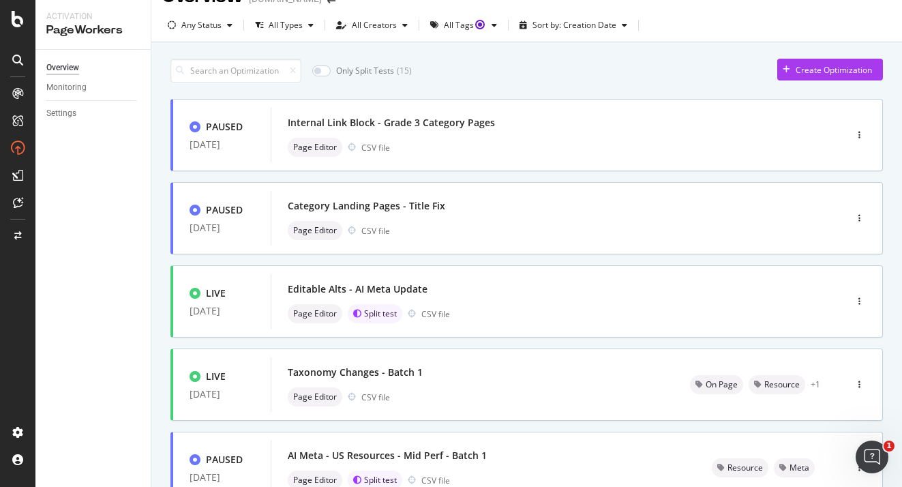
scroll to position [0, 0]
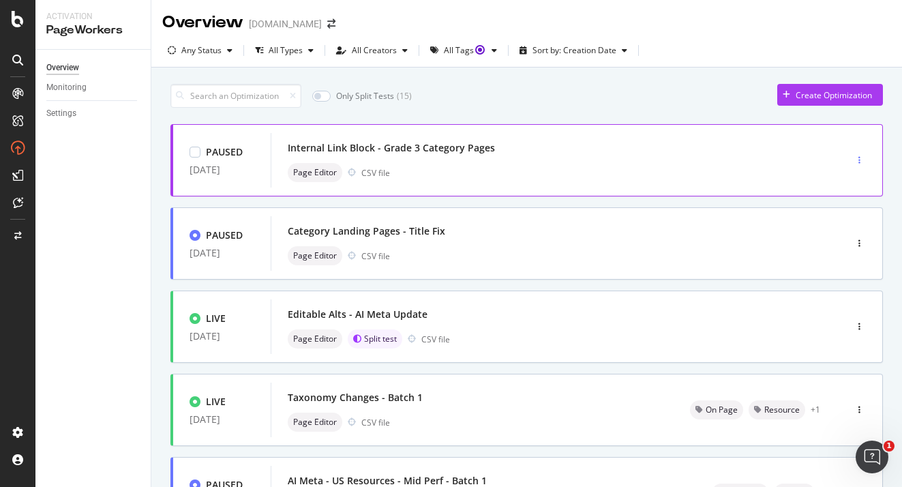
click at [854, 157] on div "button" at bounding box center [859, 160] width 13 height 8
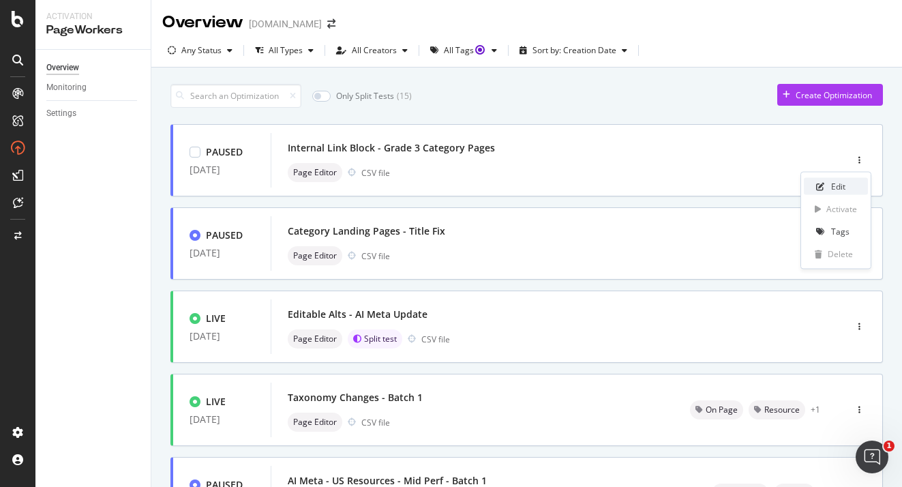
click at [839, 181] on div "Edit" at bounding box center [838, 187] width 14 height 12
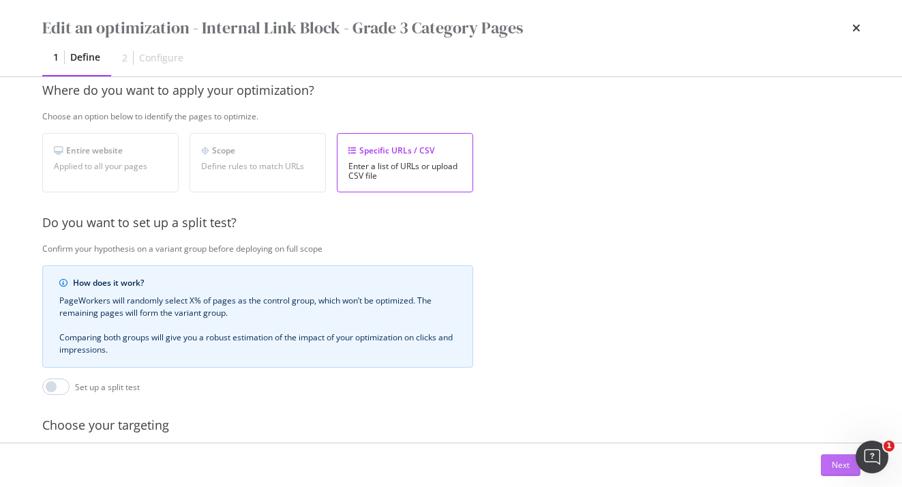
click at [828, 462] on button "Next" at bounding box center [841, 465] width 40 height 22
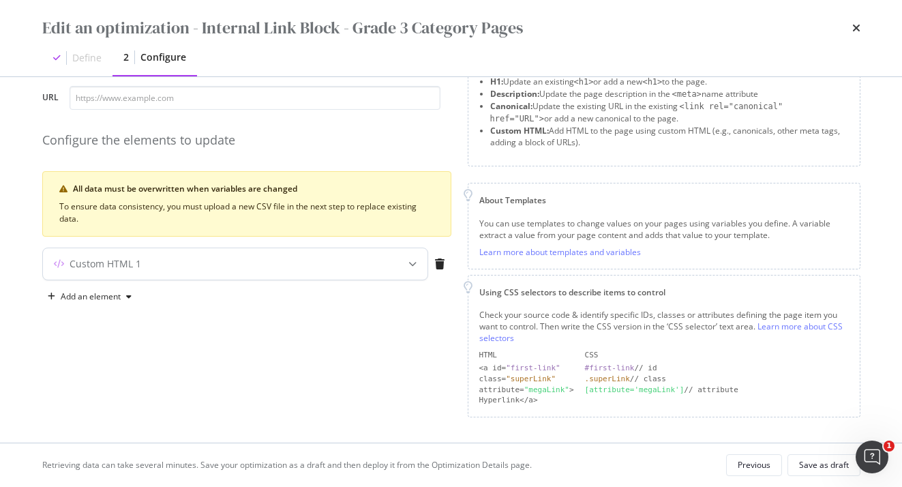
click at [335, 260] on div "Custom HTML 1" at bounding box center [208, 264] width 331 height 14
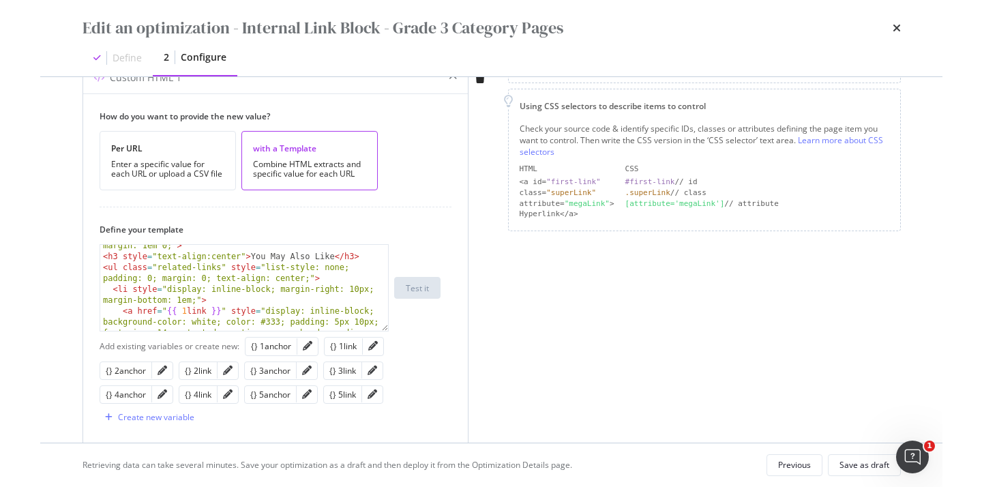
scroll to position [18, 0]
